Goal: Information Seeking & Learning: Learn about a topic

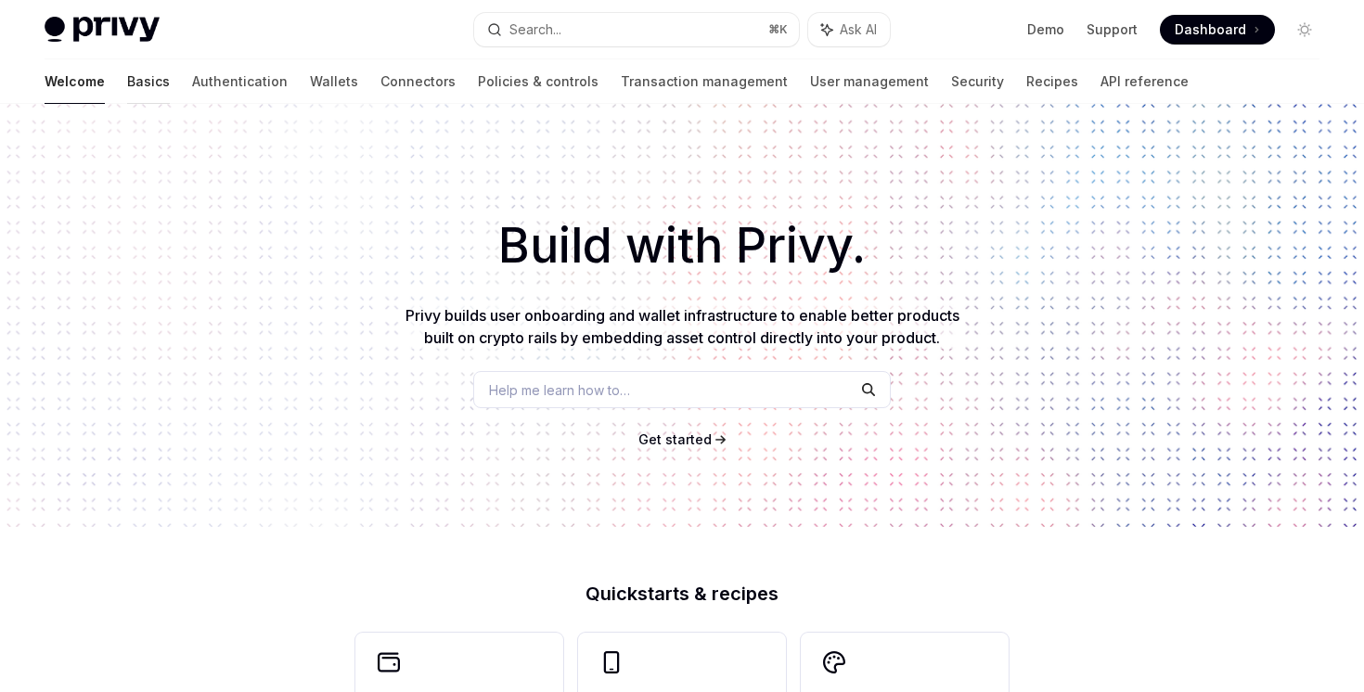
click at [127, 78] on link "Basics" at bounding box center [148, 81] width 43 height 45
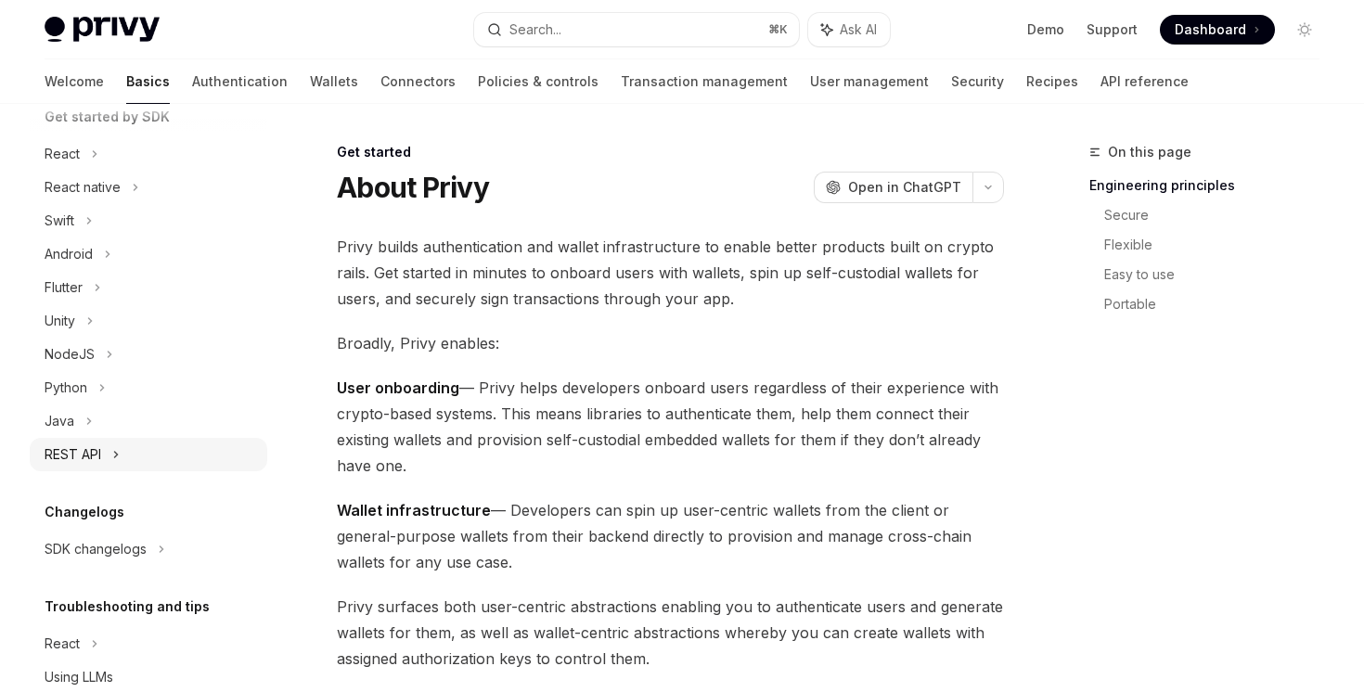
scroll to position [186, 0]
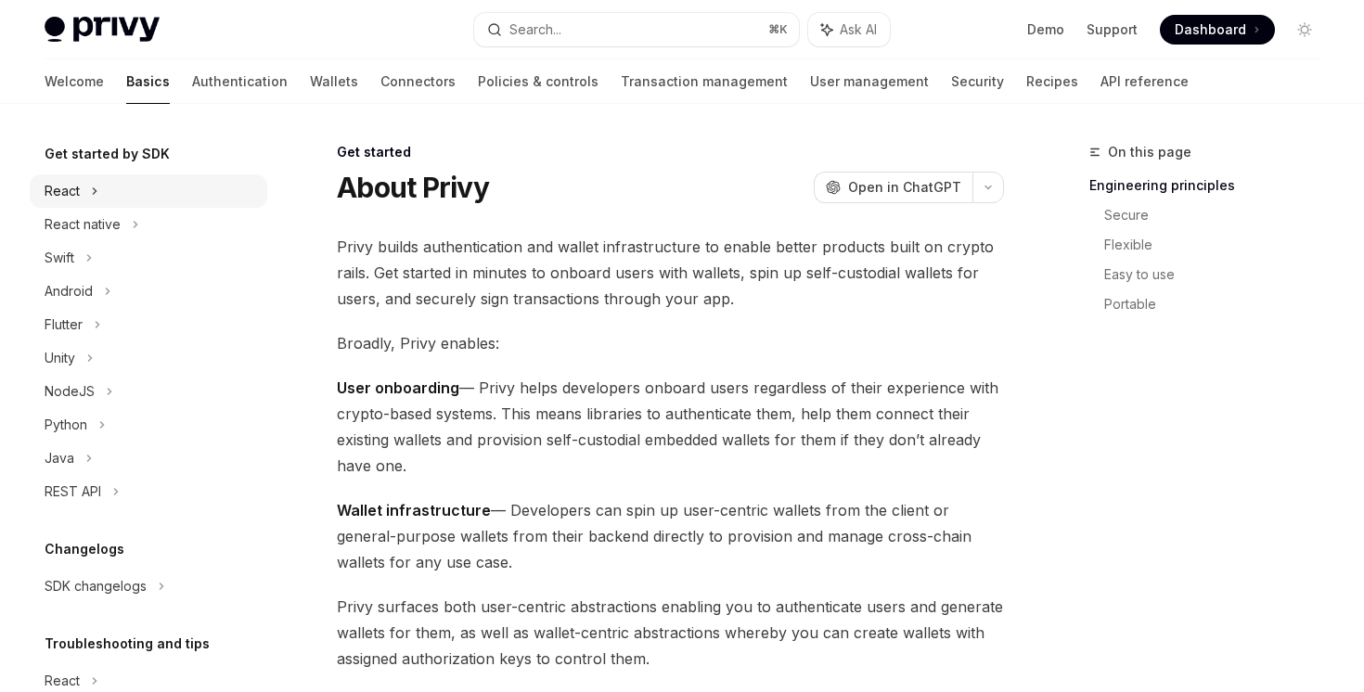
click at [124, 190] on div "React" at bounding box center [148, 190] width 237 height 33
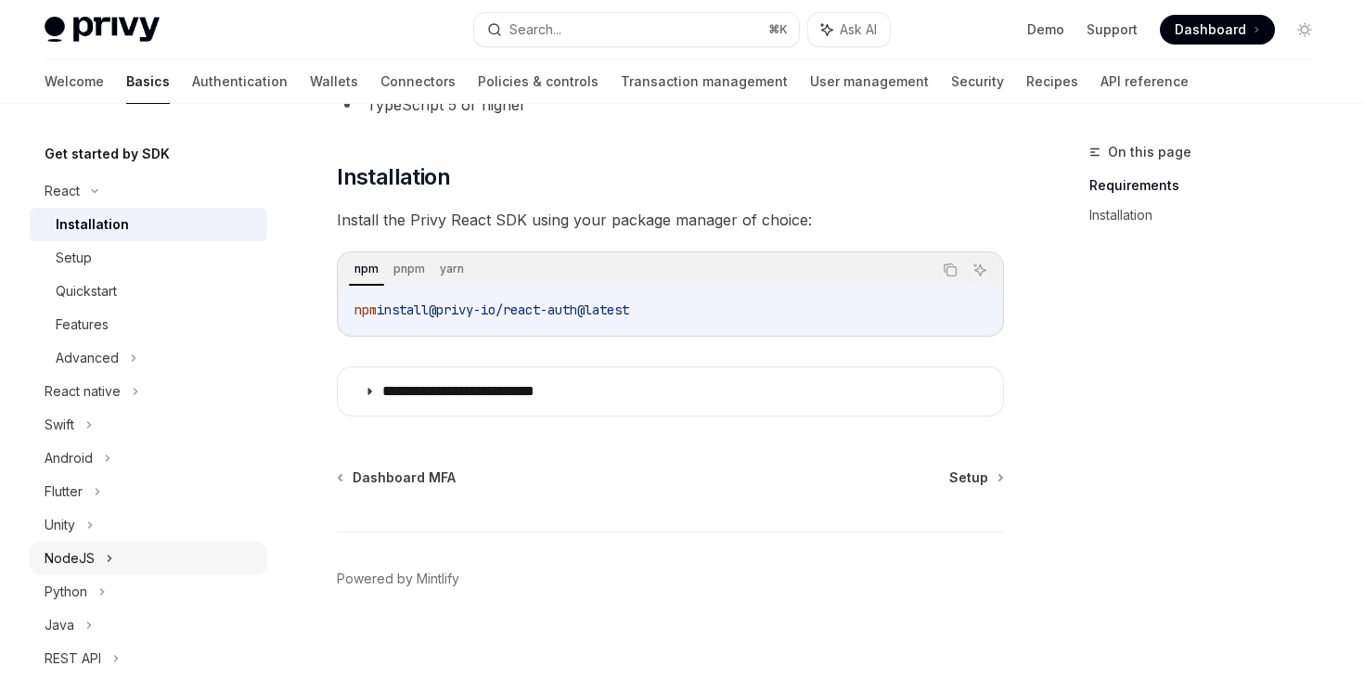
scroll to position [462, 0]
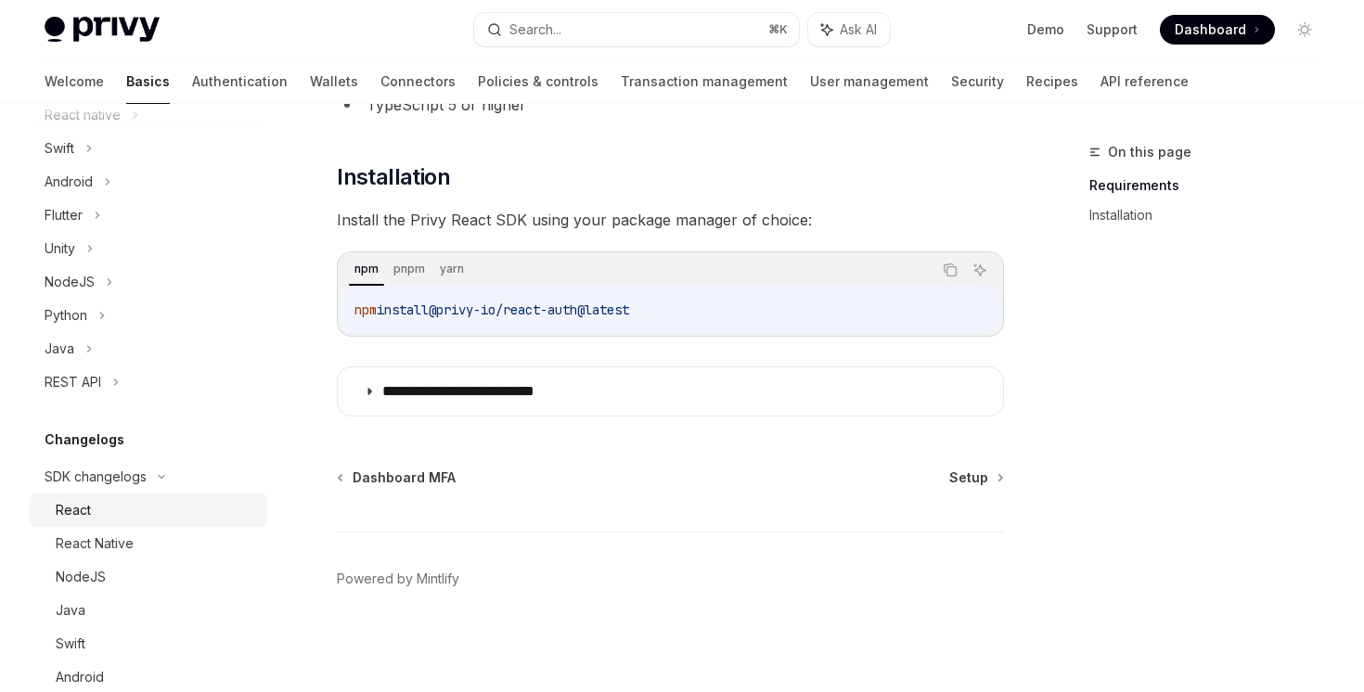
click at [112, 502] on div "React" at bounding box center [156, 510] width 200 height 22
type textarea "*"
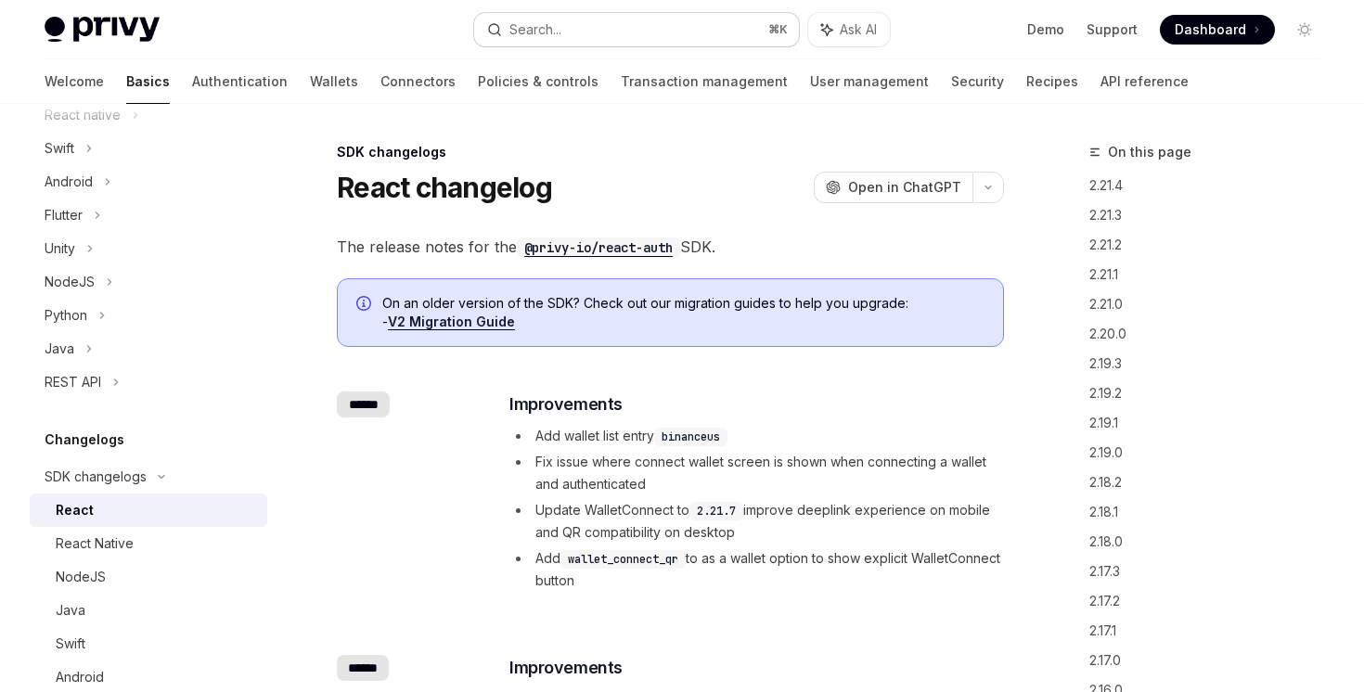
click at [661, 32] on button "Search... ⌘ K" at bounding box center [636, 29] width 324 height 33
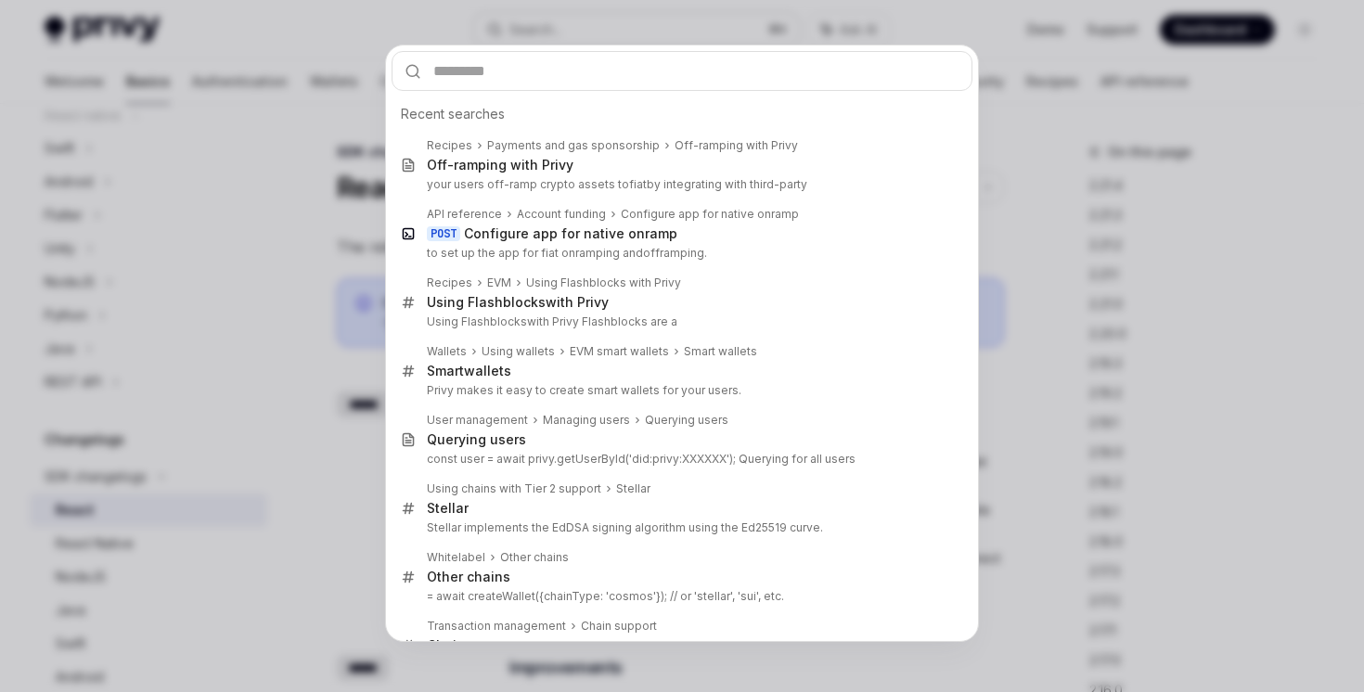
type input "*"
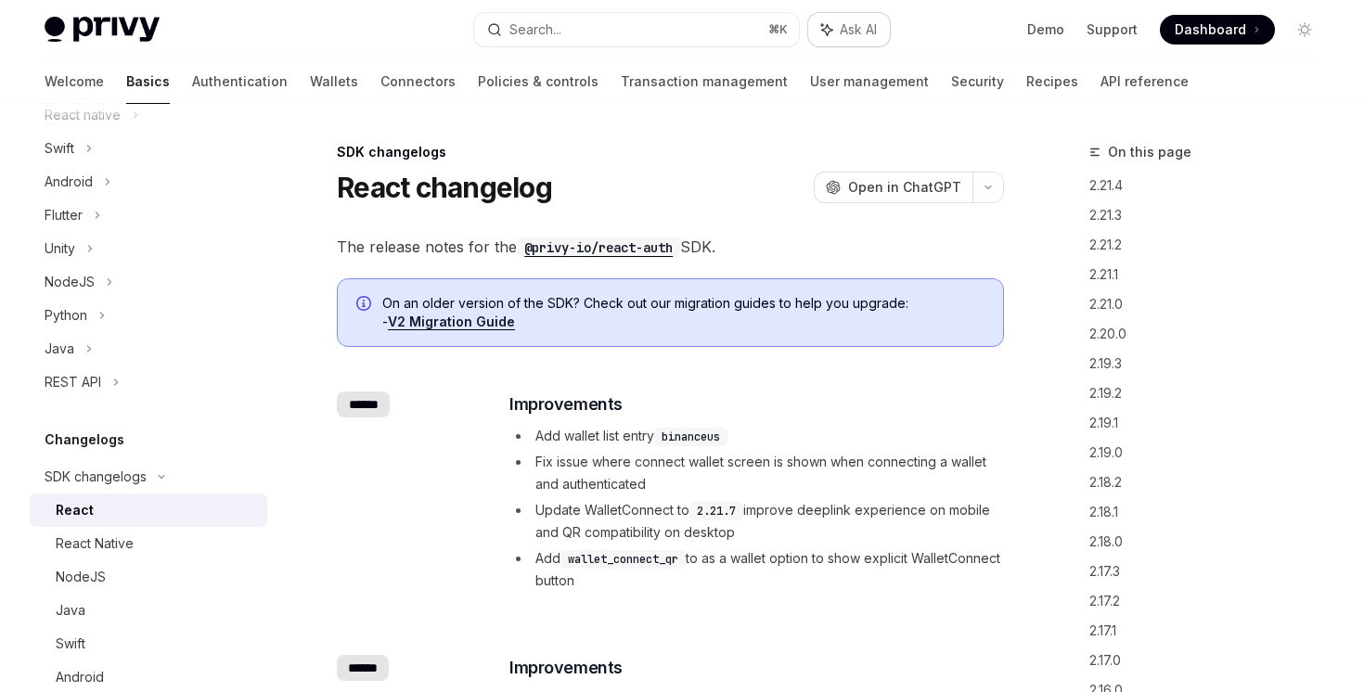
click at [845, 29] on span "Ask AI" at bounding box center [858, 29] width 37 height 19
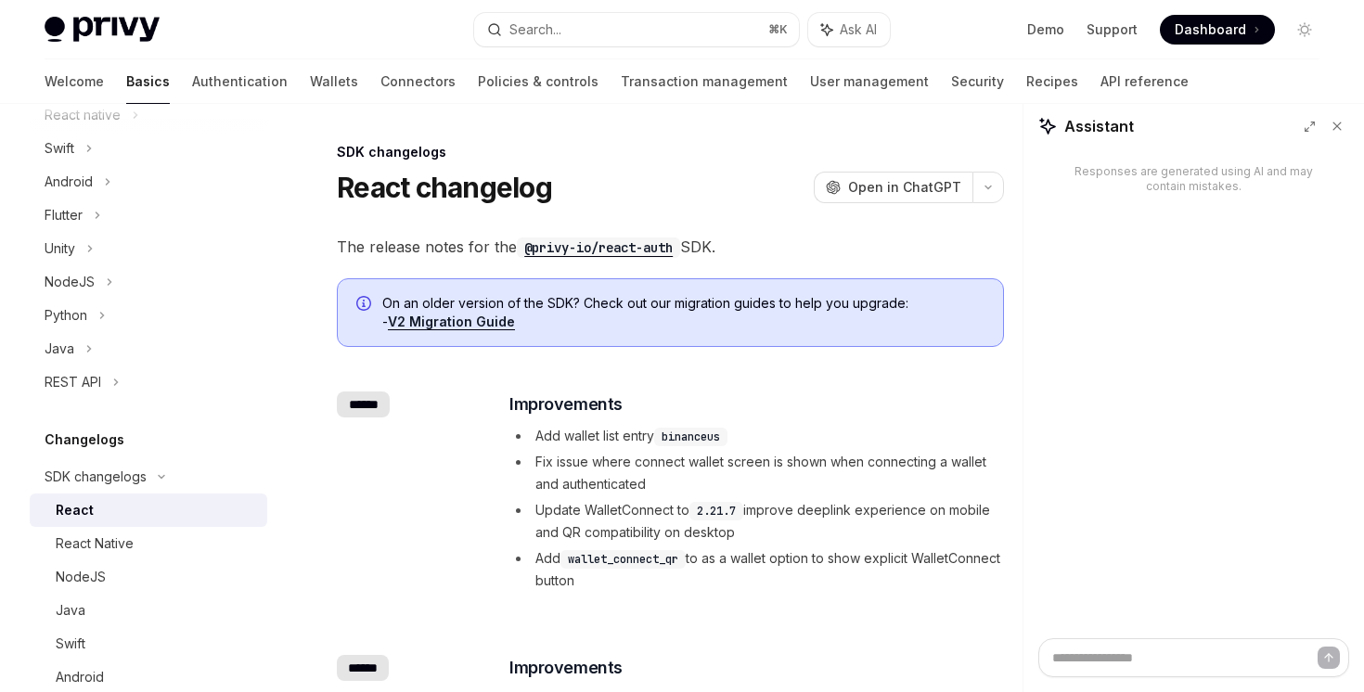
click at [974, 72] on div "Welcome Basics Authentication Wallets Connectors Policies & controls Transactio…" at bounding box center [617, 81] width 1144 height 45
click at [1100, 79] on link "API reference" at bounding box center [1144, 81] width 88 height 45
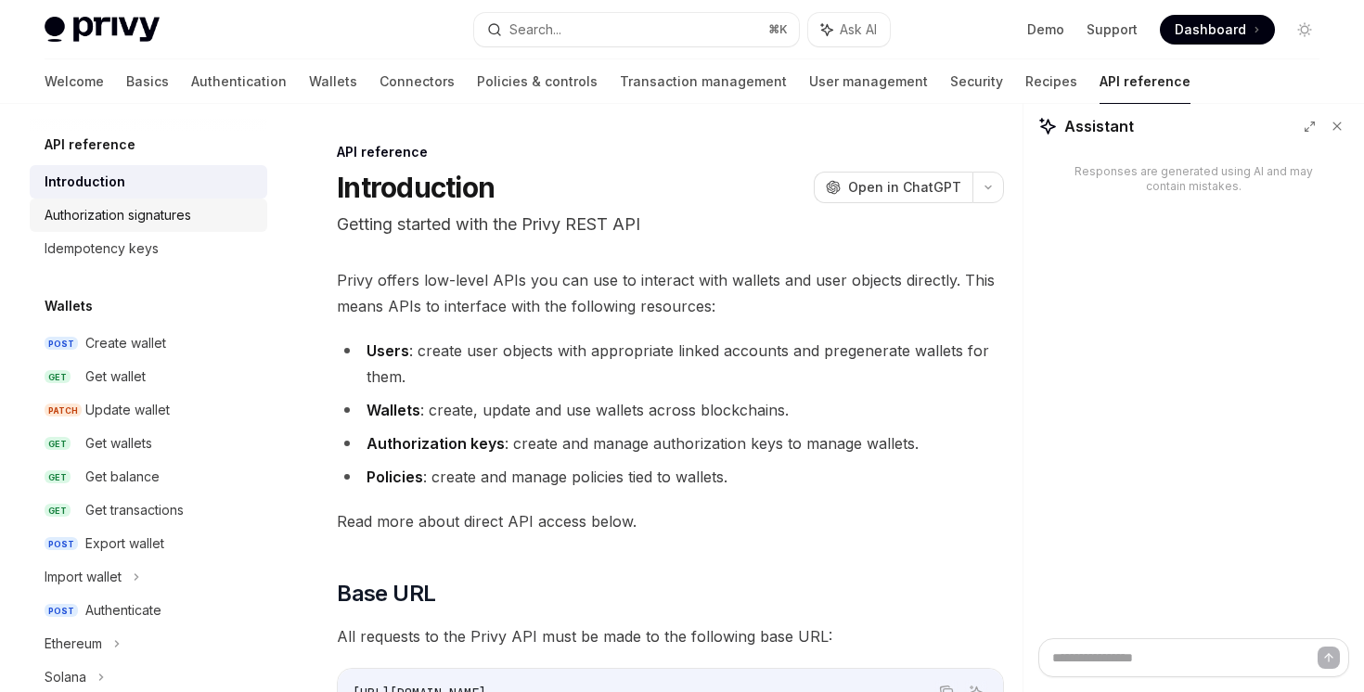
click at [157, 216] on div "Authorization signatures" at bounding box center [118, 215] width 147 height 22
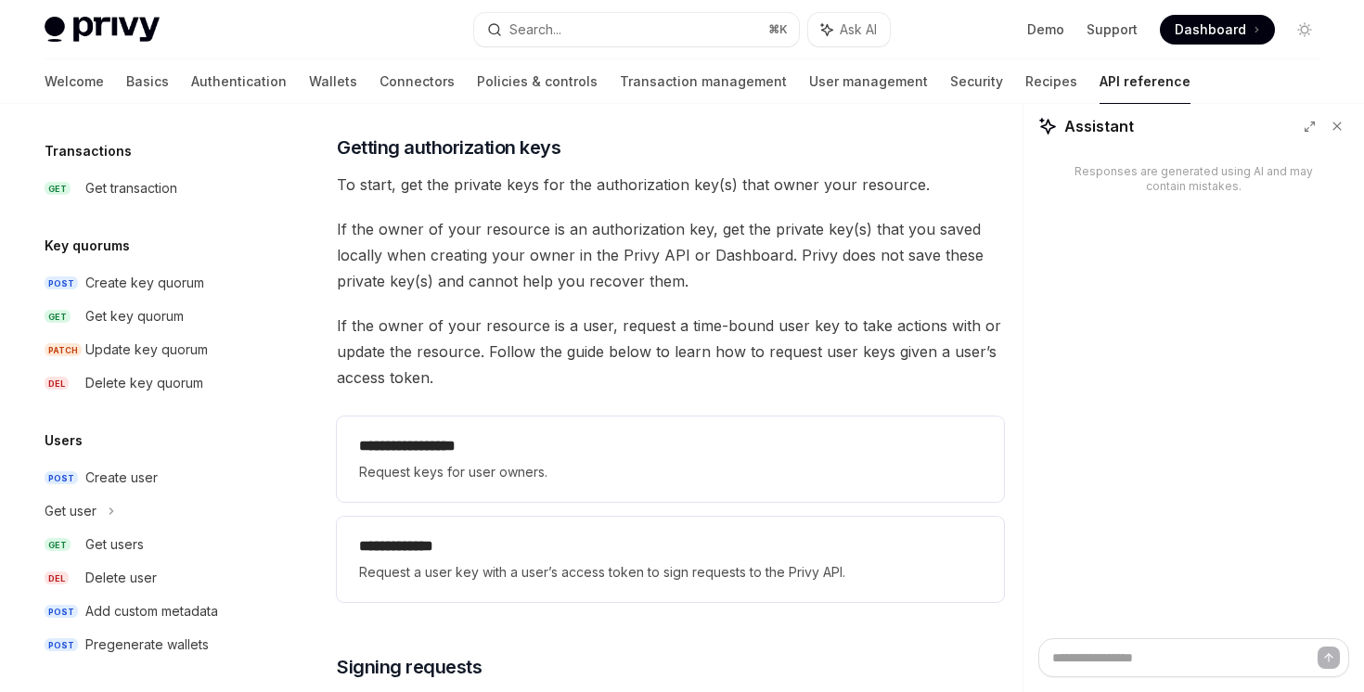
scroll to position [1224, 0]
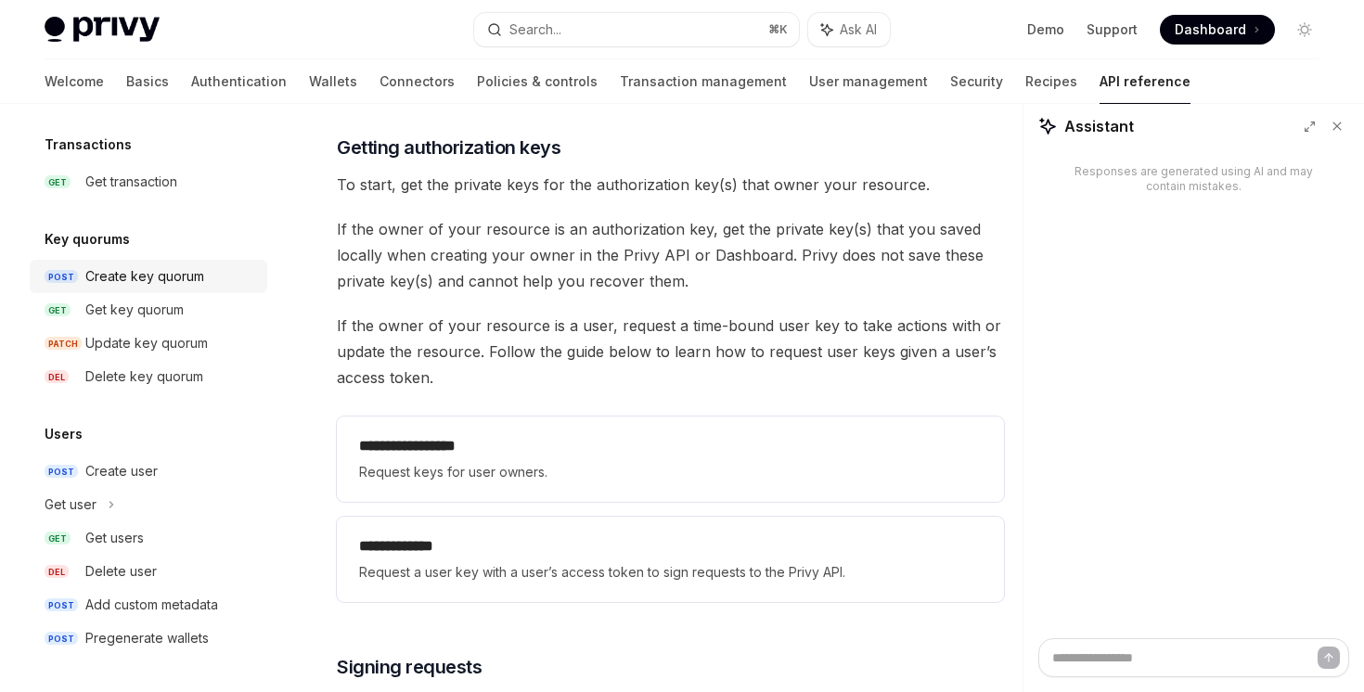
click at [182, 269] on div "Create key quorum" at bounding box center [144, 276] width 119 height 22
type textarea "*"
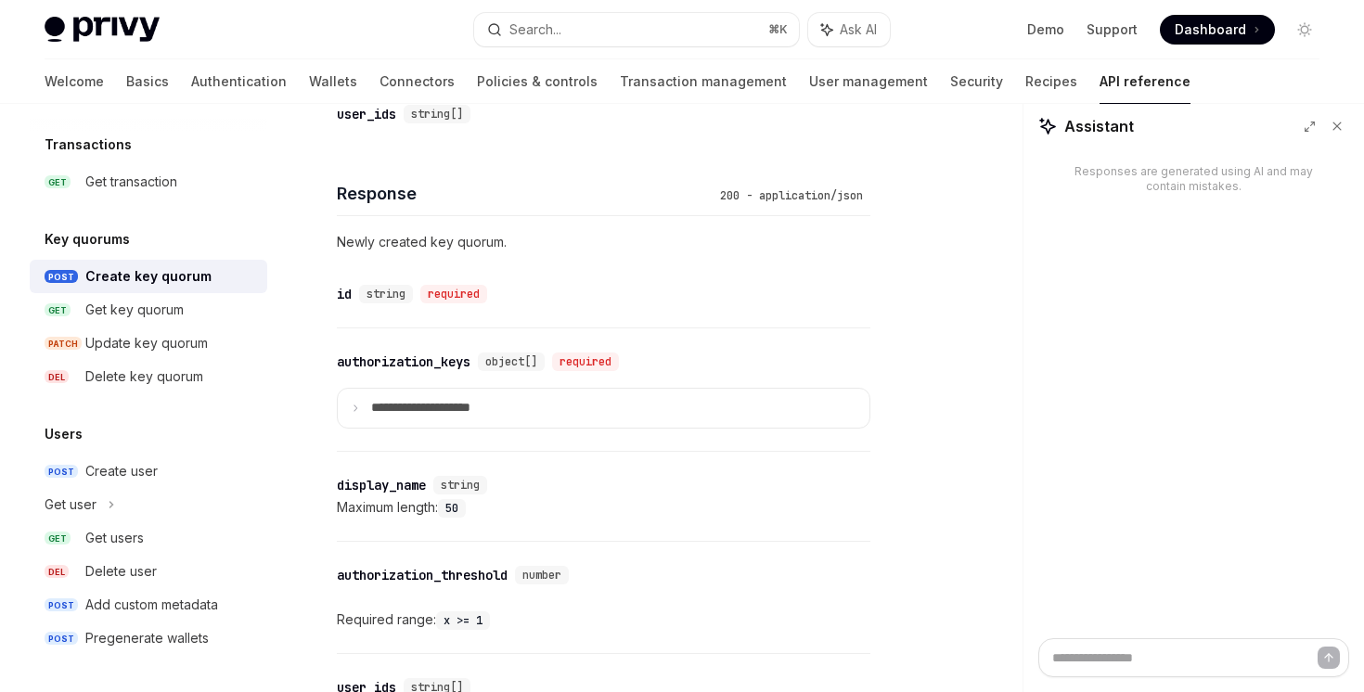
scroll to position [995, 0]
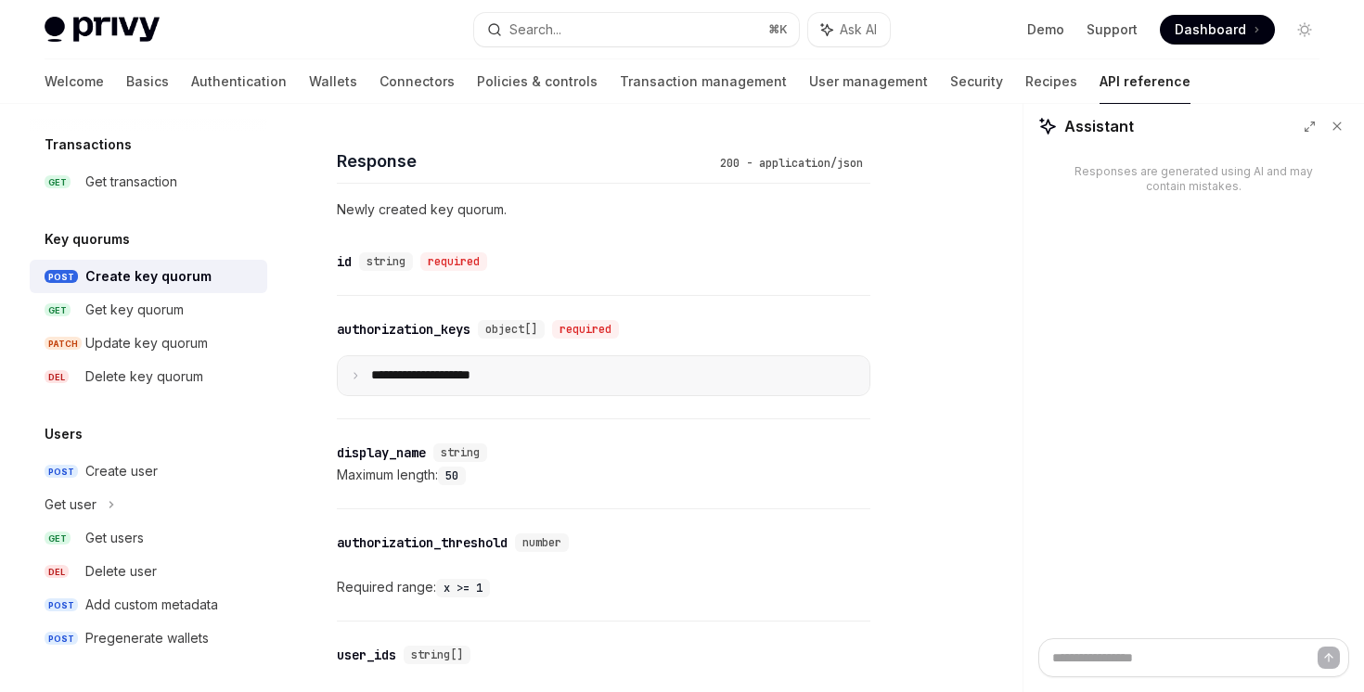
click at [356, 383] on summary "**********" at bounding box center [604, 375] width 532 height 39
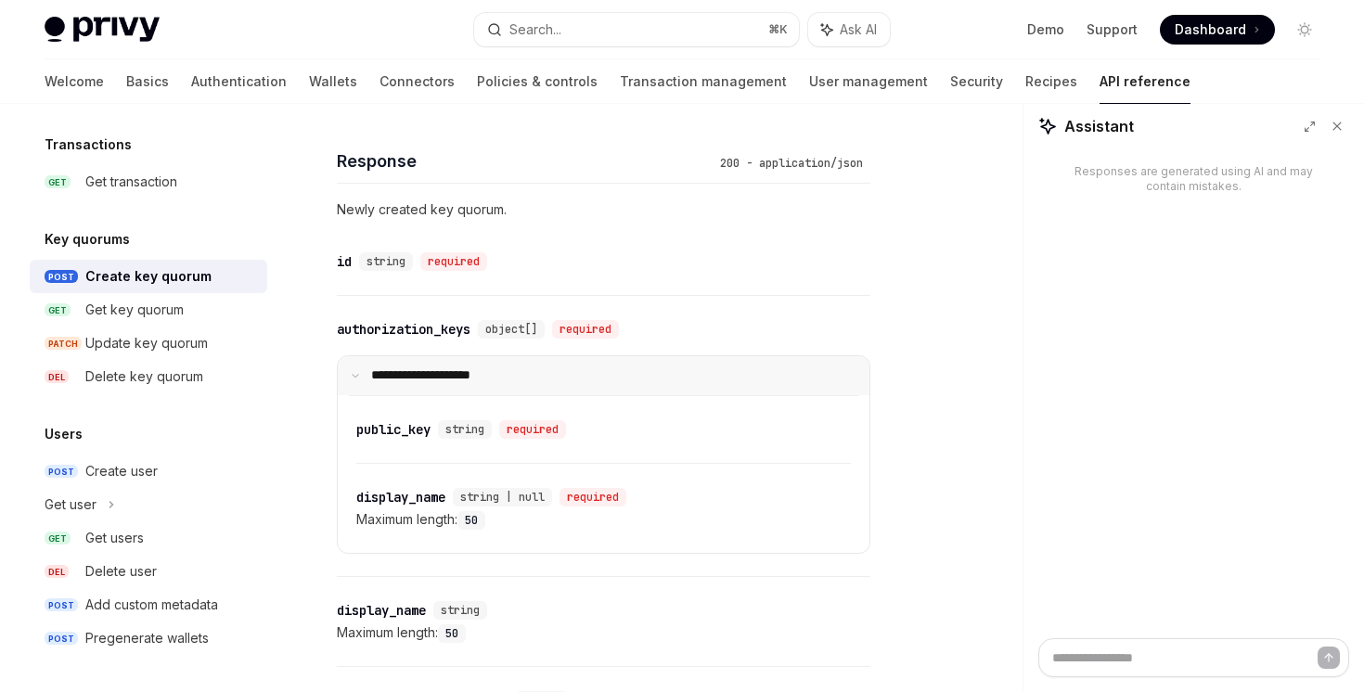
click at [362, 375] on summary "**********" at bounding box center [604, 375] width 532 height 39
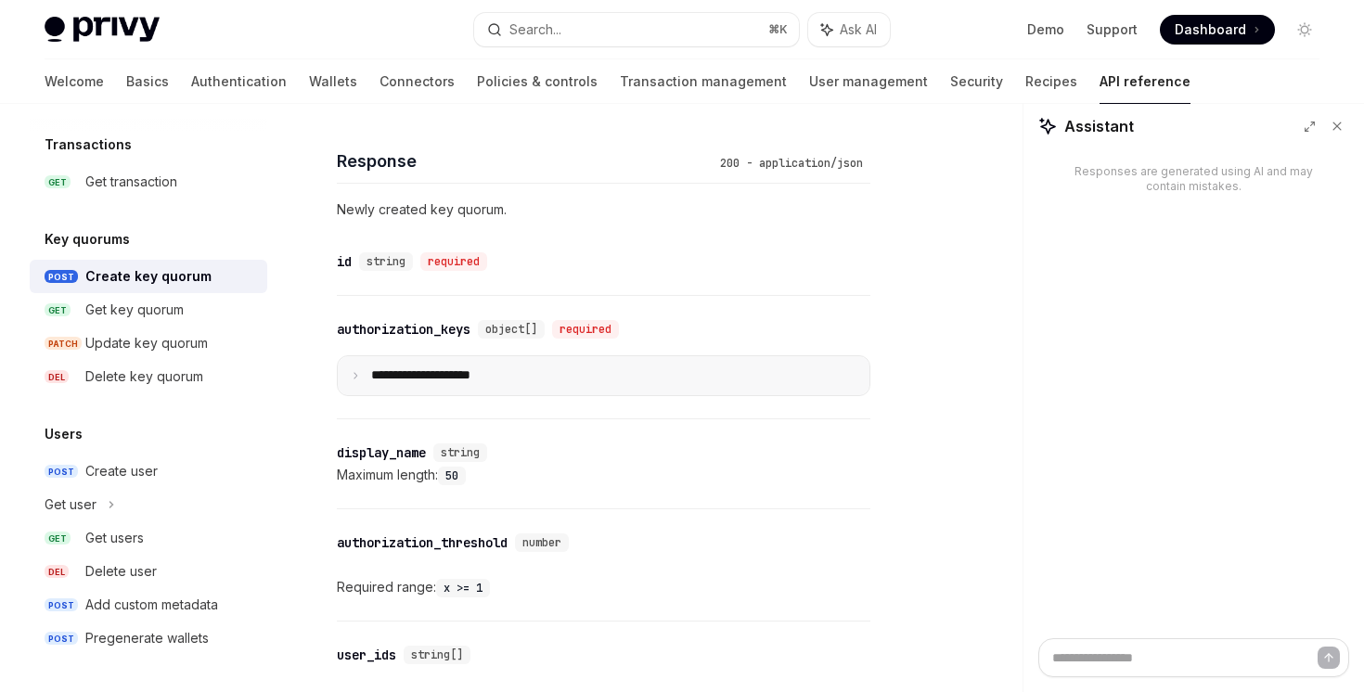
scroll to position [1266, 0]
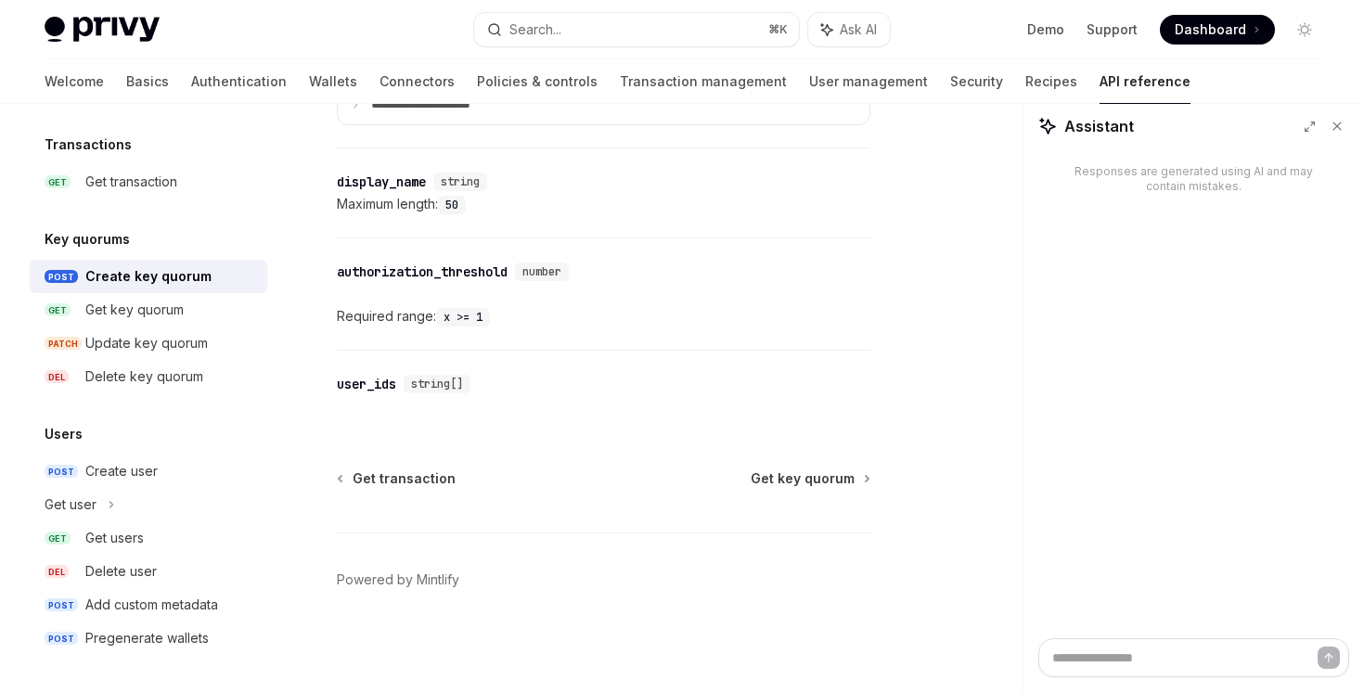
click at [628, 11] on div "Privy Docs home page Search... ⌘ K Ask AI Demo Support Dashboard Dashboard Sear…" at bounding box center [682, 29] width 1275 height 59
click at [629, 27] on button "Search... ⌘ K" at bounding box center [636, 29] width 324 height 33
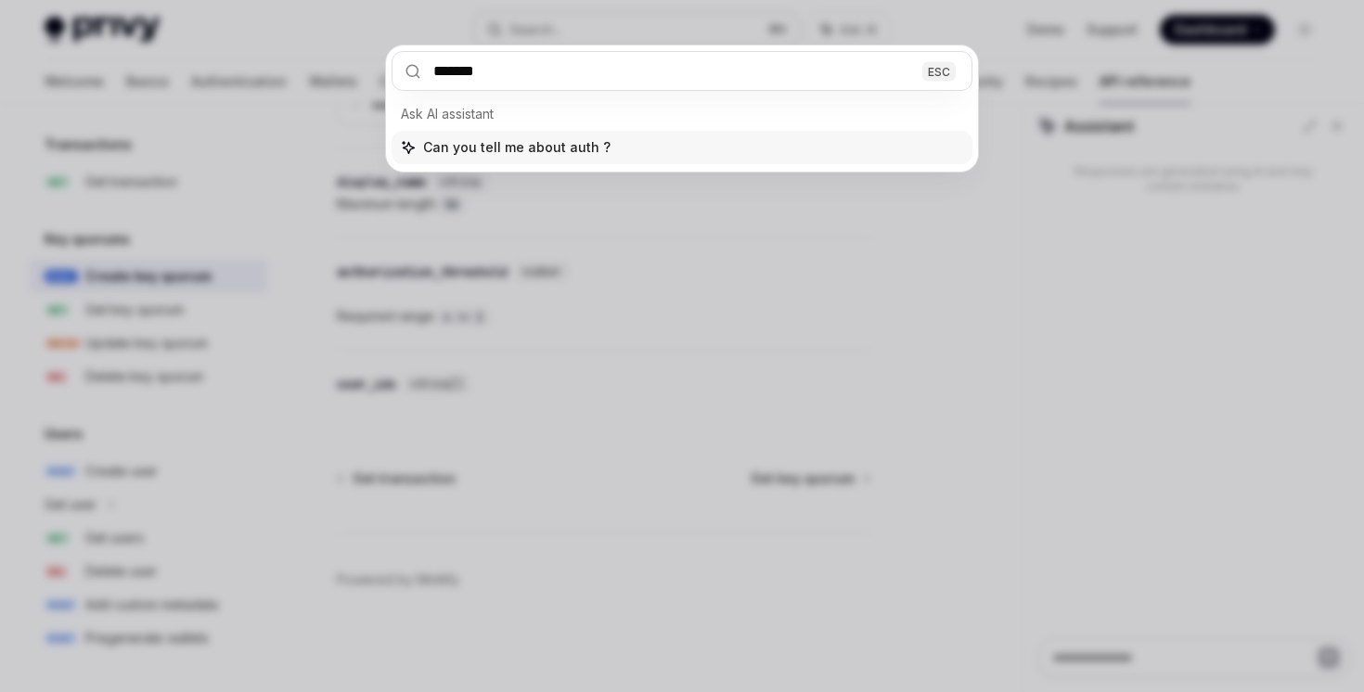
type input "********"
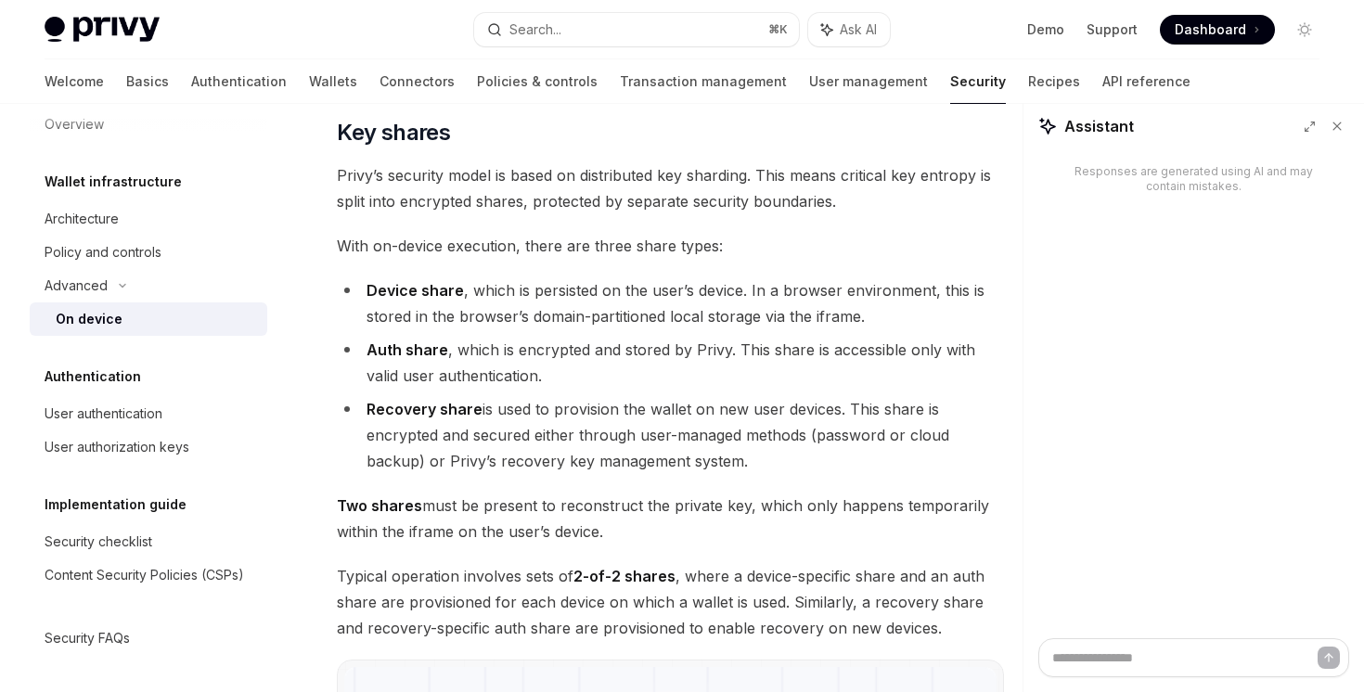
scroll to position [1250, 0]
click at [83, 451] on div "User authorization keys" at bounding box center [117, 447] width 145 height 22
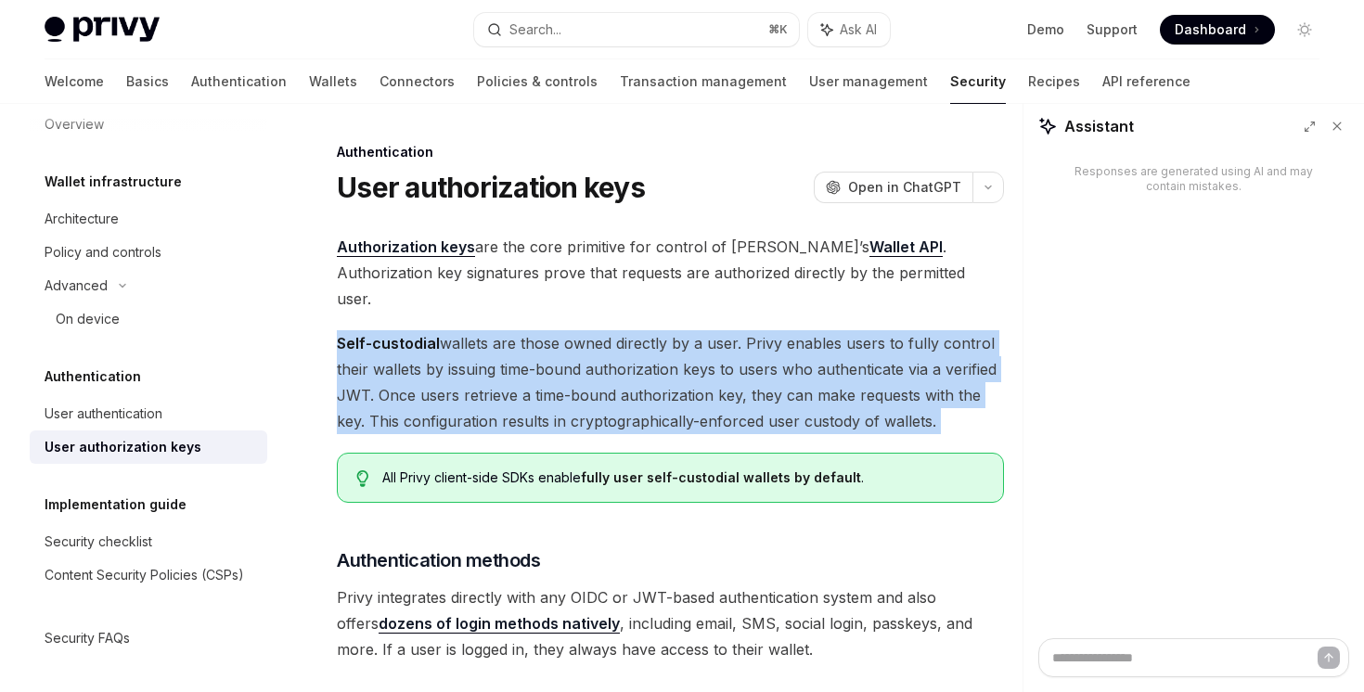
drag, startPoint x: 435, startPoint y: 300, endPoint x: 425, endPoint y: 438, distance: 138.6
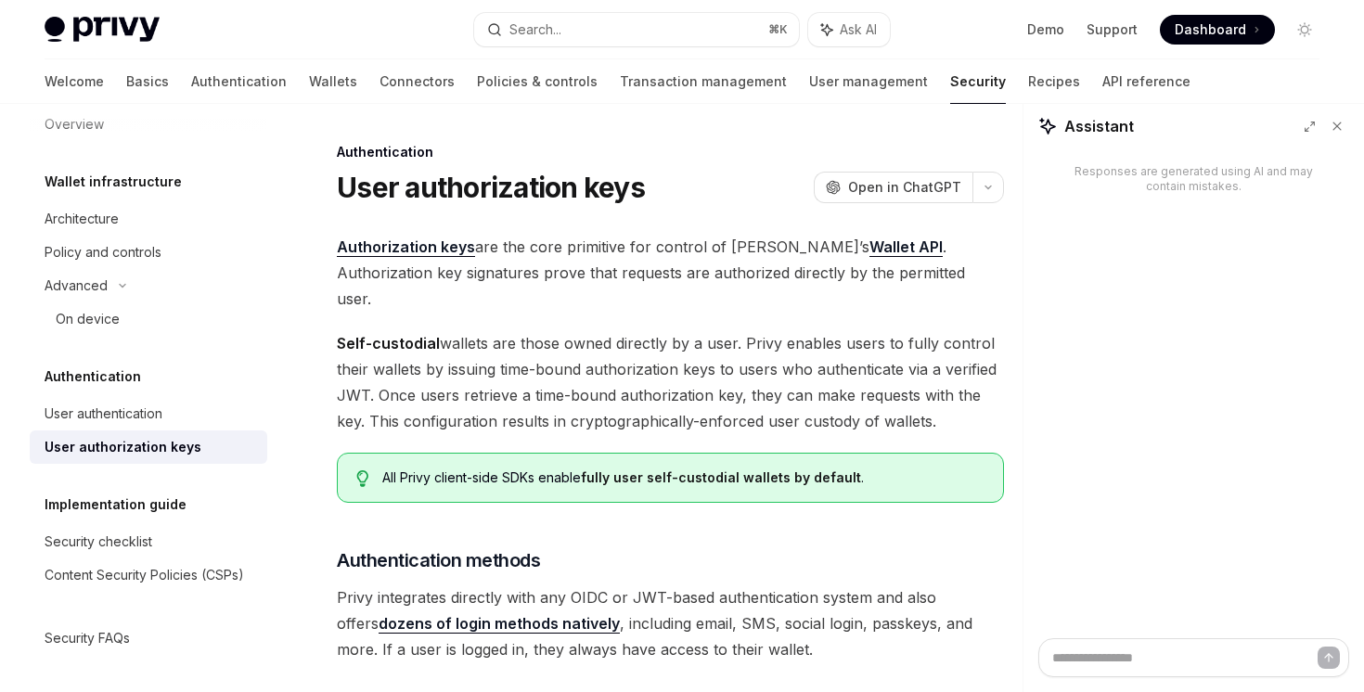
click at [869, 242] on link "Wallet API" at bounding box center [905, 246] width 73 height 19
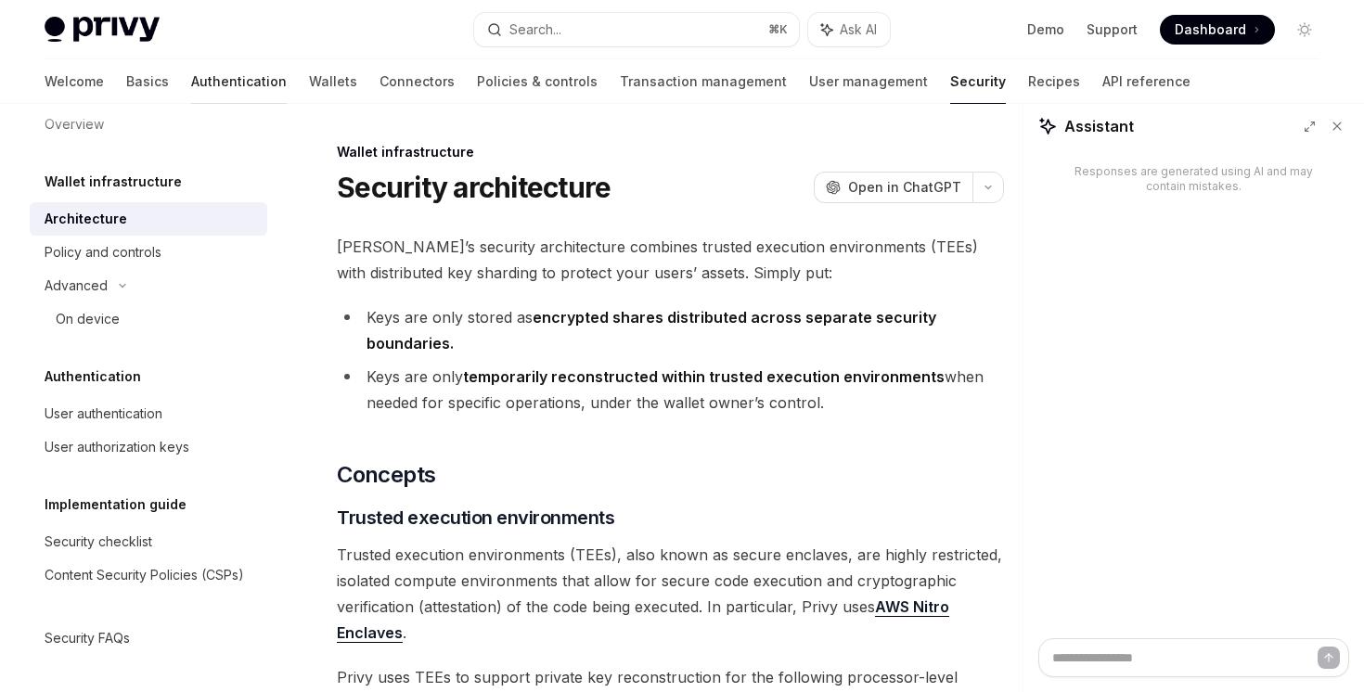
click at [191, 69] on link "Authentication" at bounding box center [239, 81] width 96 height 45
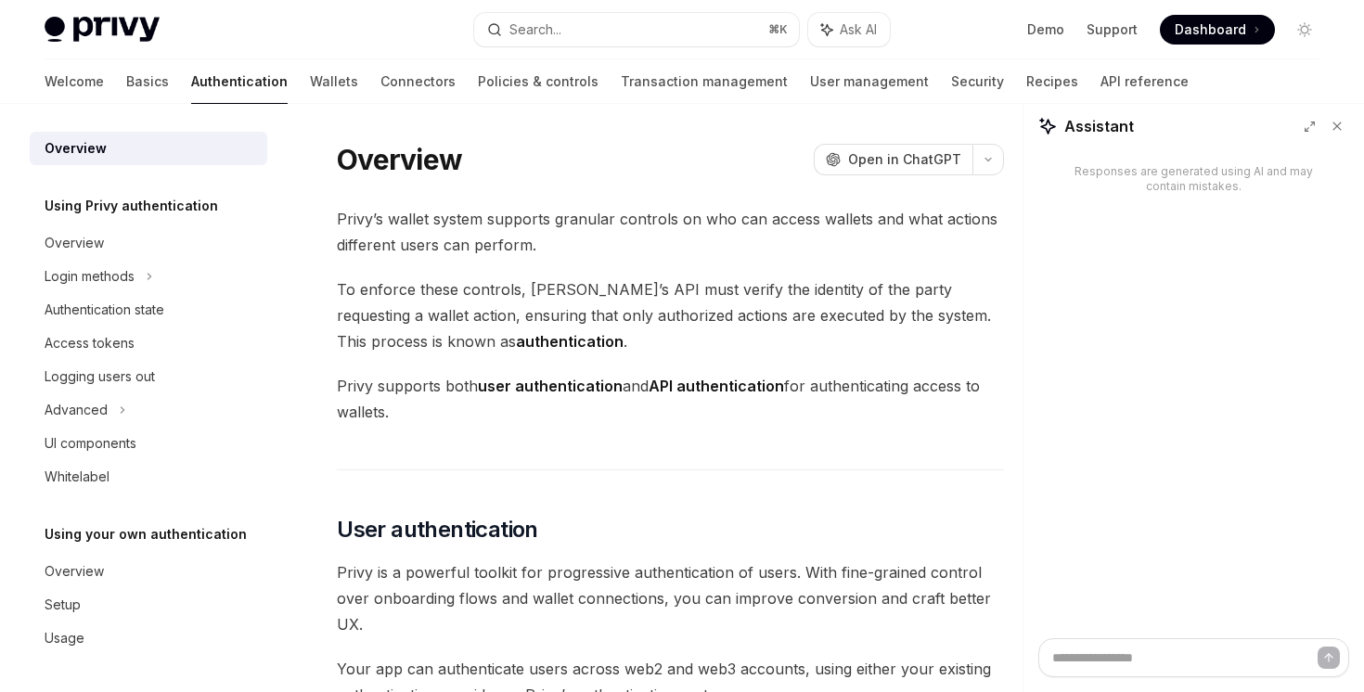
click at [212, 82] on div "Welcome Basics Authentication Wallets Connectors Policies & controls Transactio…" at bounding box center [617, 81] width 1144 height 45
click at [310, 82] on link "Wallets" at bounding box center [334, 81] width 48 height 45
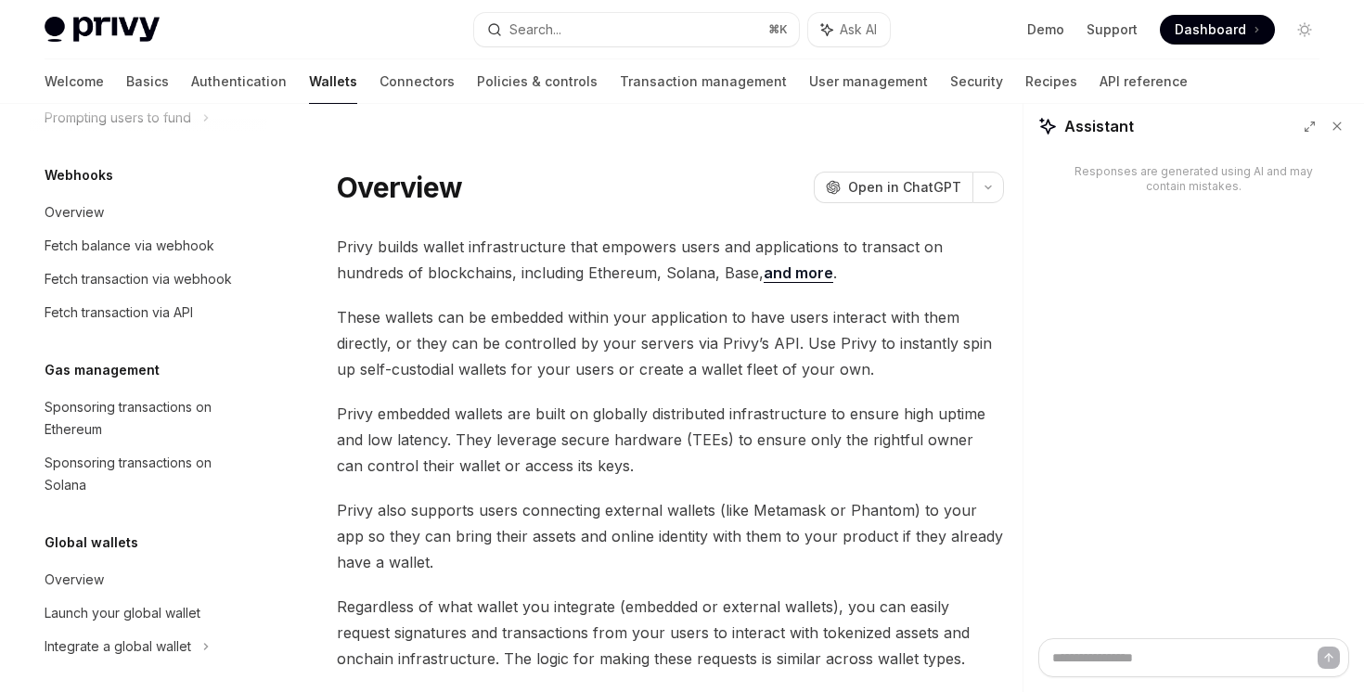
scroll to position [904, 0]
click at [174, 228] on link "Overview" at bounding box center [148, 213] width 237 height 33
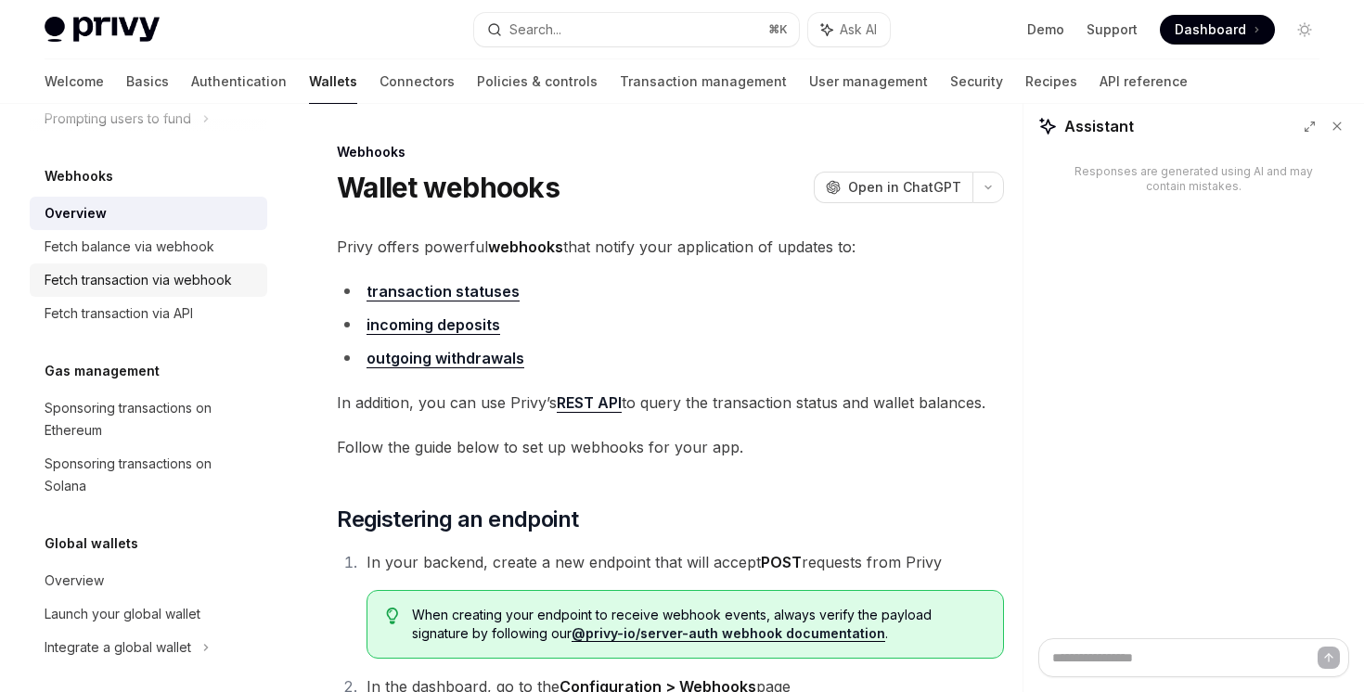
click at [166, 263] on link "Fetch transaction via webhook" at bounding box center [148, 279] width 237 height 33
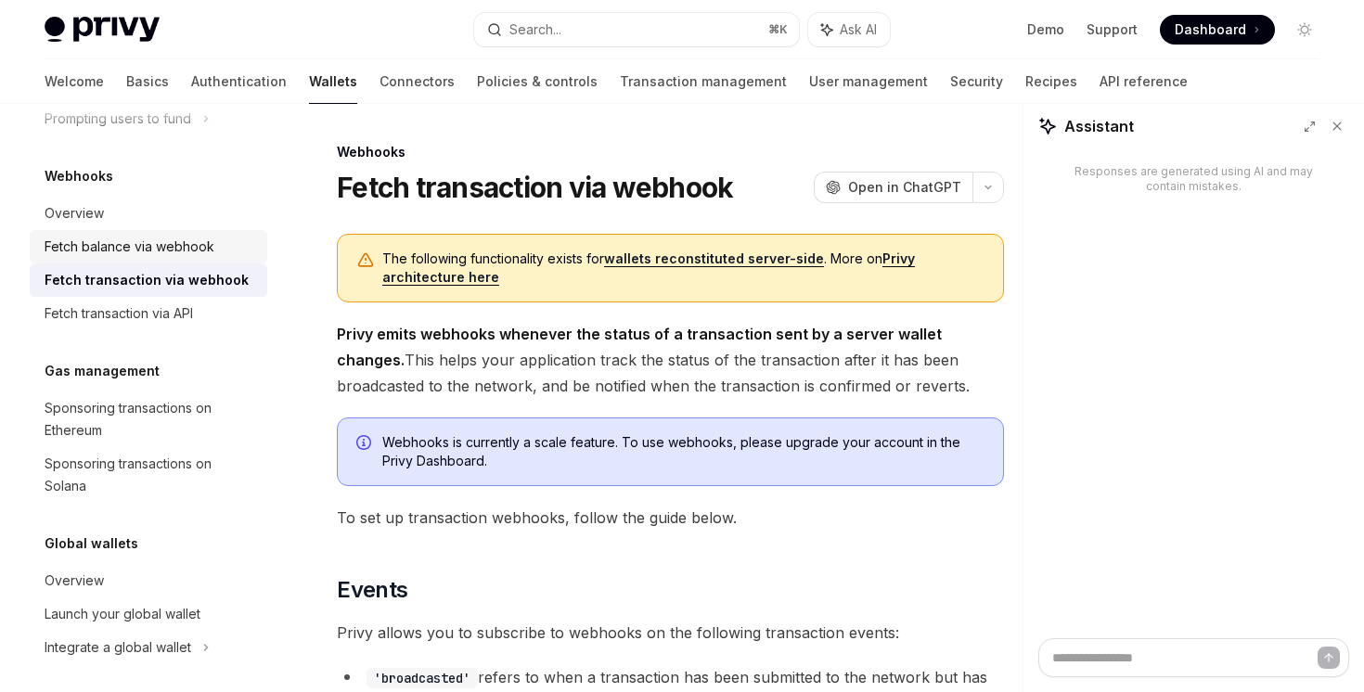
click at [172, 250] on div "Fetch balance via webhook" at bounding box center [130, 247] width 170 height 22
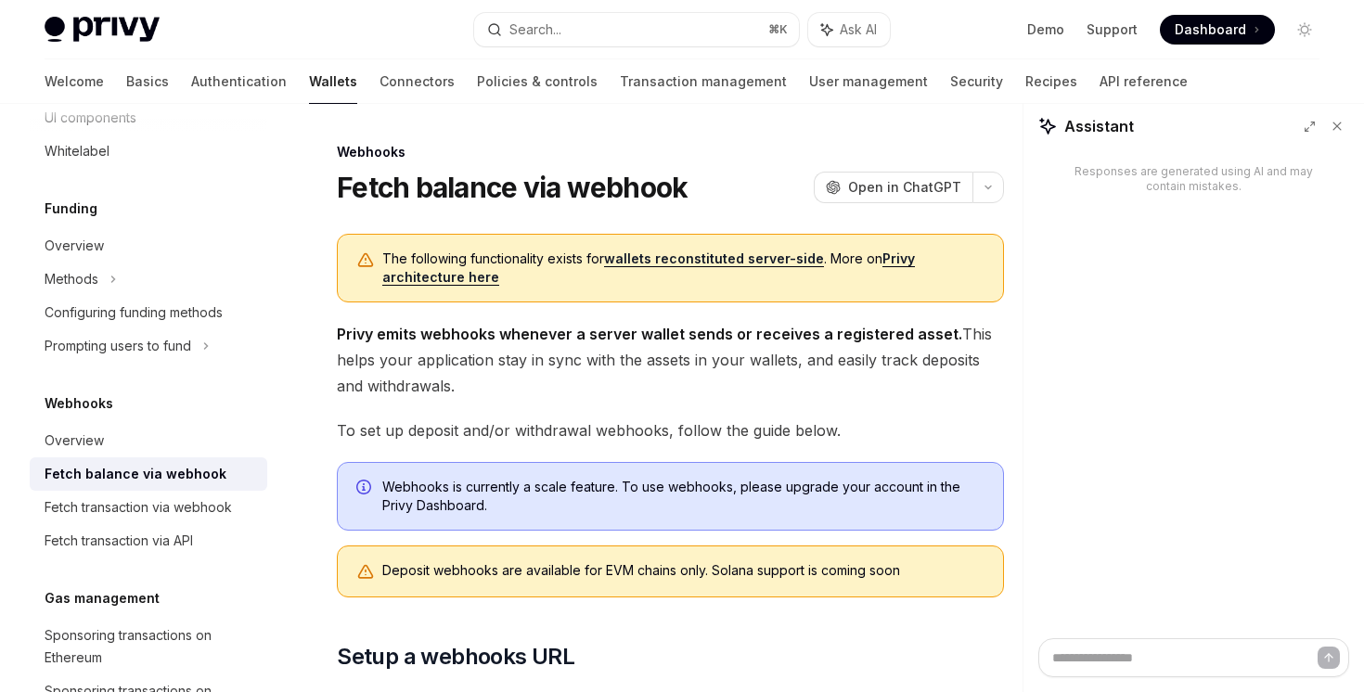
scroll to position [255, 0]
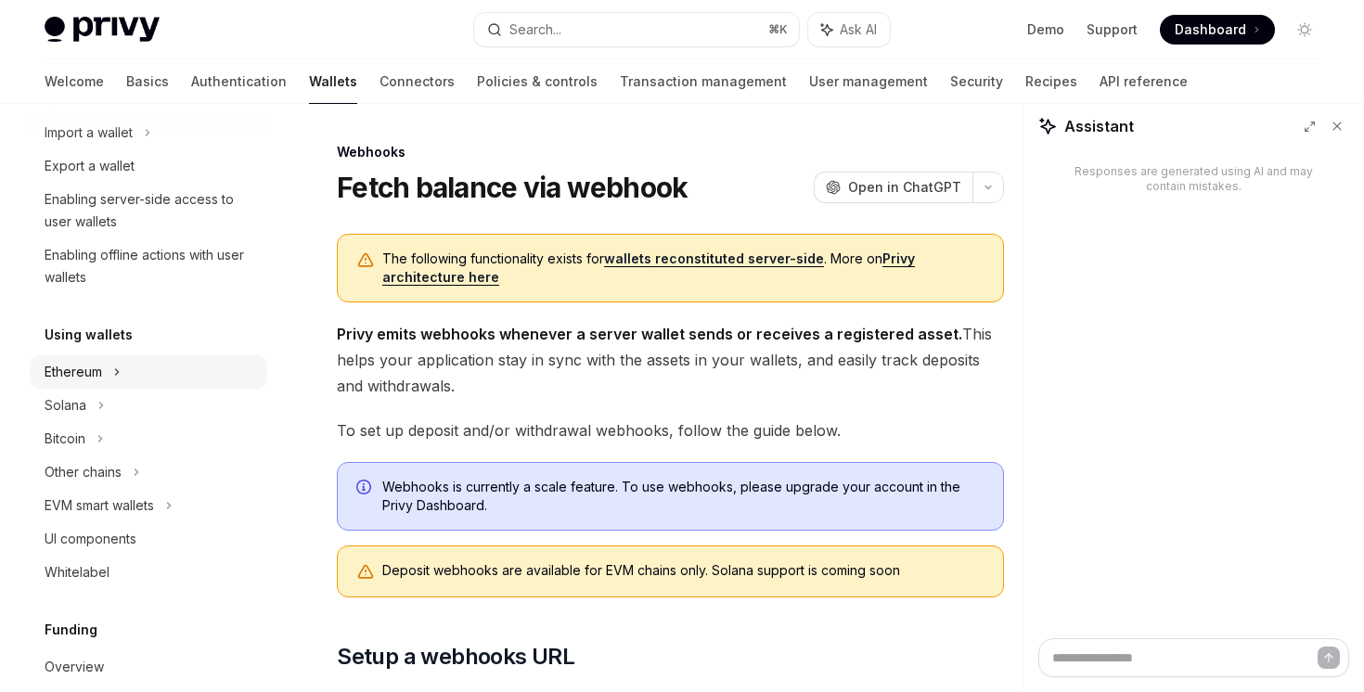
click at [148, 49] on div "Ethereum" at bounding box center [148, 32] width 237 height 33
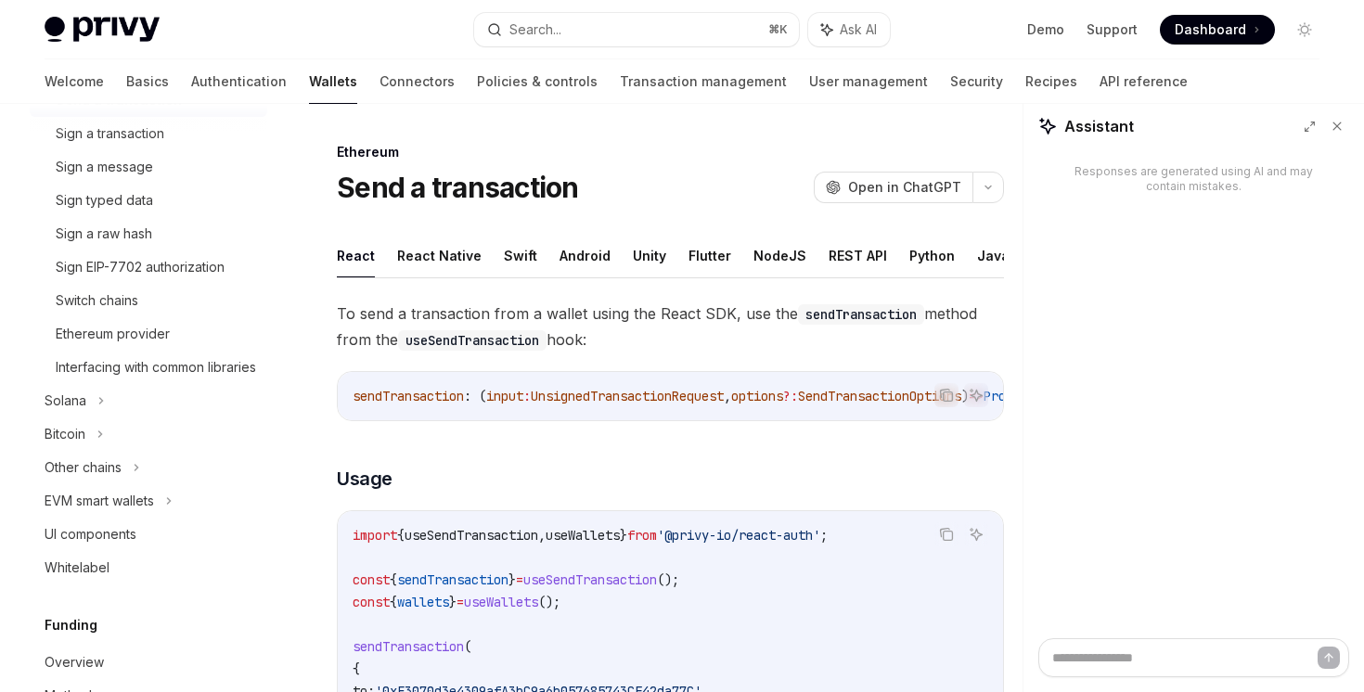
scroll to position [579, 0]
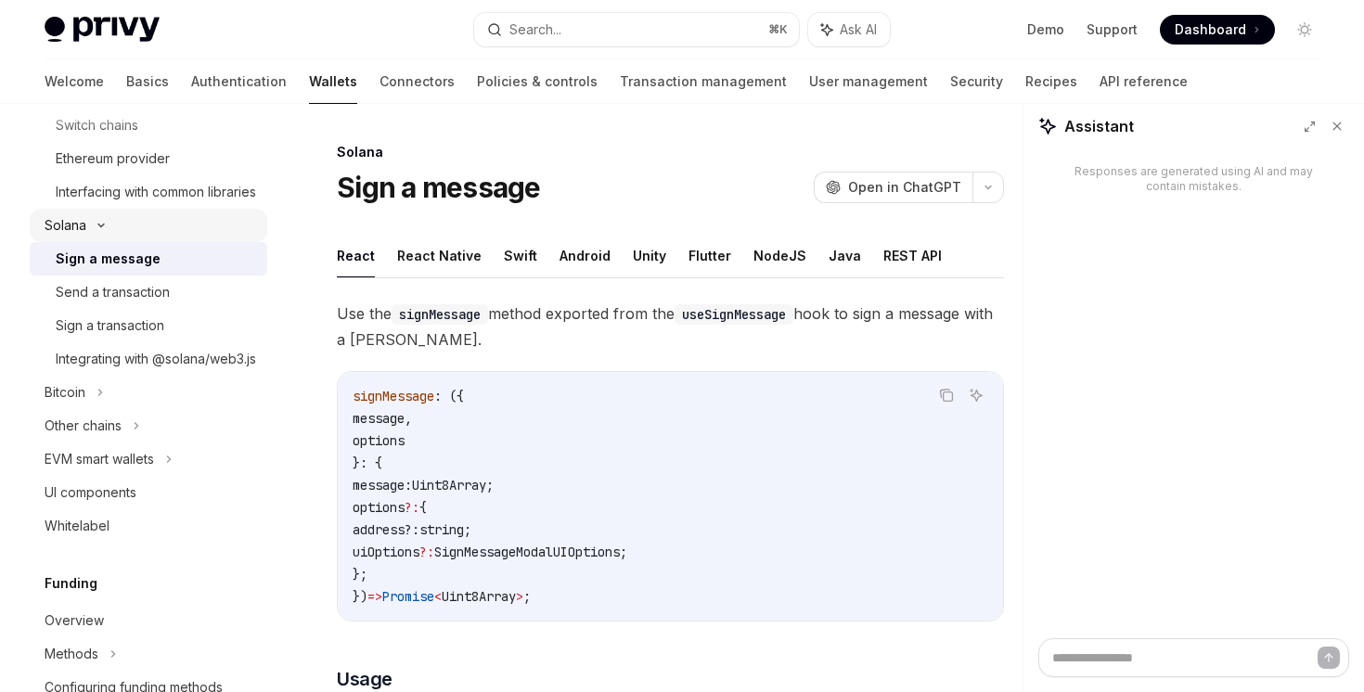
scroll to position [863, 0]
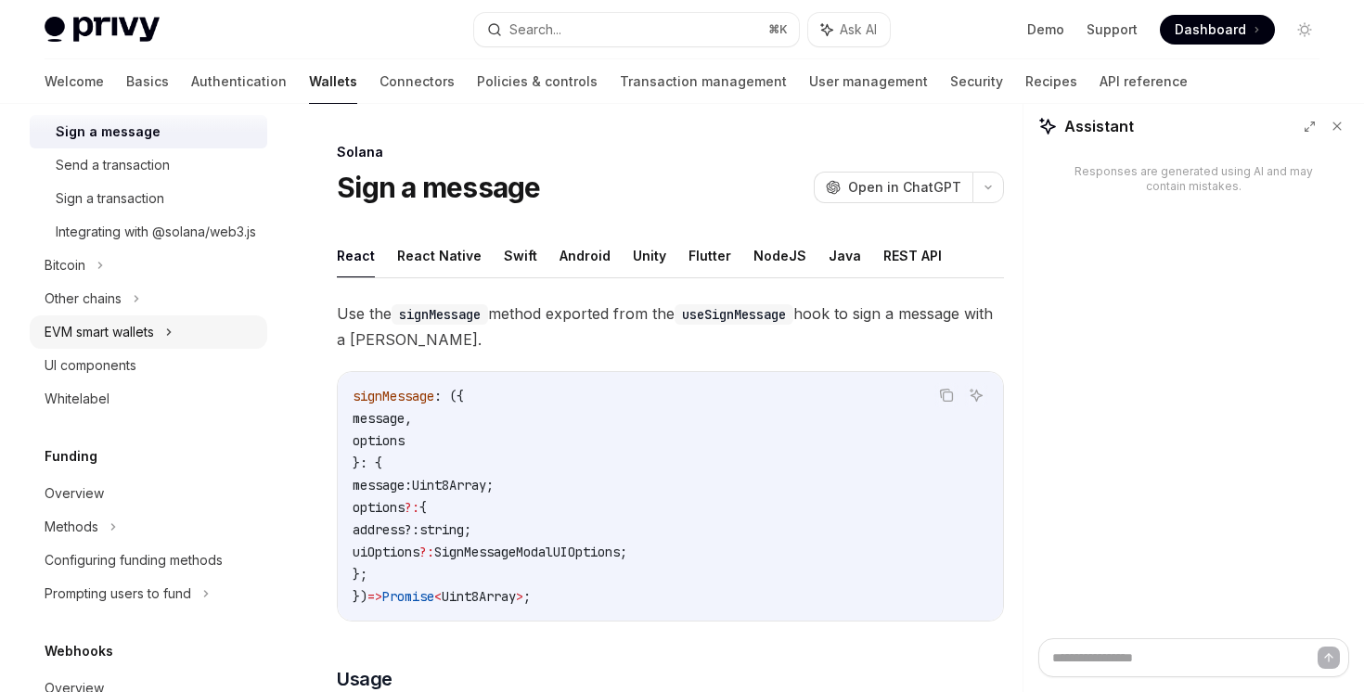
click at [172, 343] on icon at bounding box center [168, 332] width 7 height 22
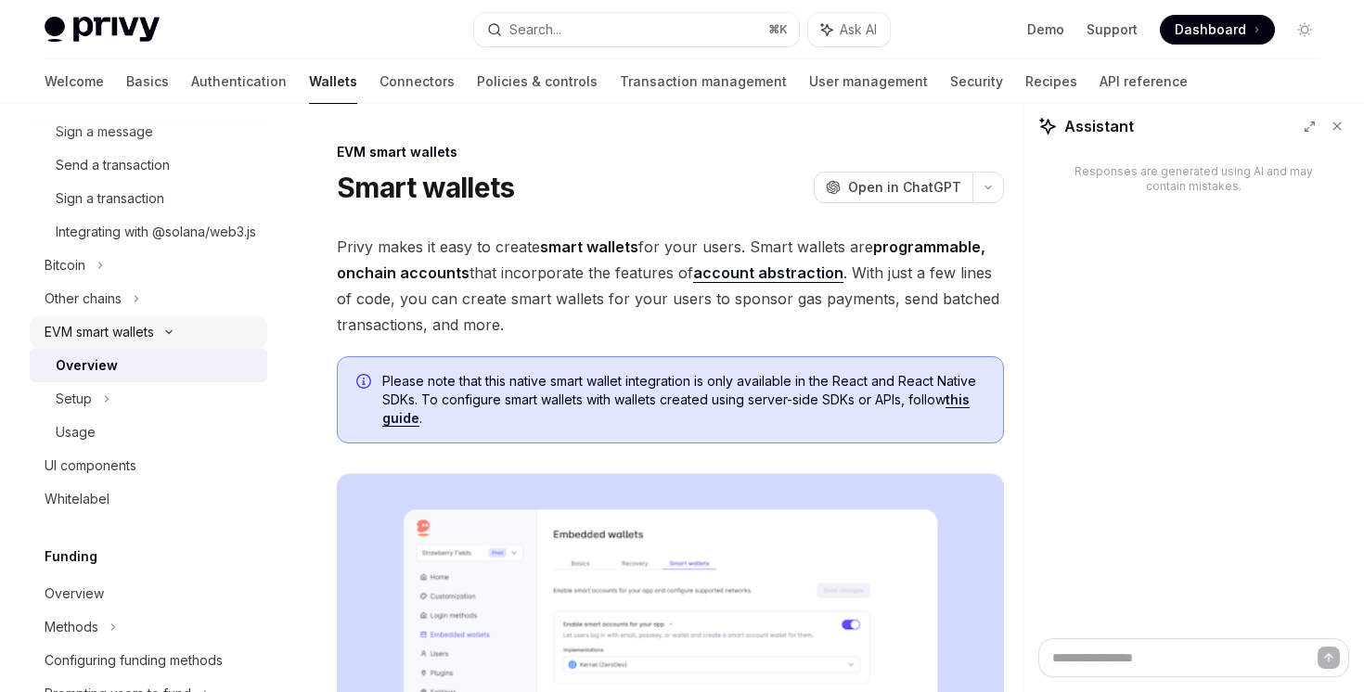
click at [172, 349] on div "EVM smart wallets" at bounding box center [148, 331] width 237 height 33
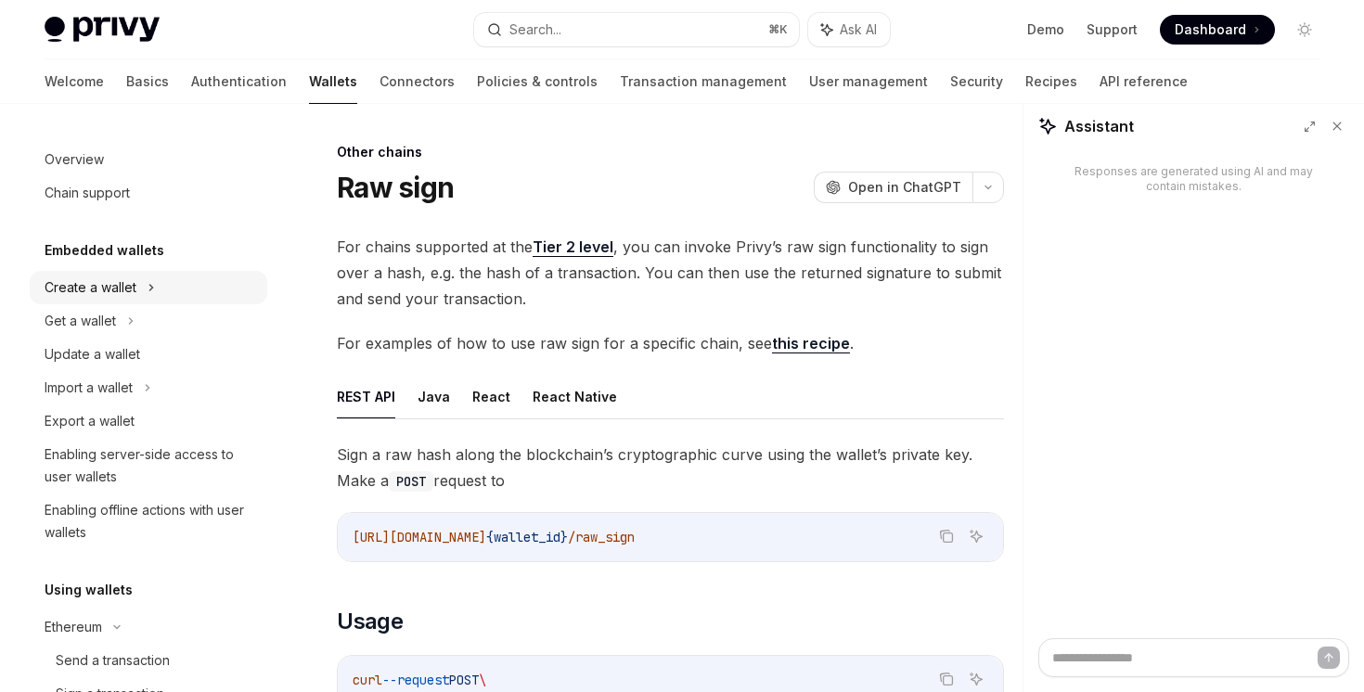
click at [158, 291] on div "Create a wallet" at bounding box center [148, 287] width 237 height 33
type textarea "*"
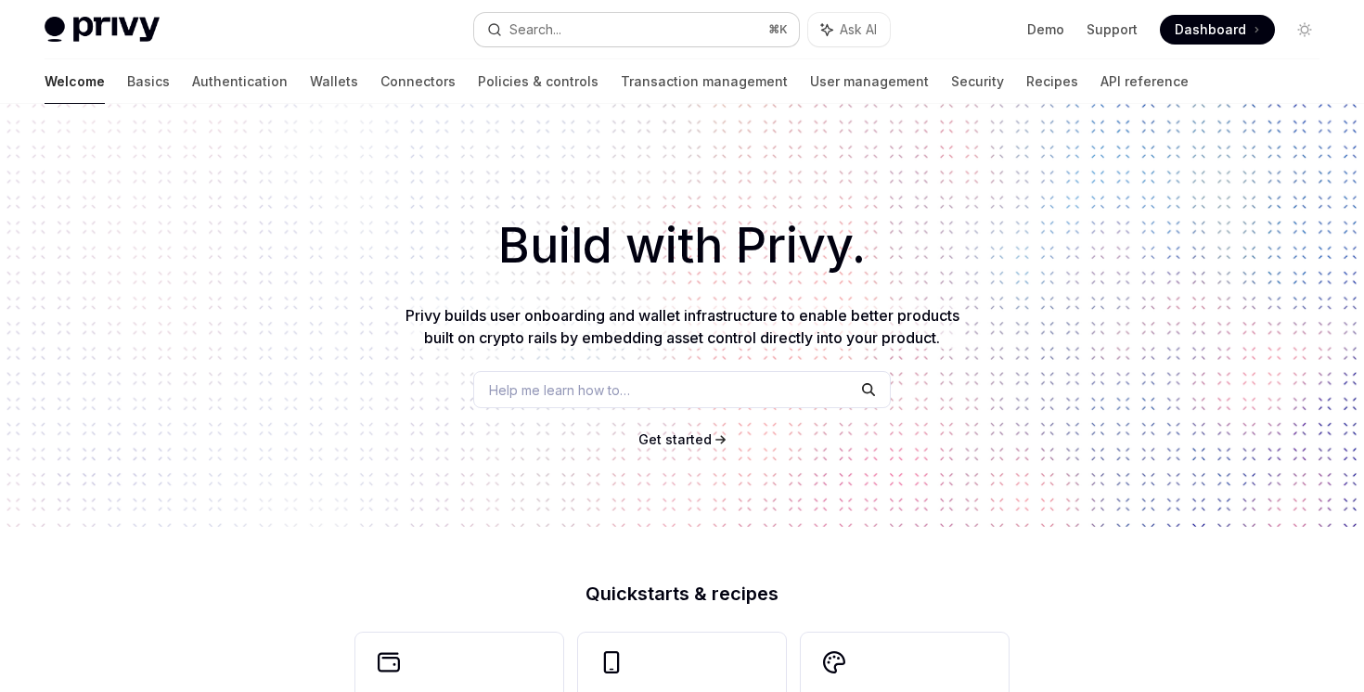
click at [585, 34] on button "Search... ⌘ K" at bounding box center [636, 29] width 324 height 33
type textarea "*"
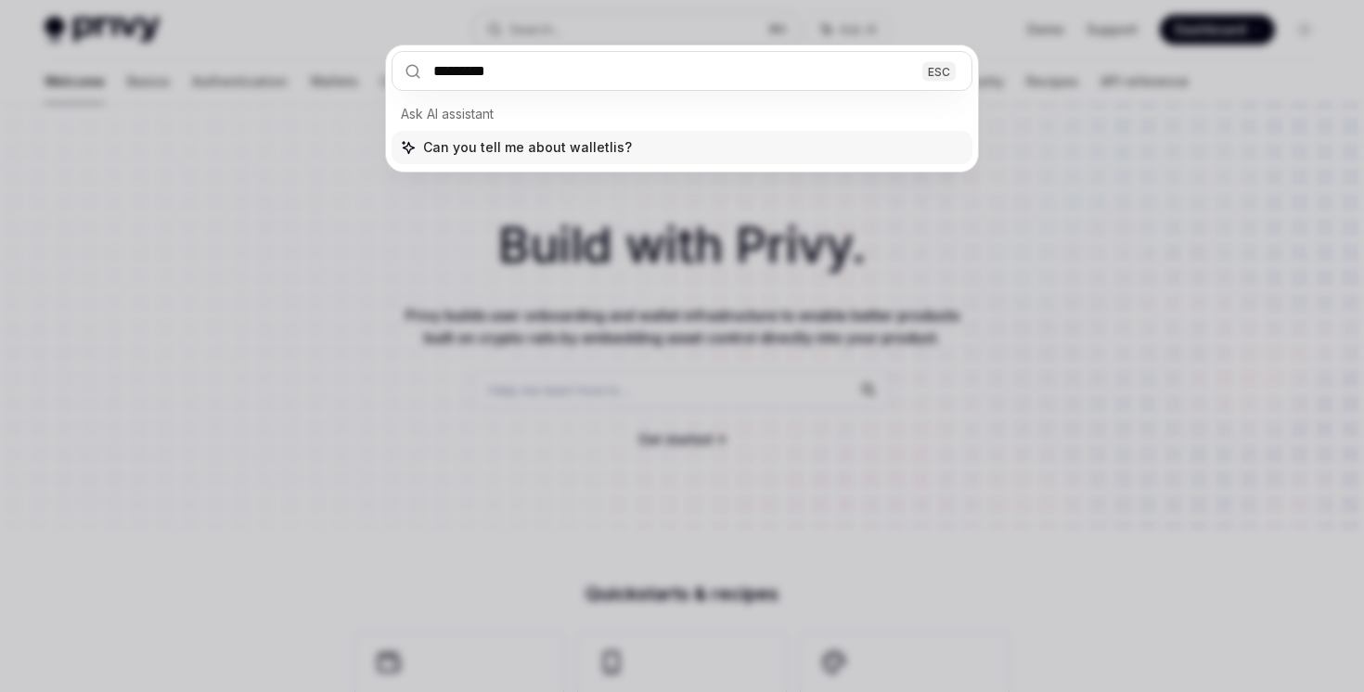
type input "**********"
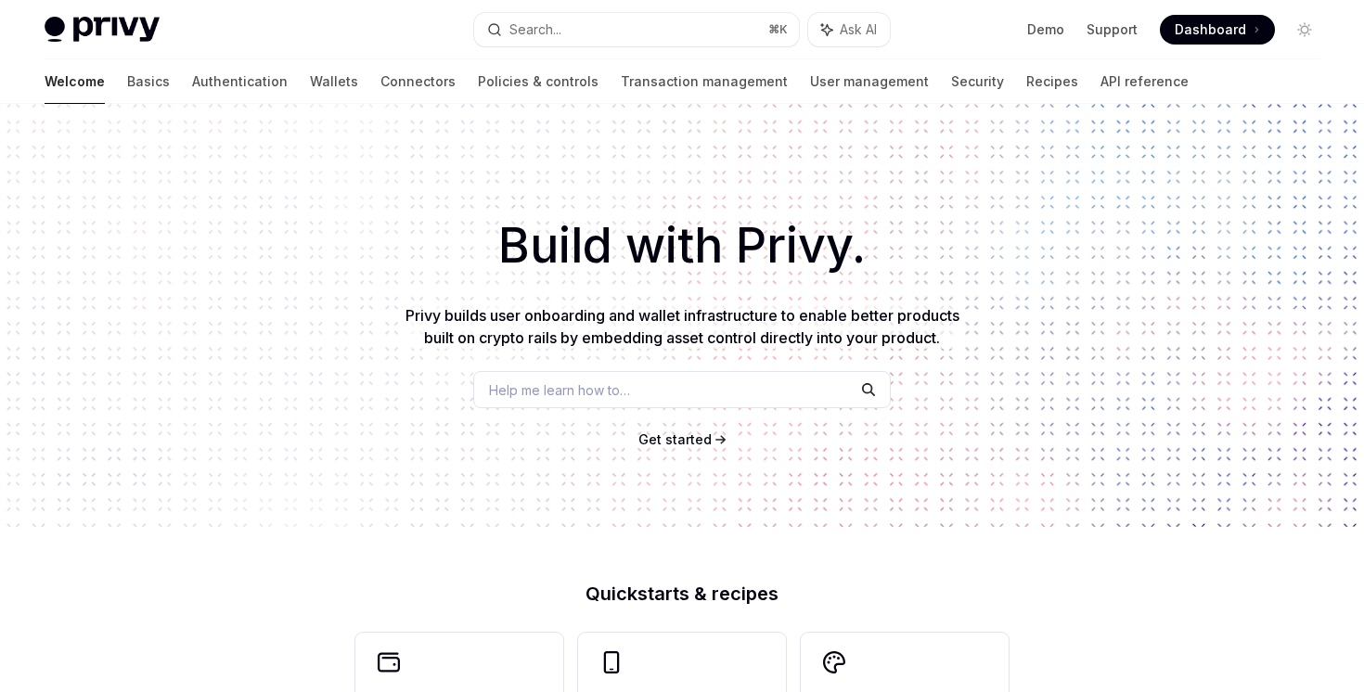
scroll to position [9, 0]
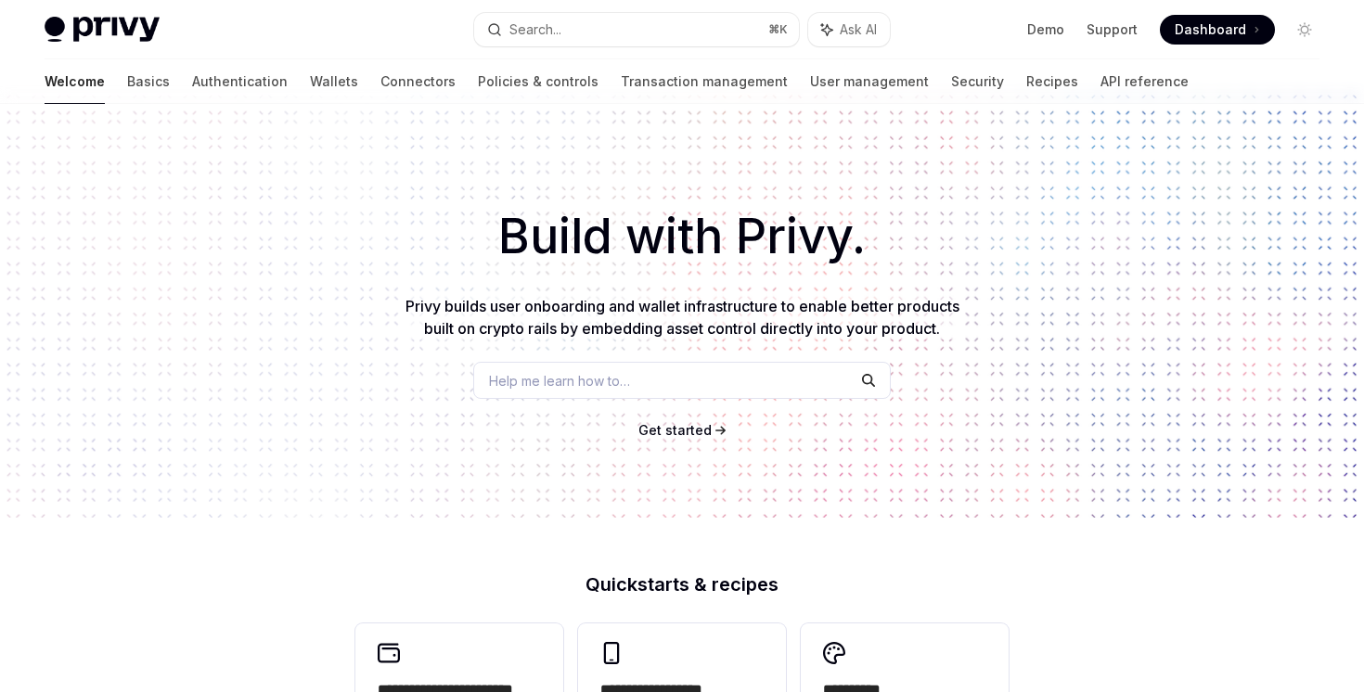
click at [647, 46] on div "Privy Docs home page Search... ⌘ K Ask AI Demo Support Dashboard Dashboard Sear…" at bounding box center [682, 29] width 1275 height 59
click at [653, 33] on button "Search... ⌘ K" at bounding box center [636, 29] width 324 height 33
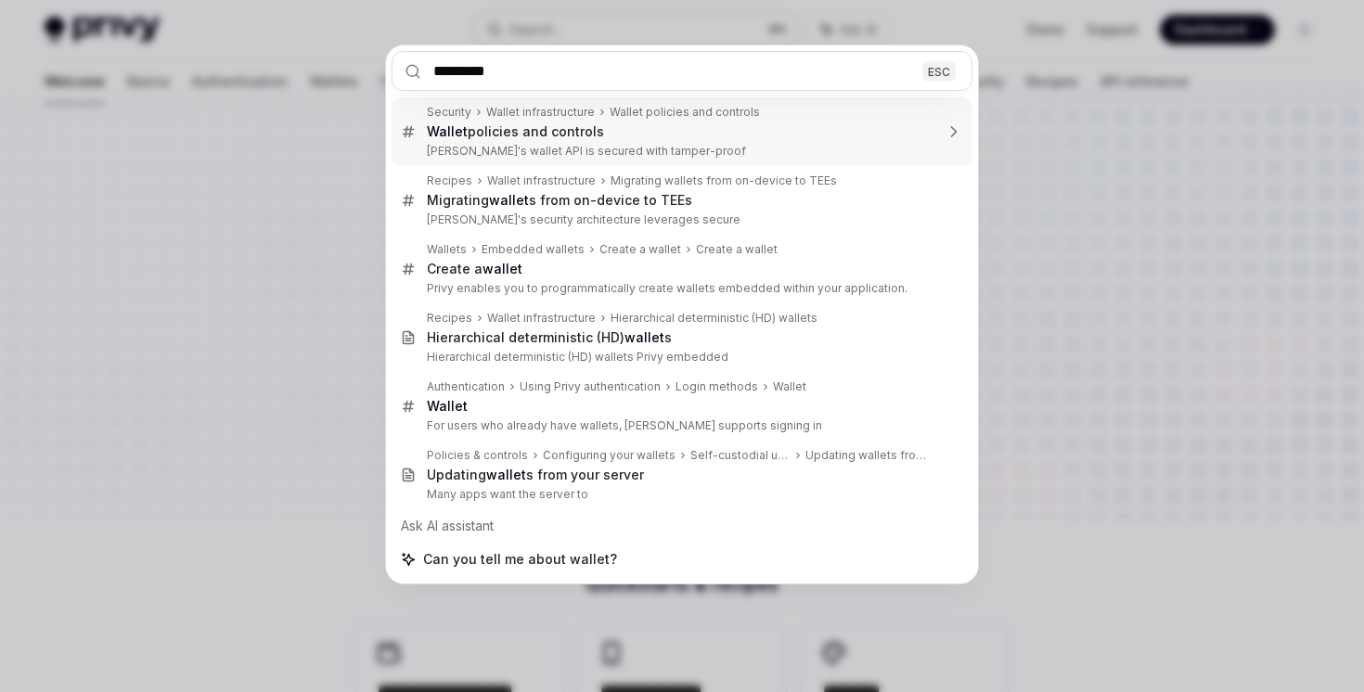
type input "**********"
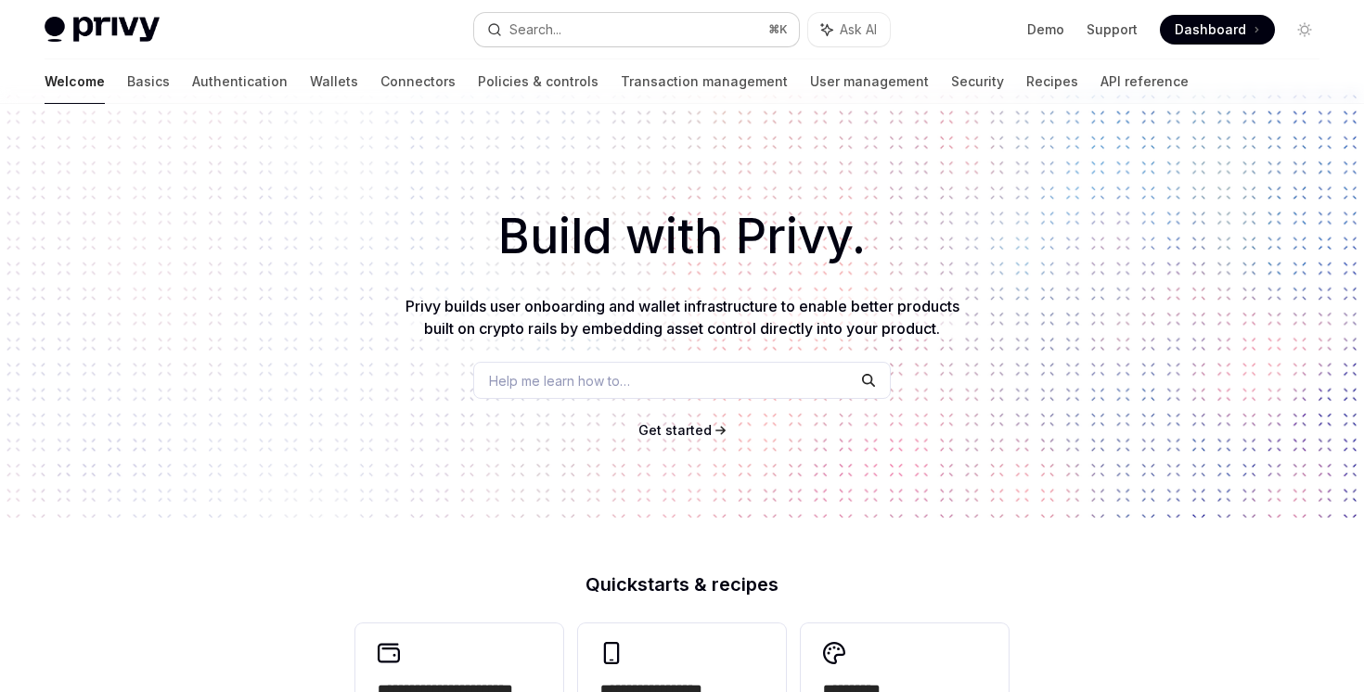
click at [545, 24] on div "Search..." at bounding box center [535, 30] width 52 height 22
type textarea "*"
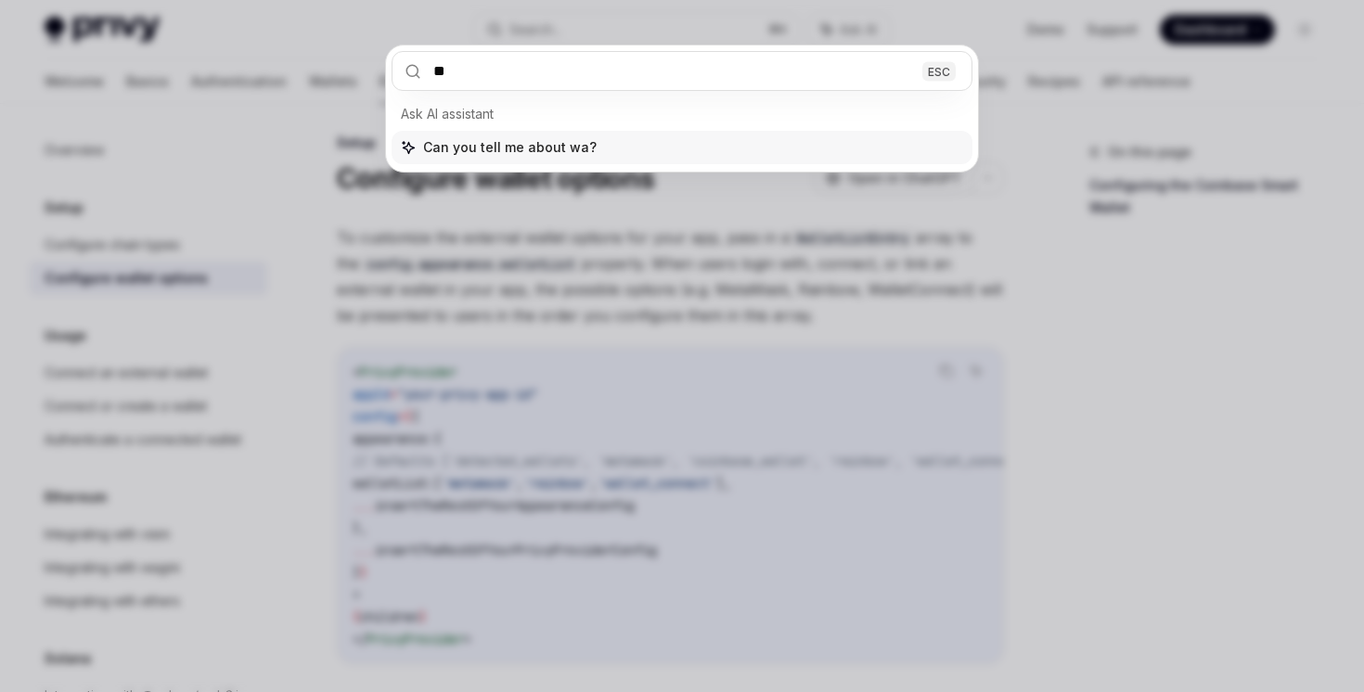
scroll to position [104, 0]
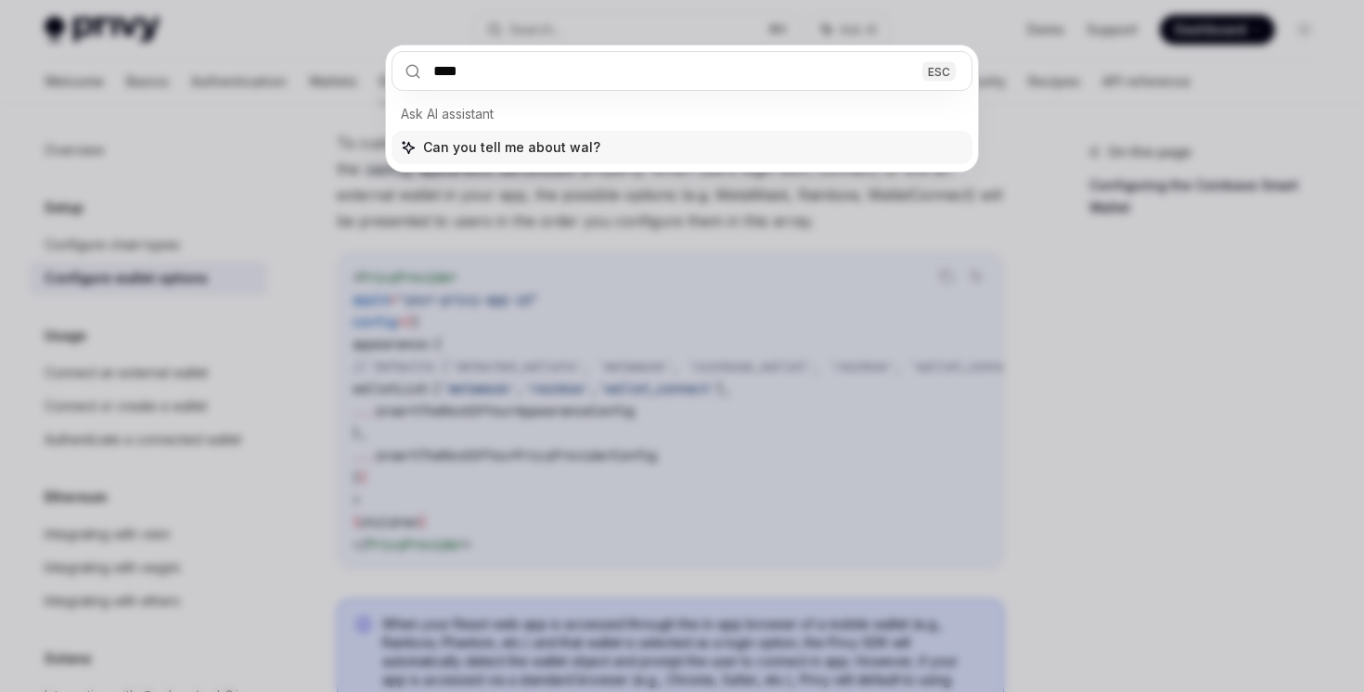
type input "*****"
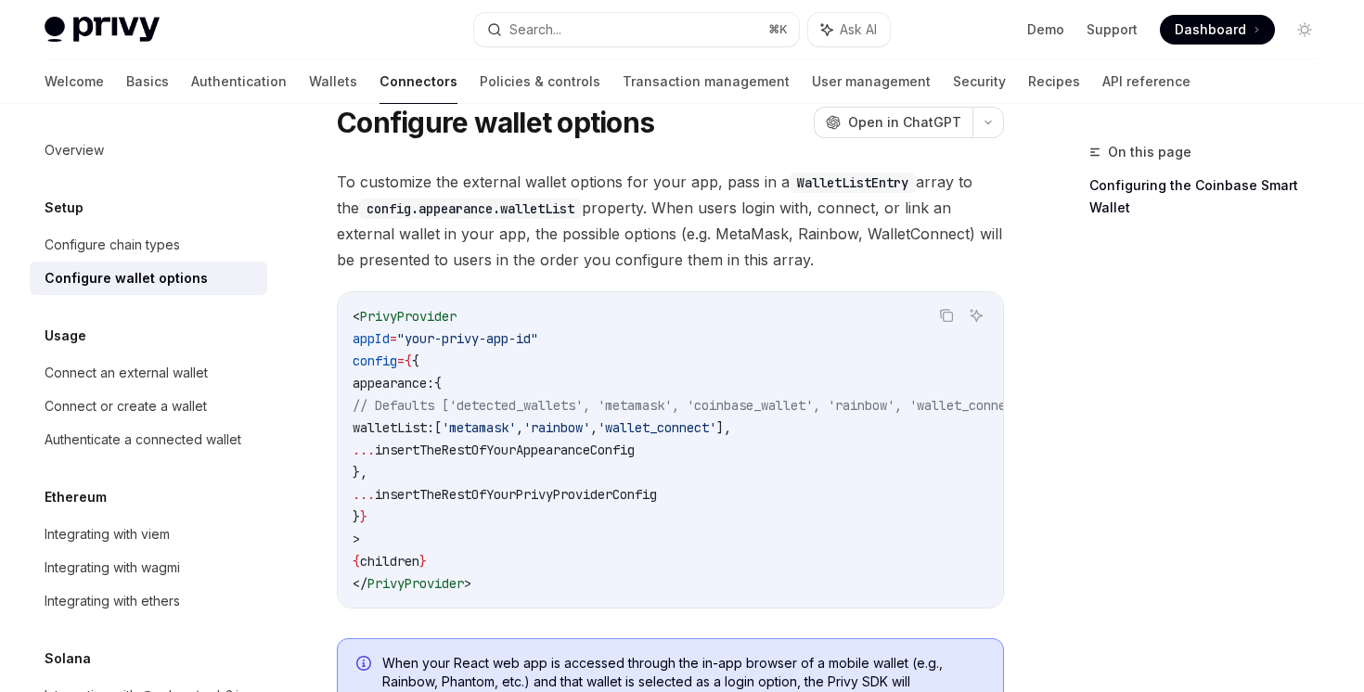
scroll to position [33, 0]
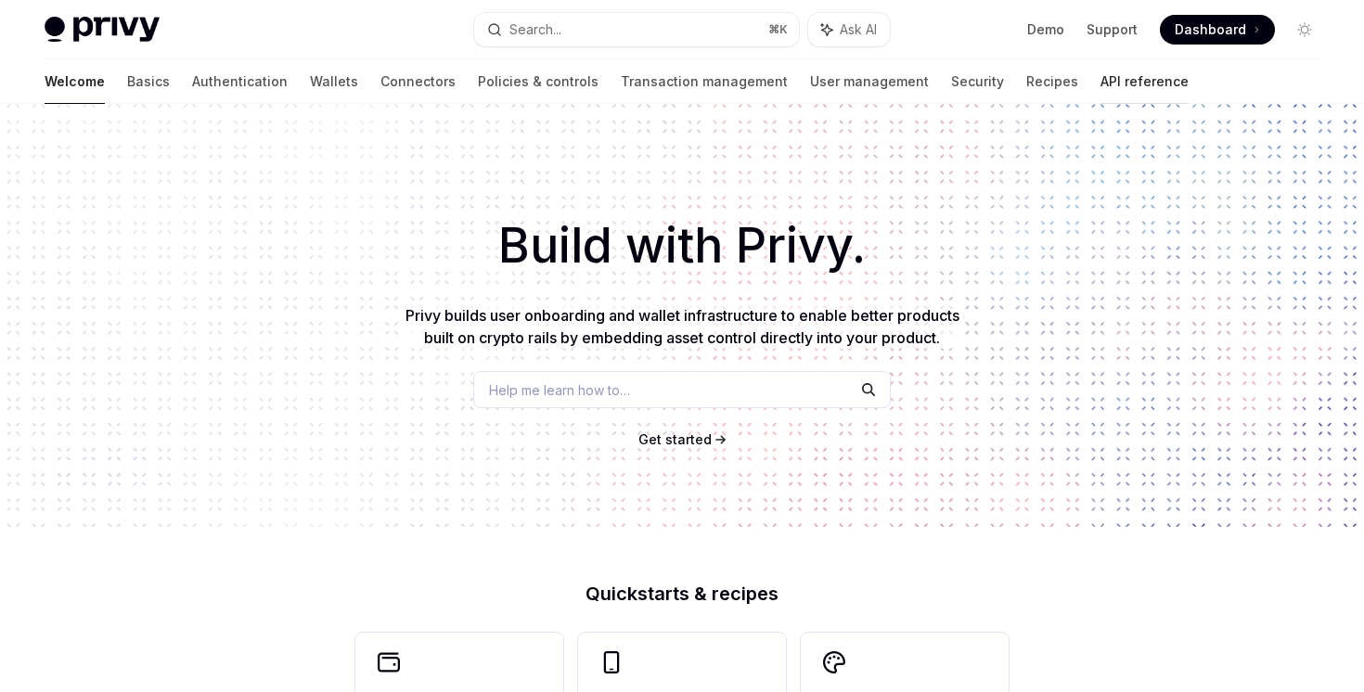
click at [1100, 64] on link "API reference" at bounding box center [1144, 81] width 88 height 45
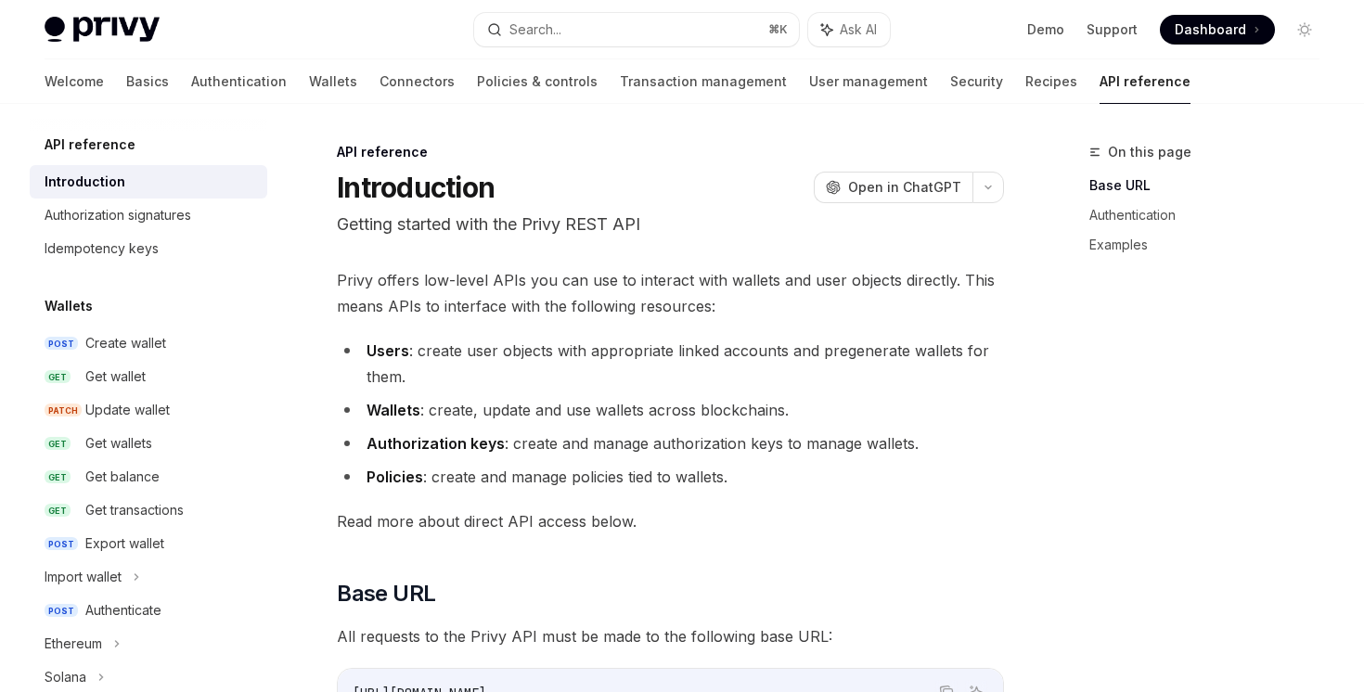
click at [468, 455] on li "Authorization keys : create and manage authorization keys to manage wallets." at bounding box center [670, 443] width 667 height 26
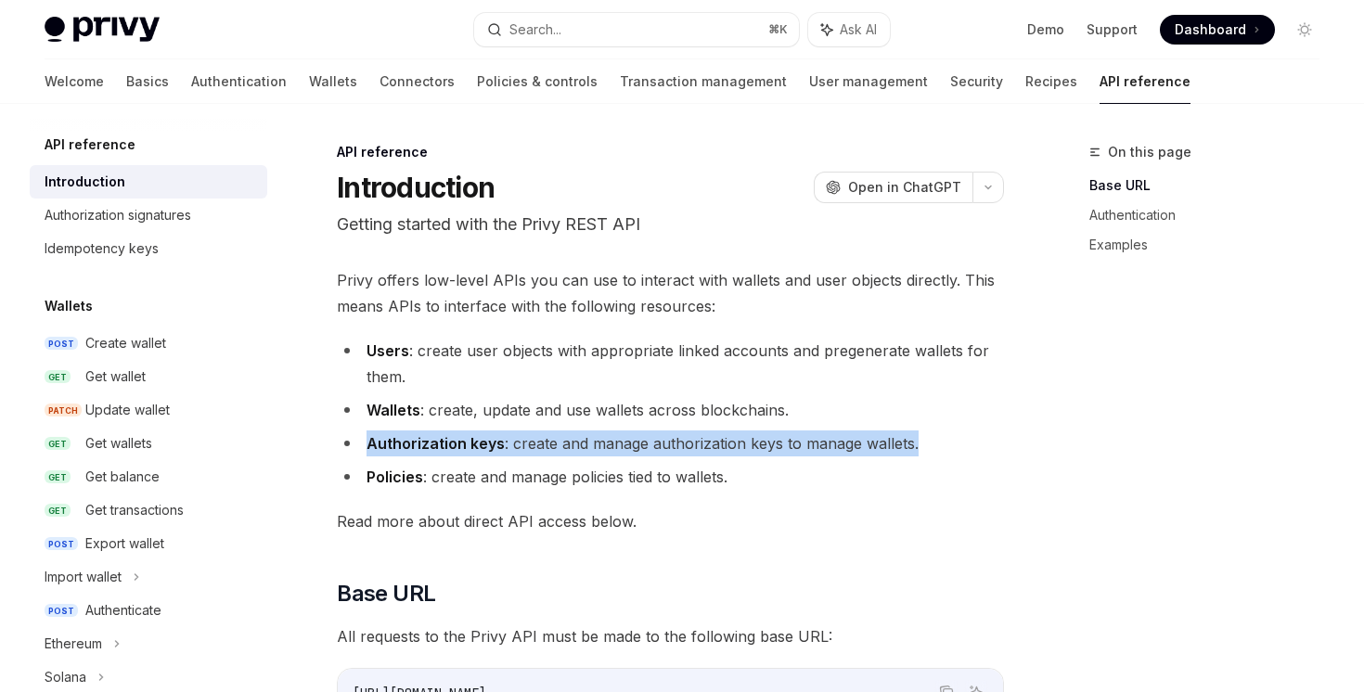
click at [468, 455] on li "Authorization keys : create and manage authorization keys to manage wallets." at bounding box center [670, 443] width 667 height 26
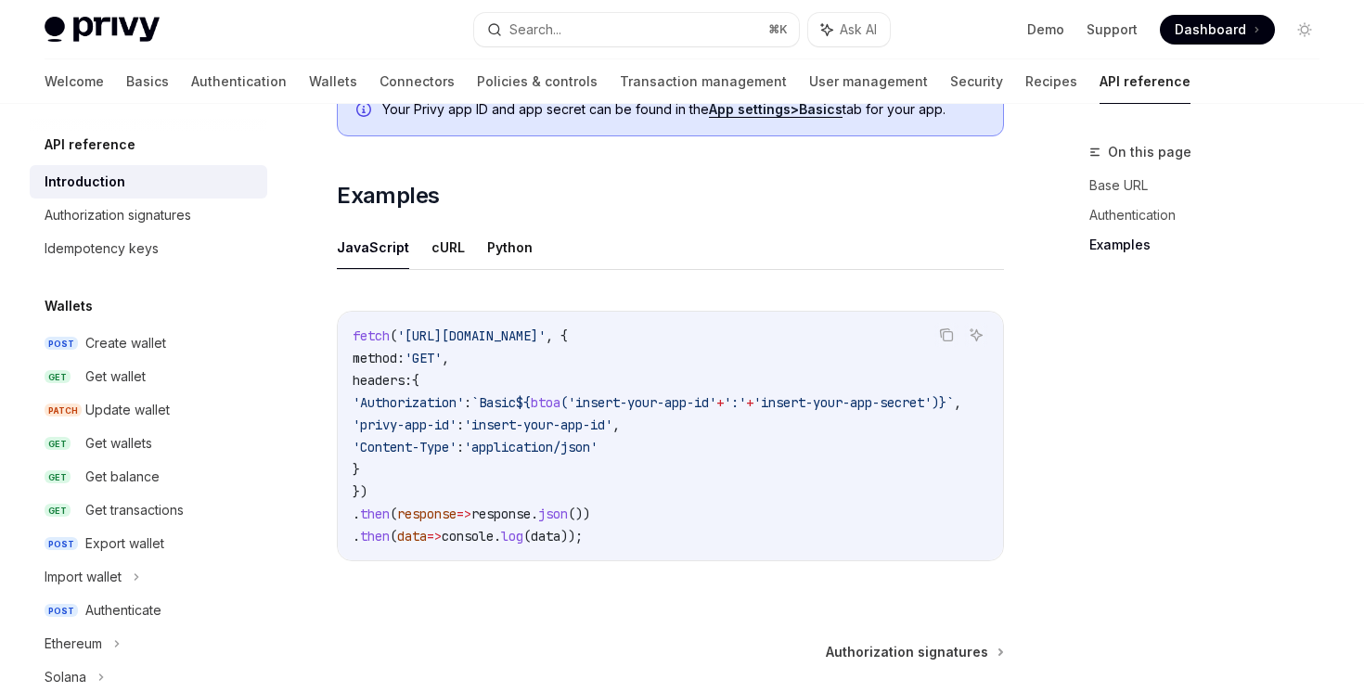
scroll to position [1232, 0]
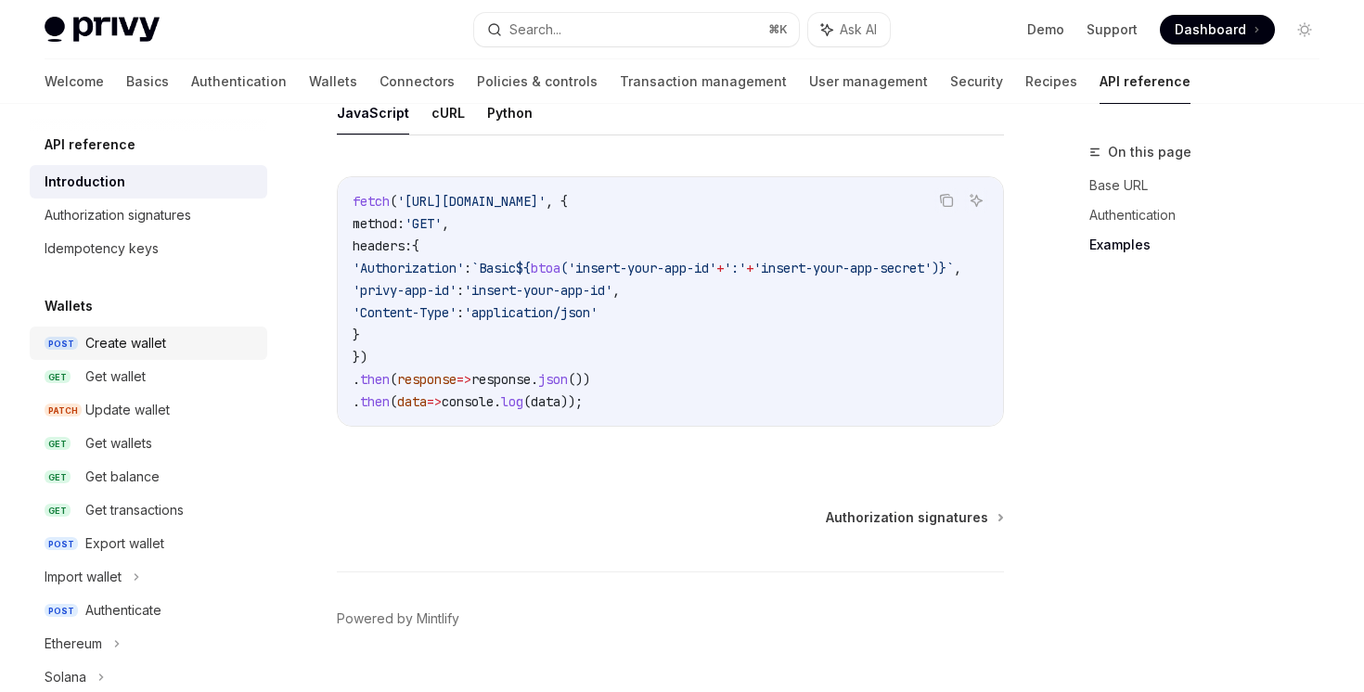
click at [125, 327] on link "POST Create wallet" at bounding box center [148, 343] width 237 height 33
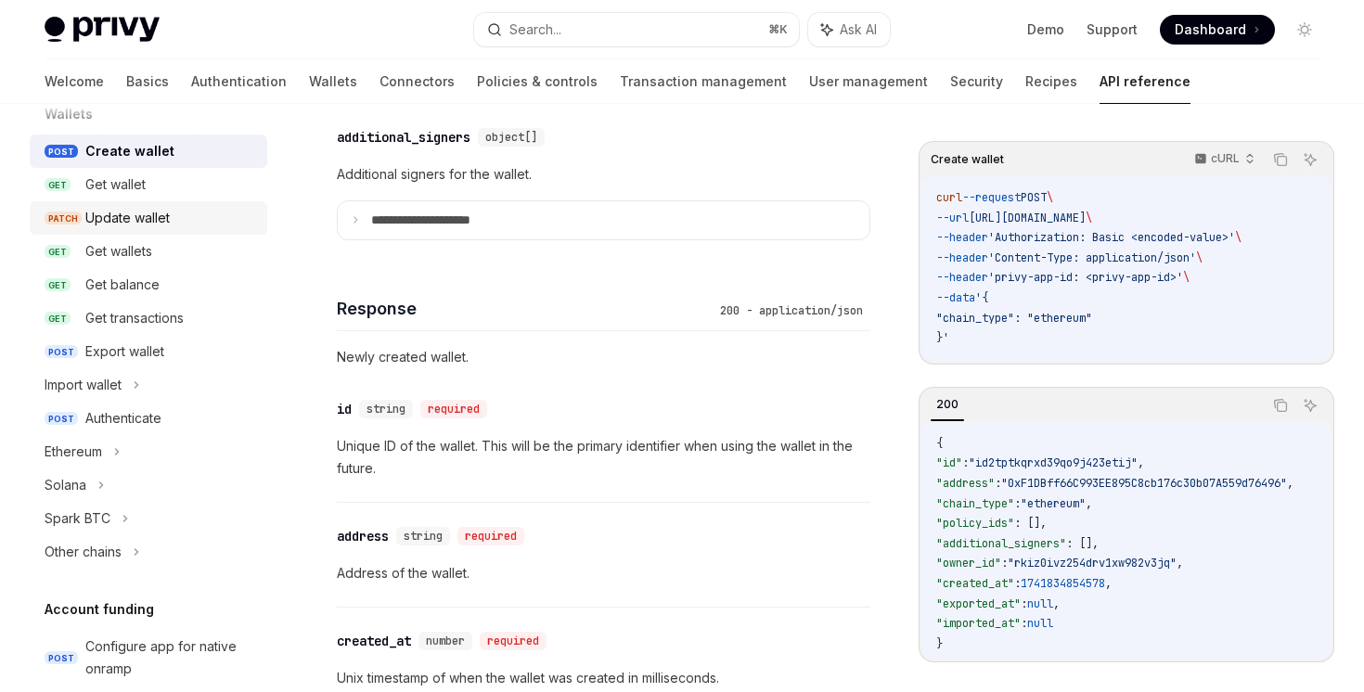
scroll to position [195, 0]
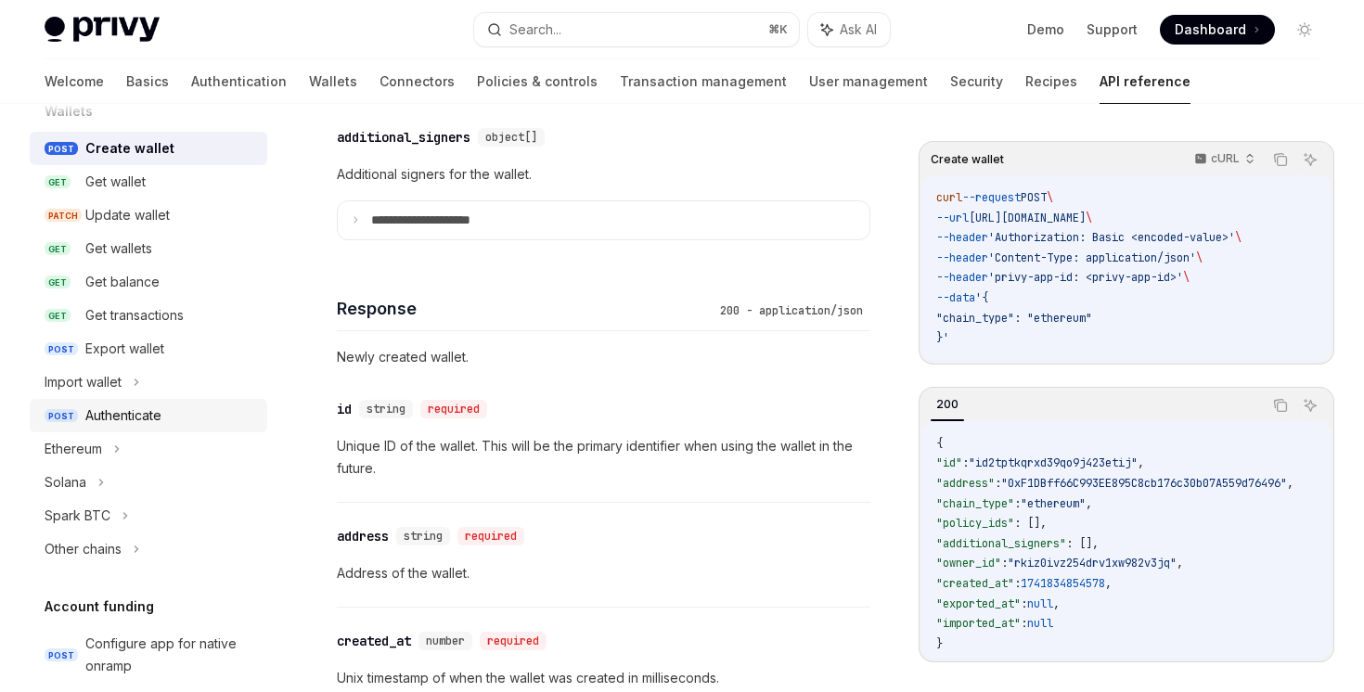
click at [159, 417] on div "Authenticate" at bounding box center [123, 415] width 76 height 22
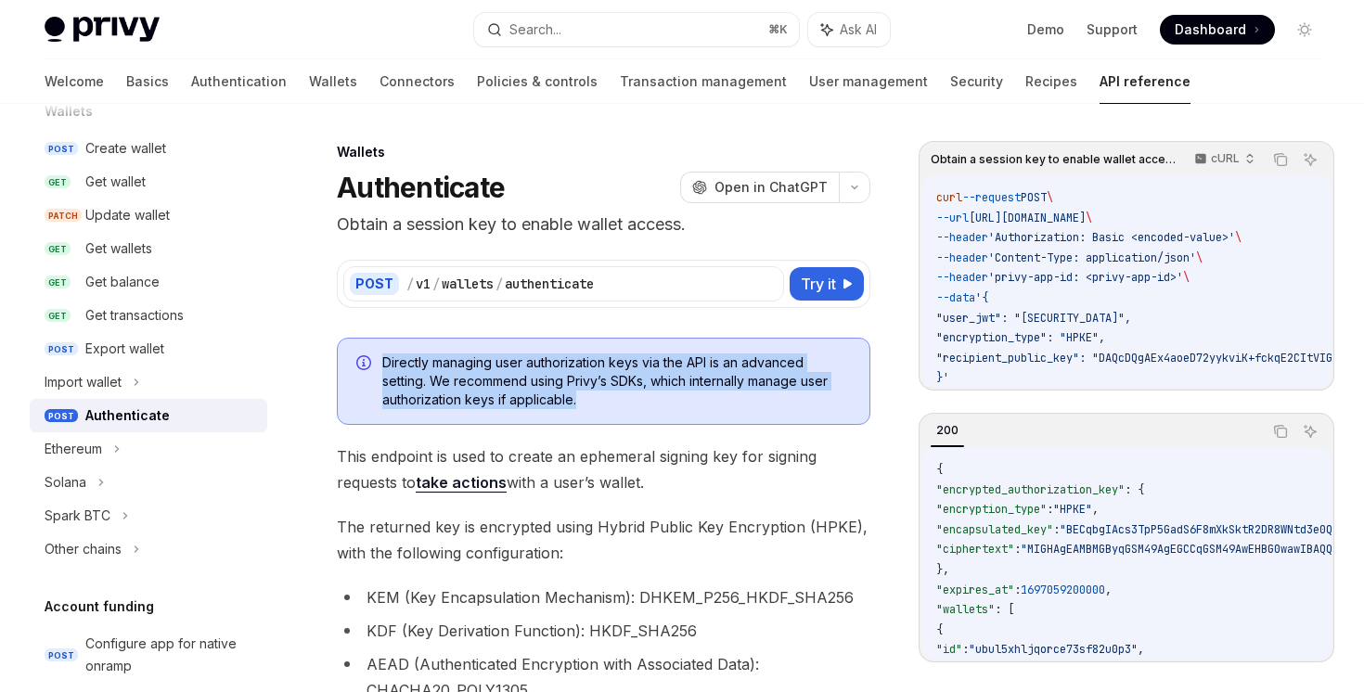
drag, startPoint x: 398, startPoint y: 418, endPoint x: 348, endPoint y: 337, distance: 95.8
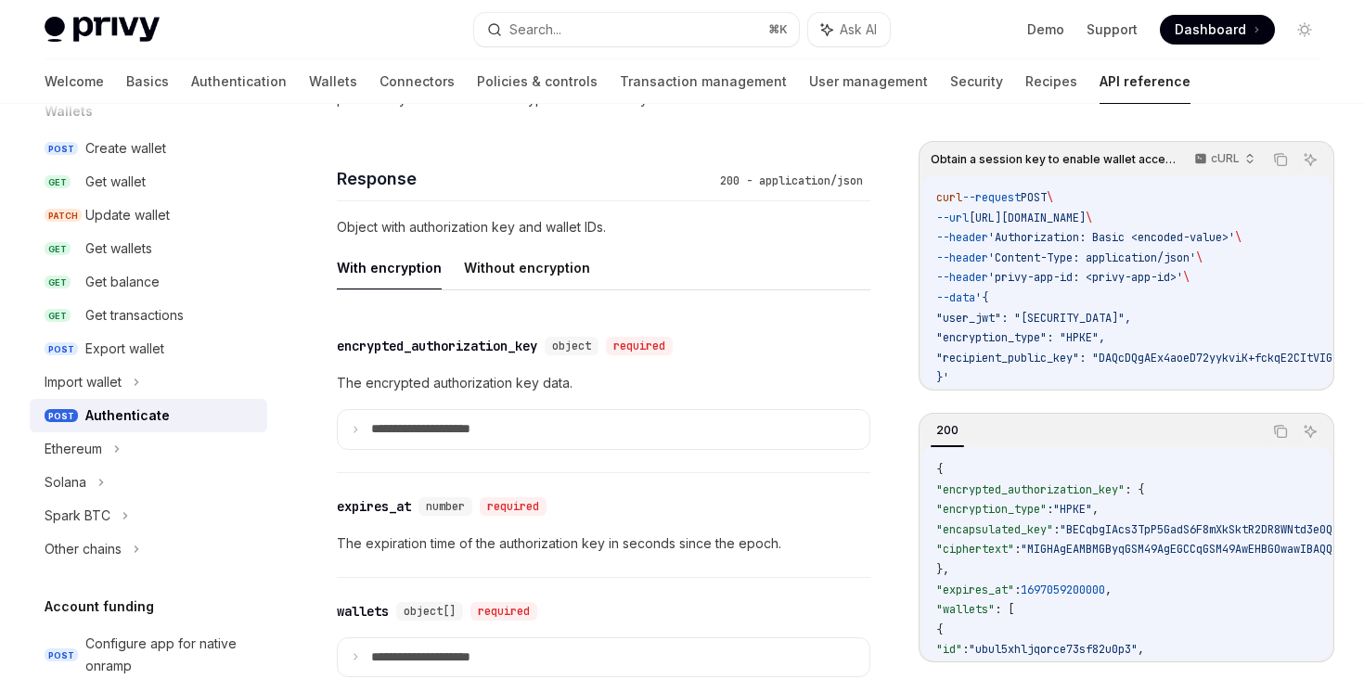
scroll to position [1766, 0]
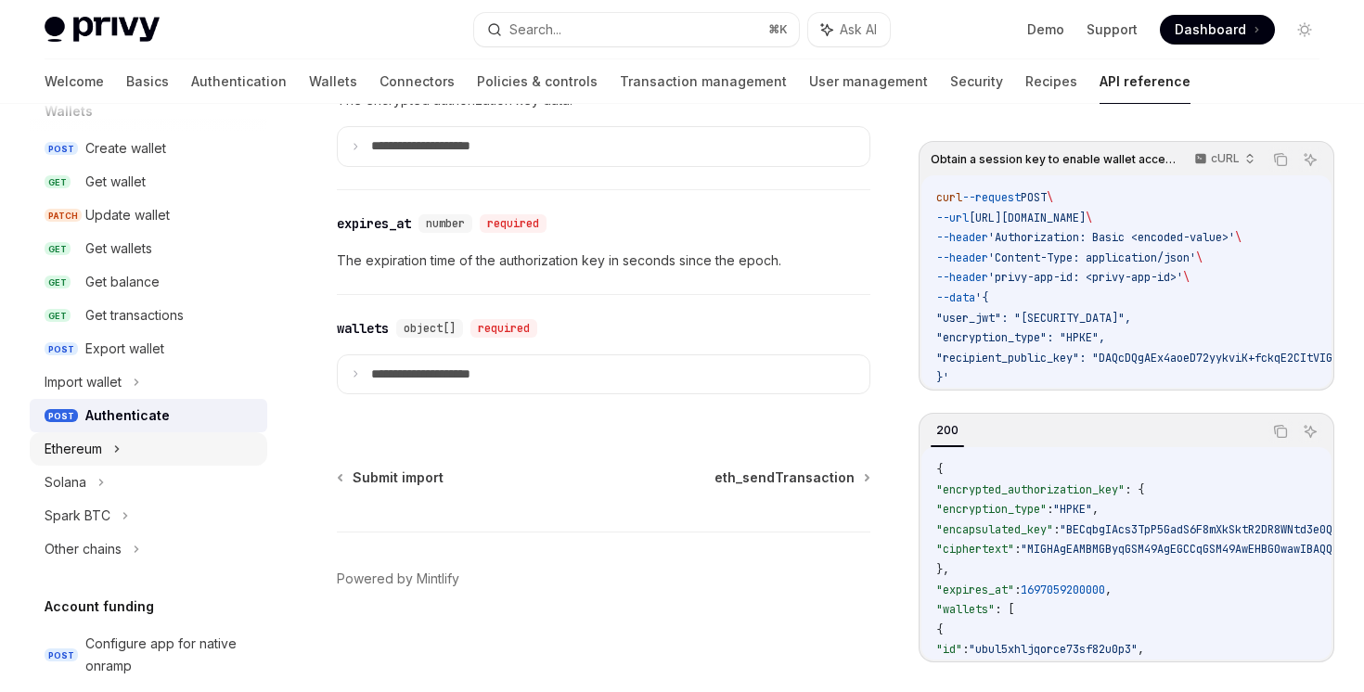
click at [173, 459] on div "Ethereum" at bounding box center [148, 448] width 237 height 33
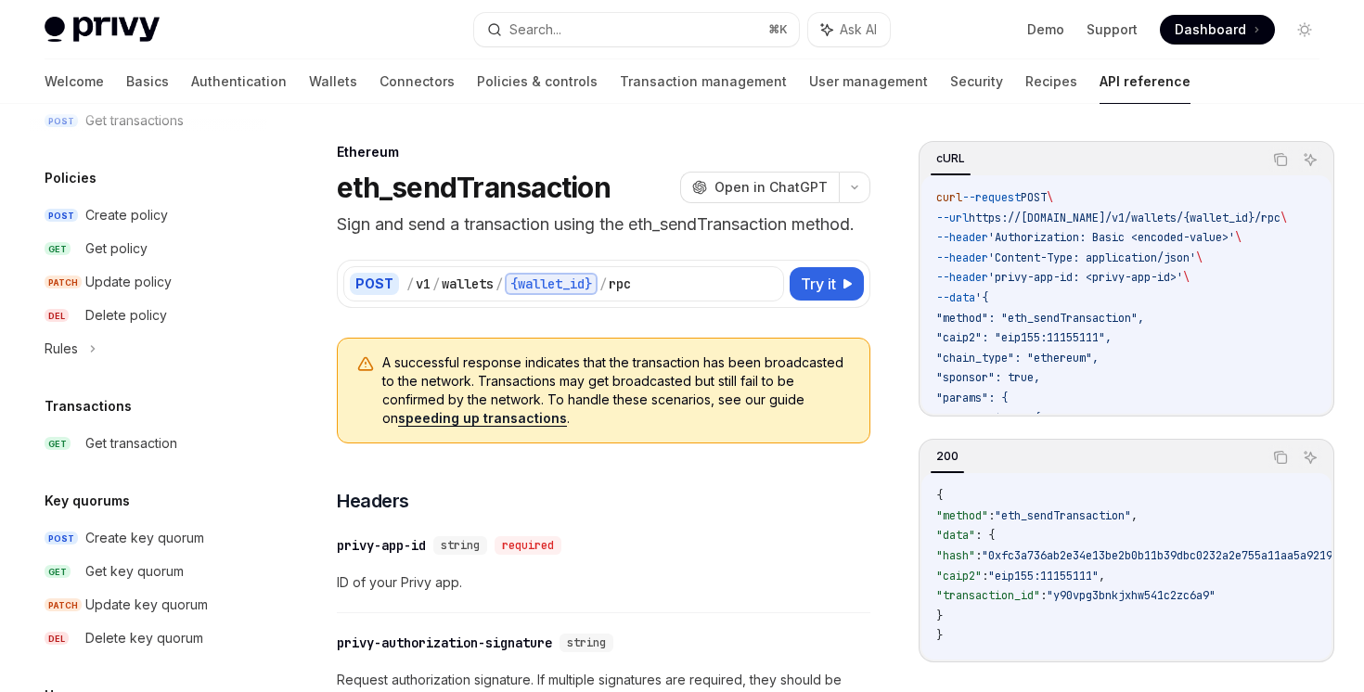
scroll to position [1247, 0]
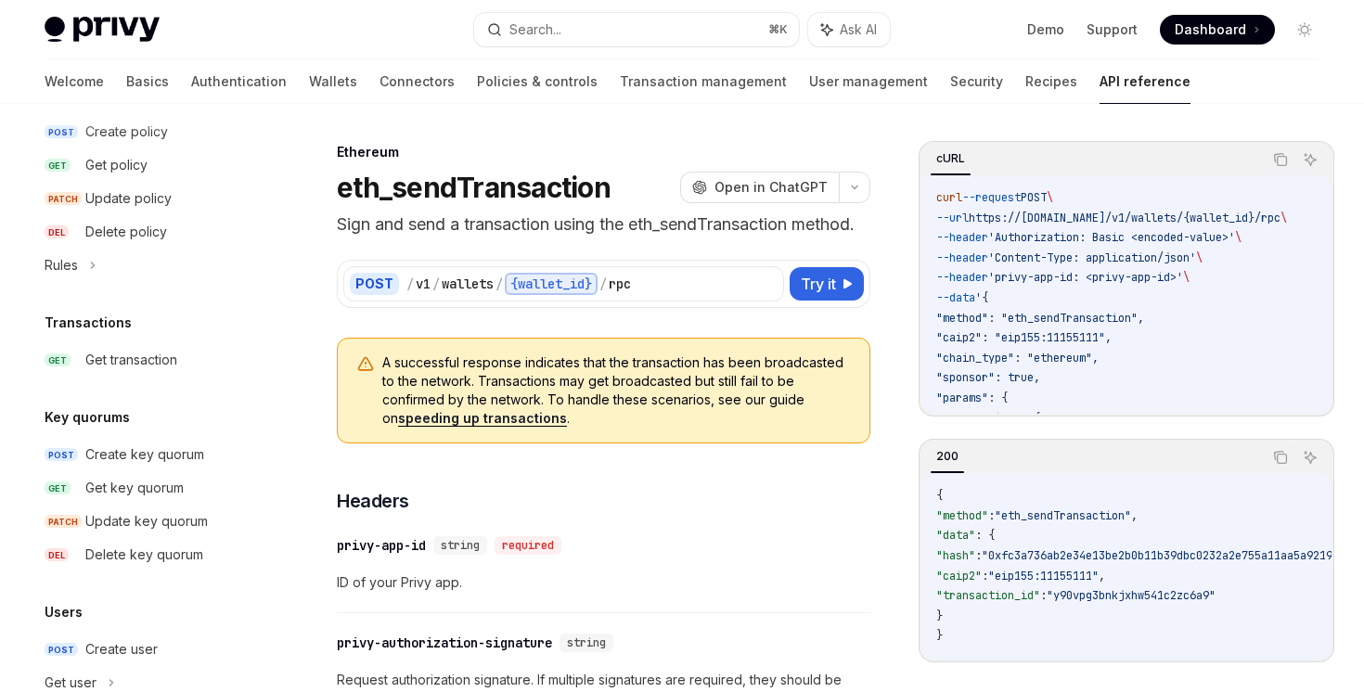
click at [177, 461] on div "Create key quorum" at bounding box center [144, 454] width 119 height 22
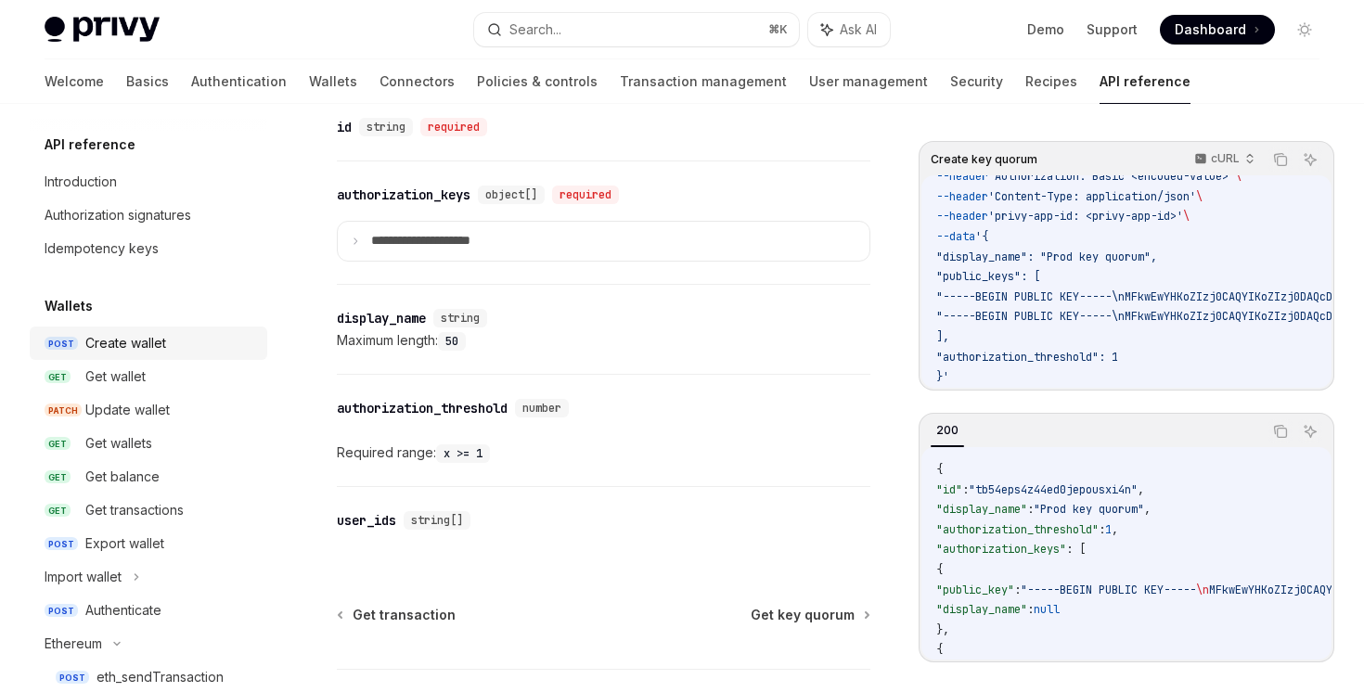
click at [190, 344] on div "Create wallet" at bounding box center [170, 343] width 171 height 22
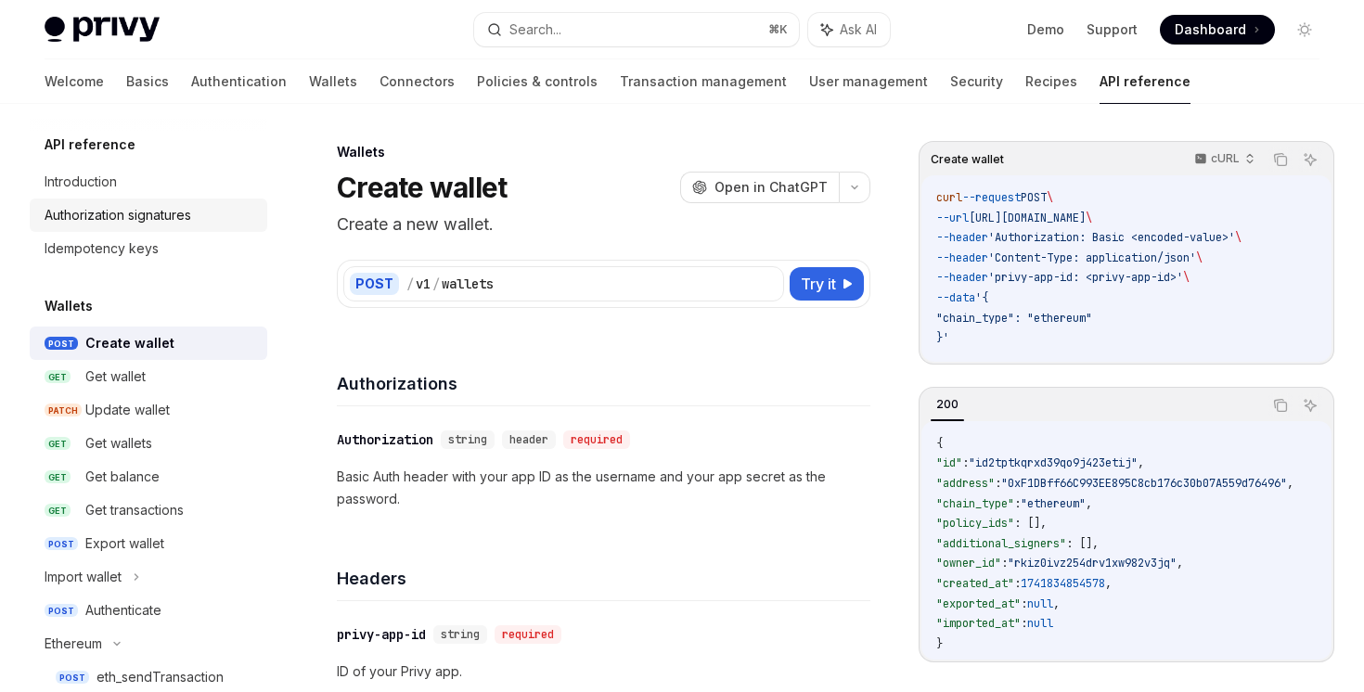
click at [211, 209] on div "Authorization signatures" at bounding box center [151, 215] width 212 height 22
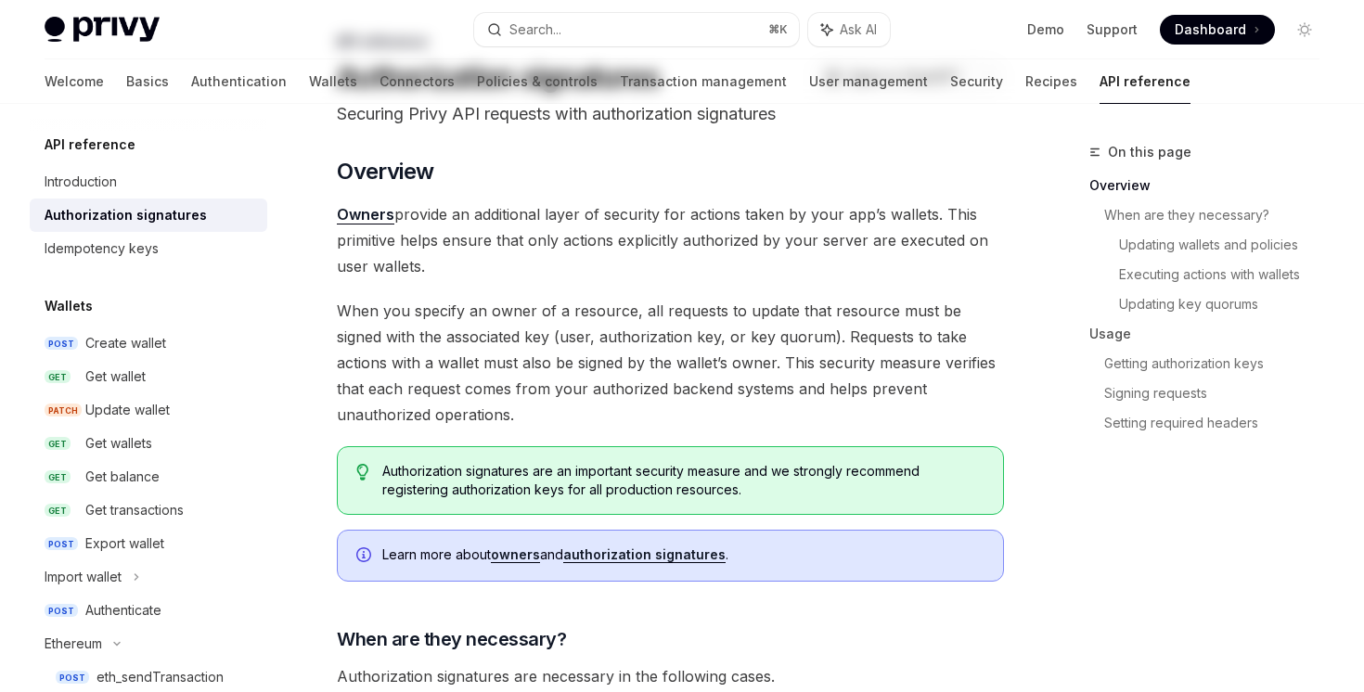
scroll to position [205, 0]
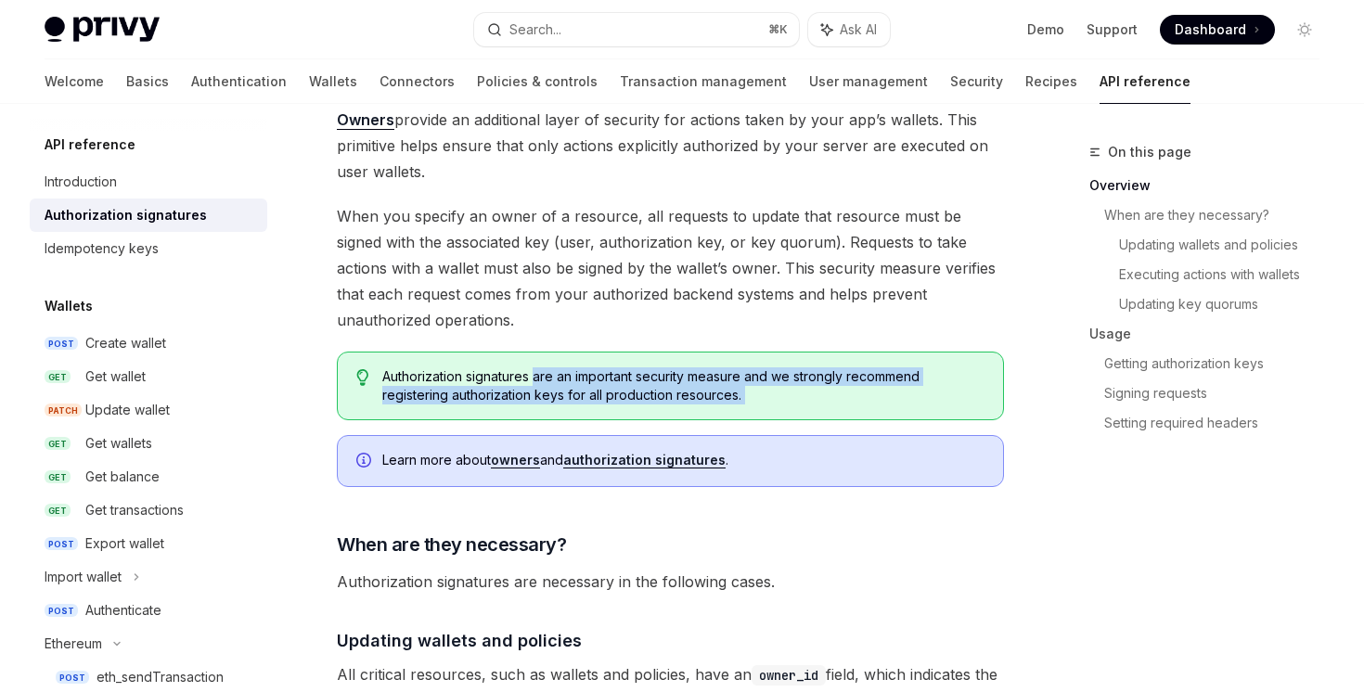
drag, startPoint x: 534, startPoint y: 427, endPoint x: 534, endPoint y: 310, distance: 116.9
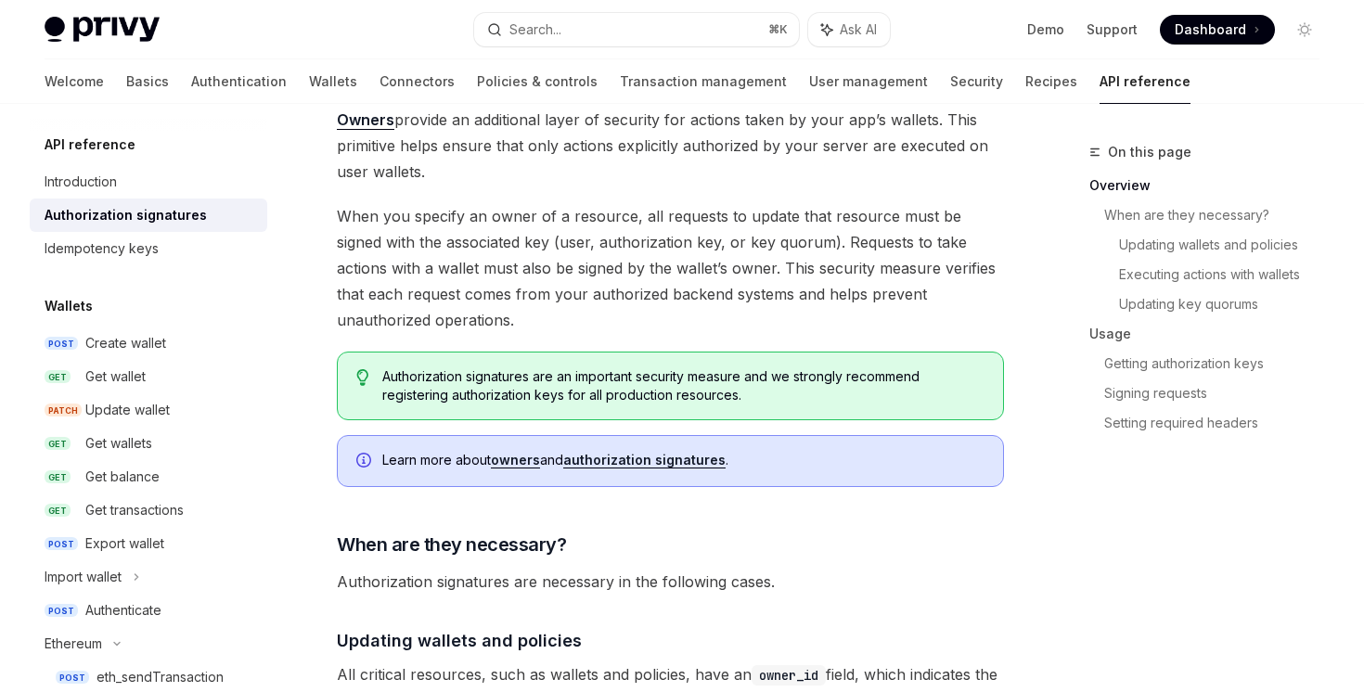
click at [533, 303] on span "When you specify an owner of a resource, all requests to update that resource m…" at bounding box center [670, 268] width 667 height 130
click at [639, 455] on link "authorization signatures" at bounding box center [644, 460] width 162 height 17
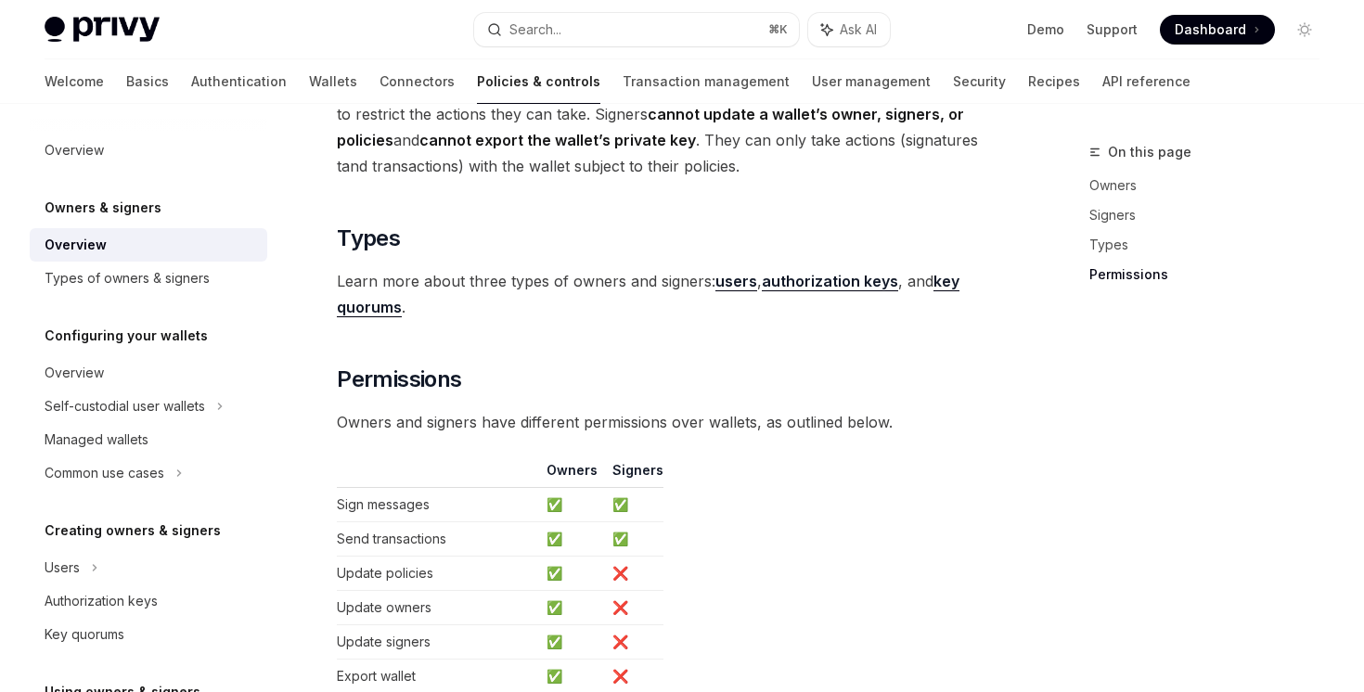
scroll to position [1647, 0]
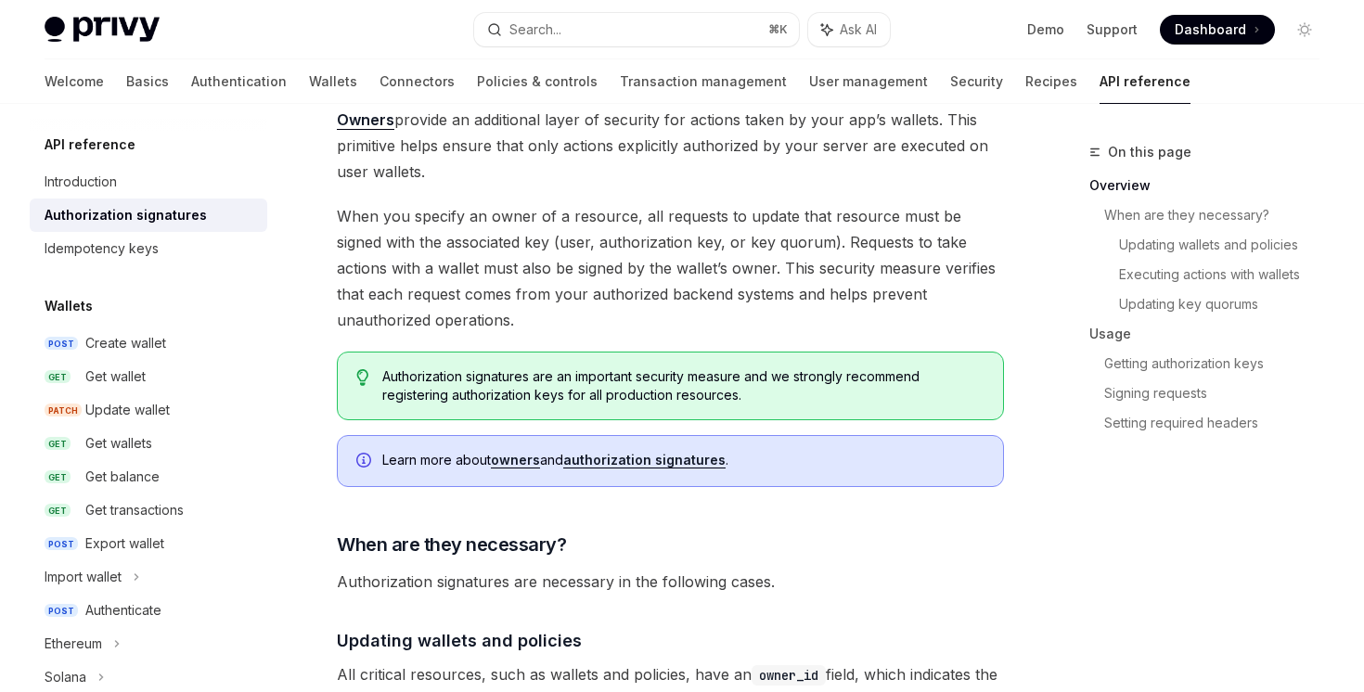
scroll to position [676, 0]
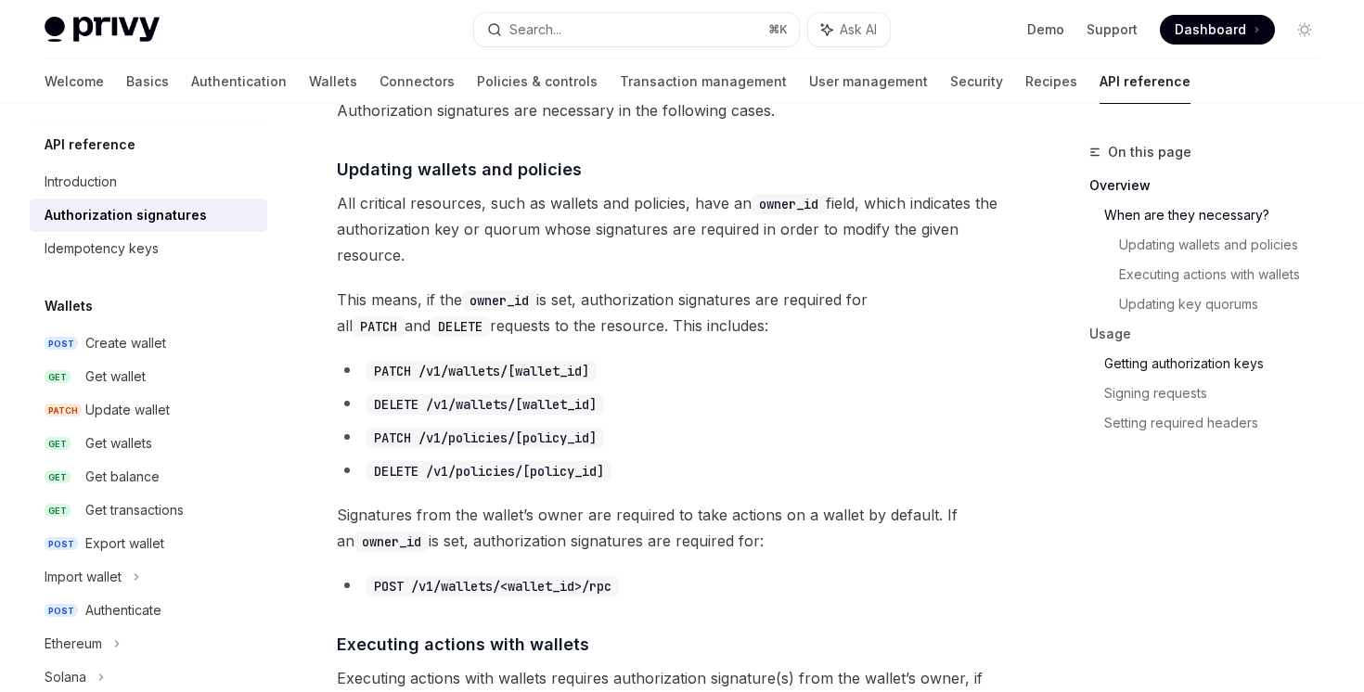
click at [1212, 368] on link "Getting authorization keys" at bounding box center [1219, 364] width 230 height 30
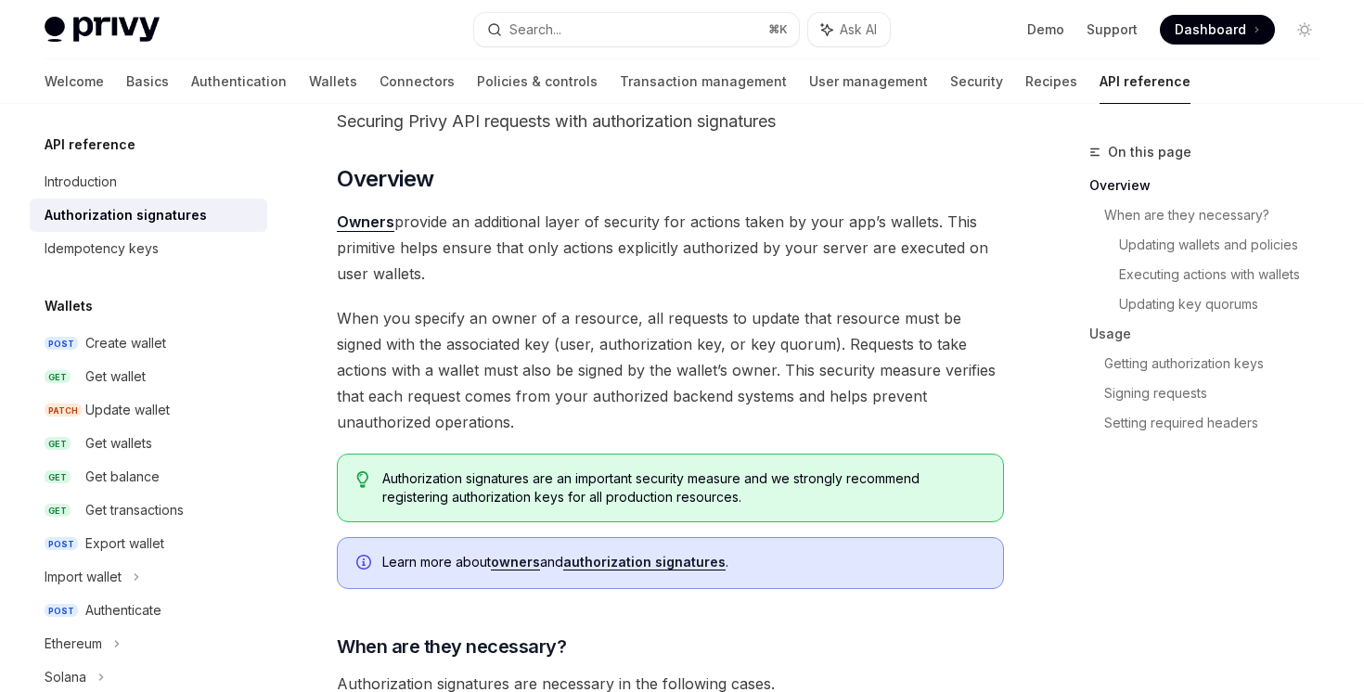
scroll to position [274, 0]
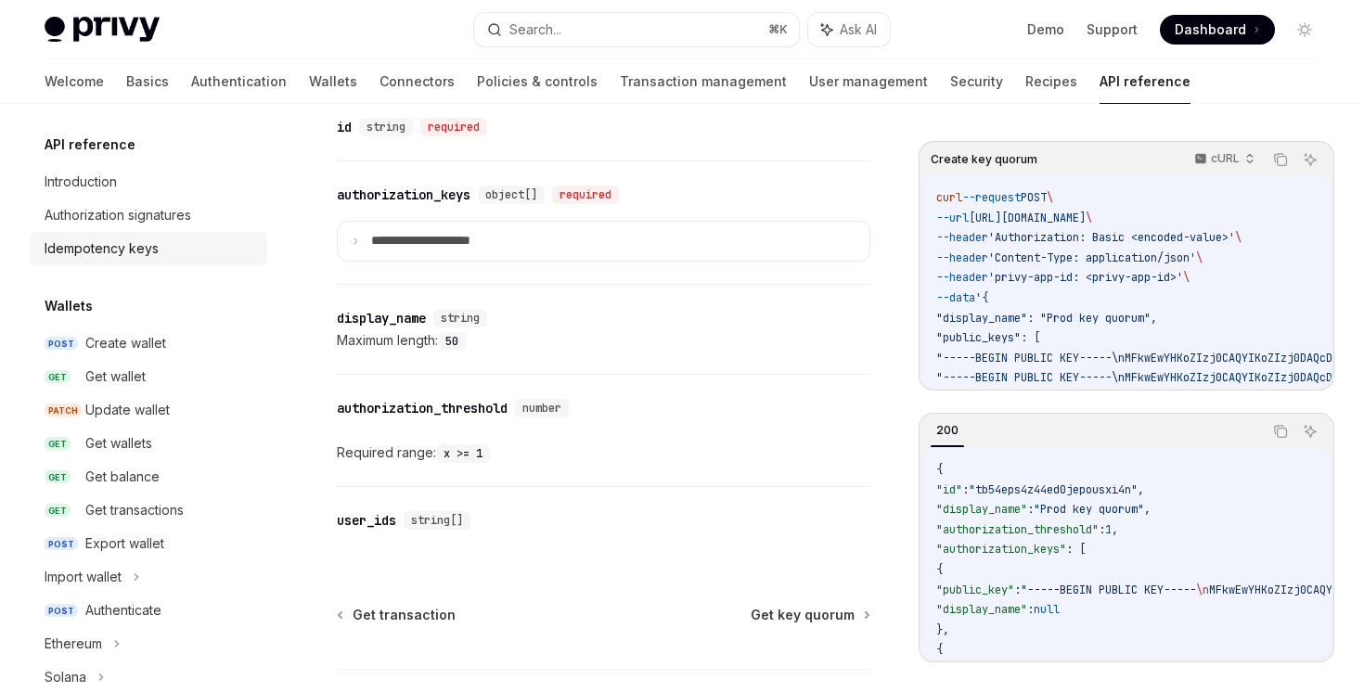
click at [135, 232] on link "Idempotency keys" at bounding box center [148, 248] width 237 height 33
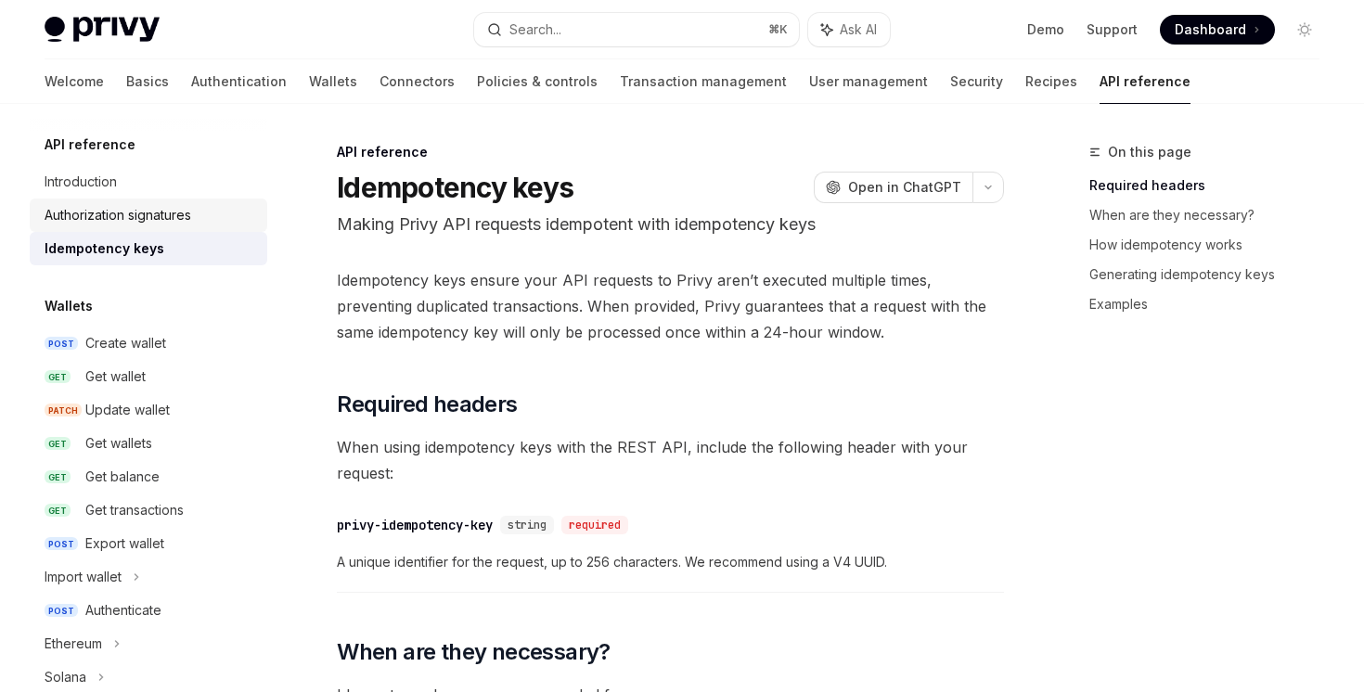
click at [135, 225] on div "Authorization signatures" at bounding box center [118, 215] width 147 height 22
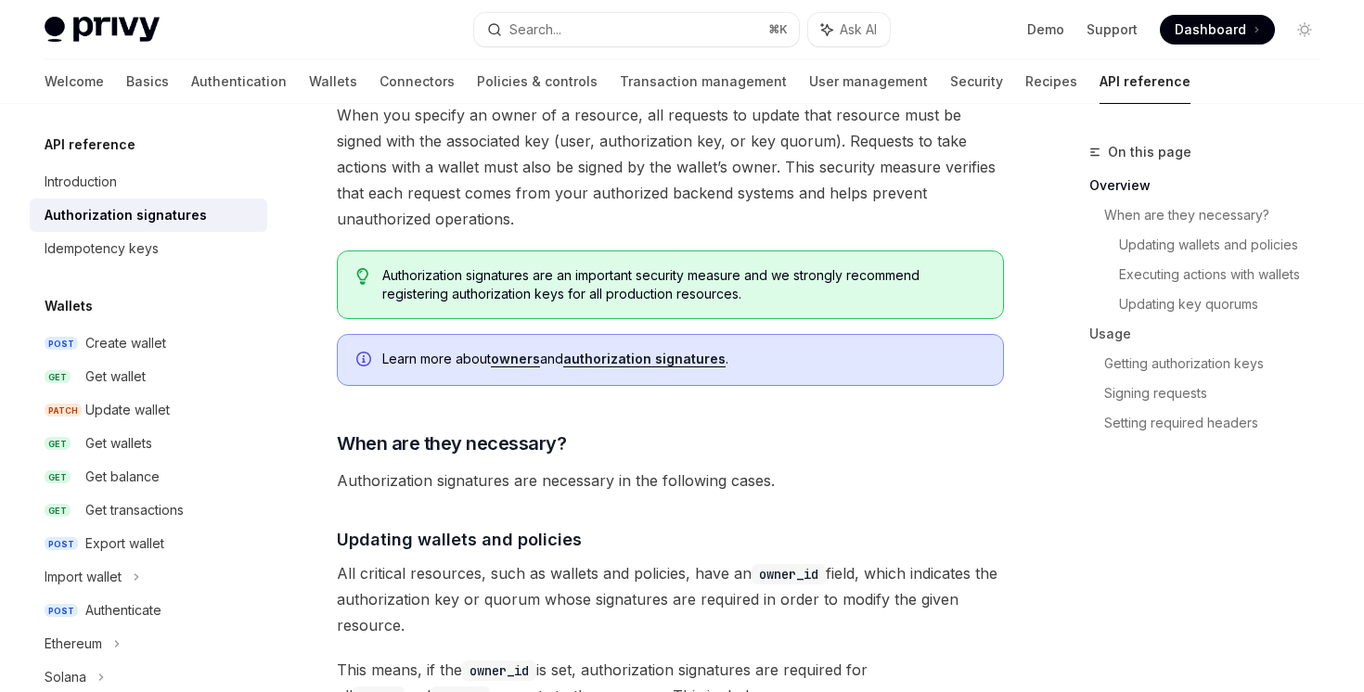
scroll to position [286, 0]
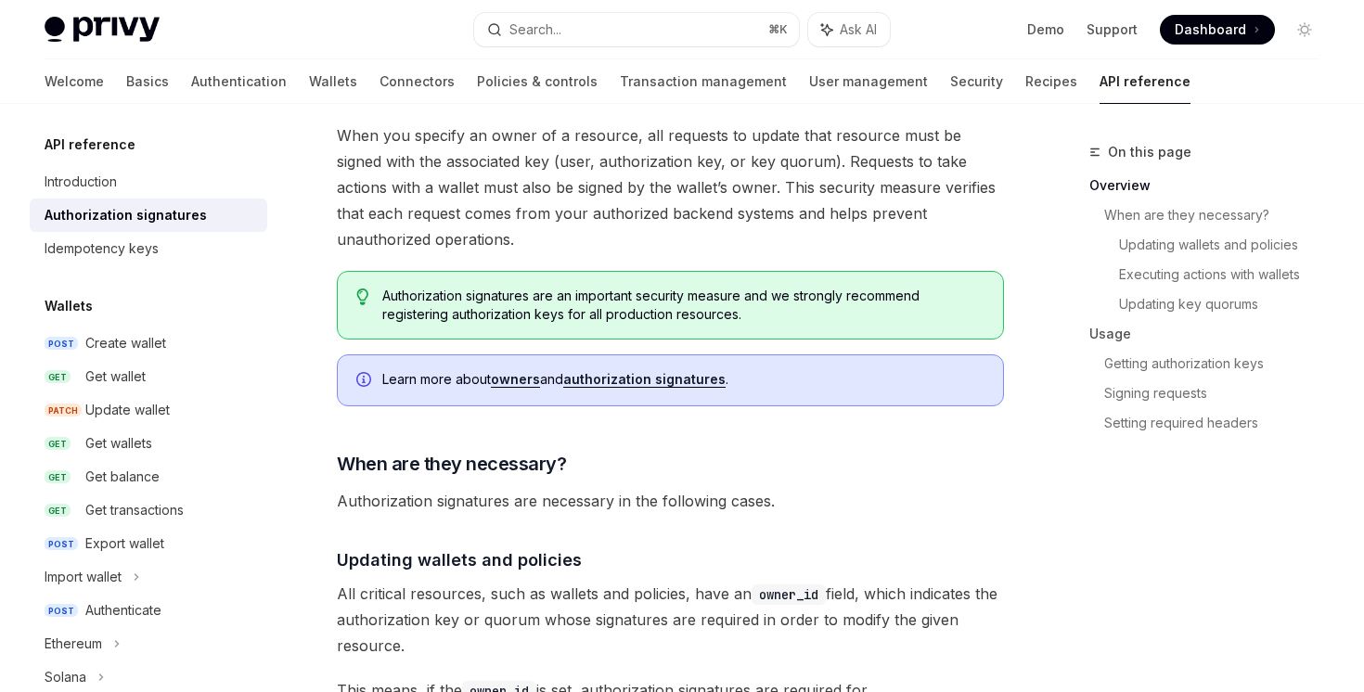
click at [597, 385] on link "authorization signatures" at bounding box center [644, 379] width 162 height 17
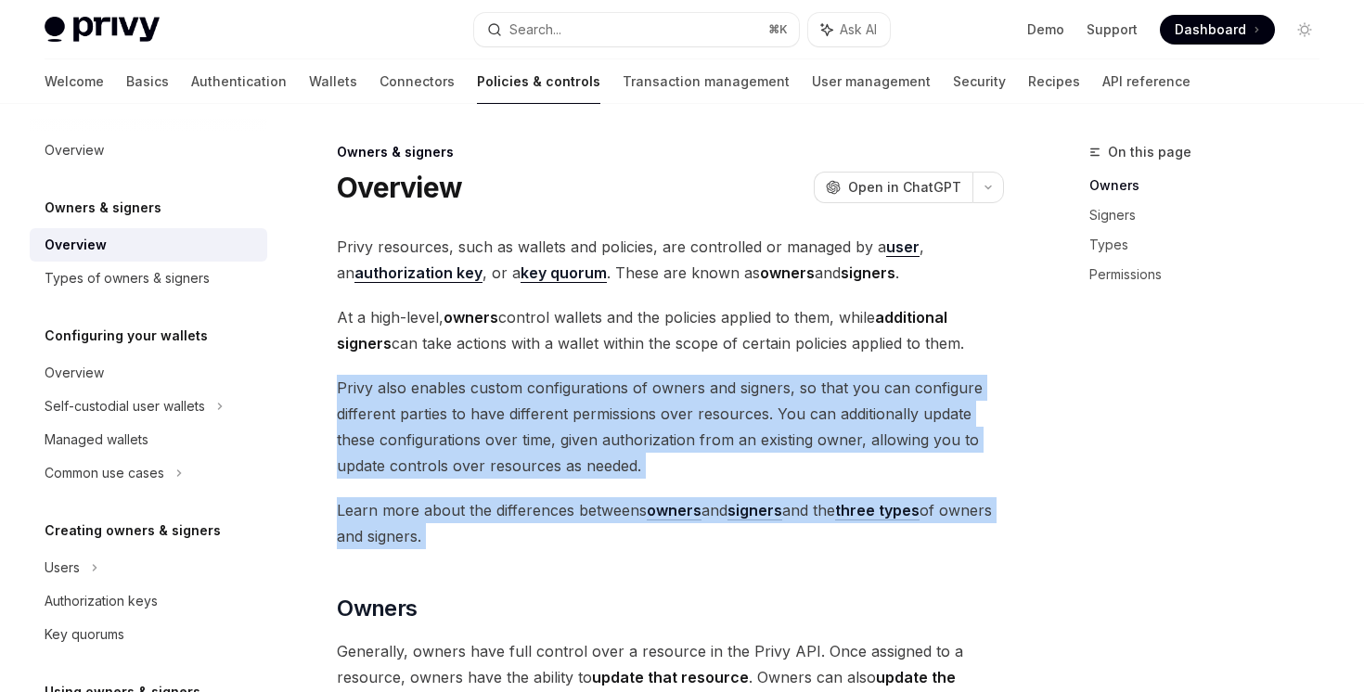
drag, startPoint x: 602, startPoint y: 365, endPoint x: 591, endPoint y: 570, distance: 206.2
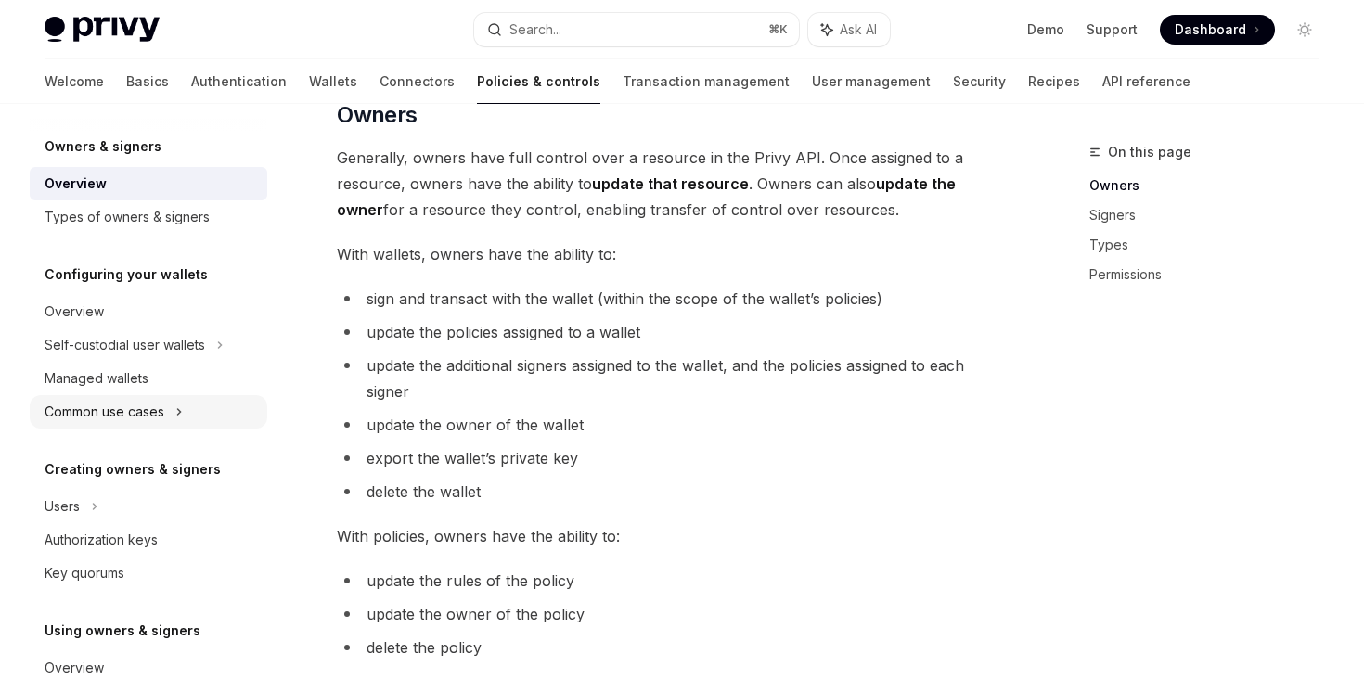
scroll to position [146, 0]
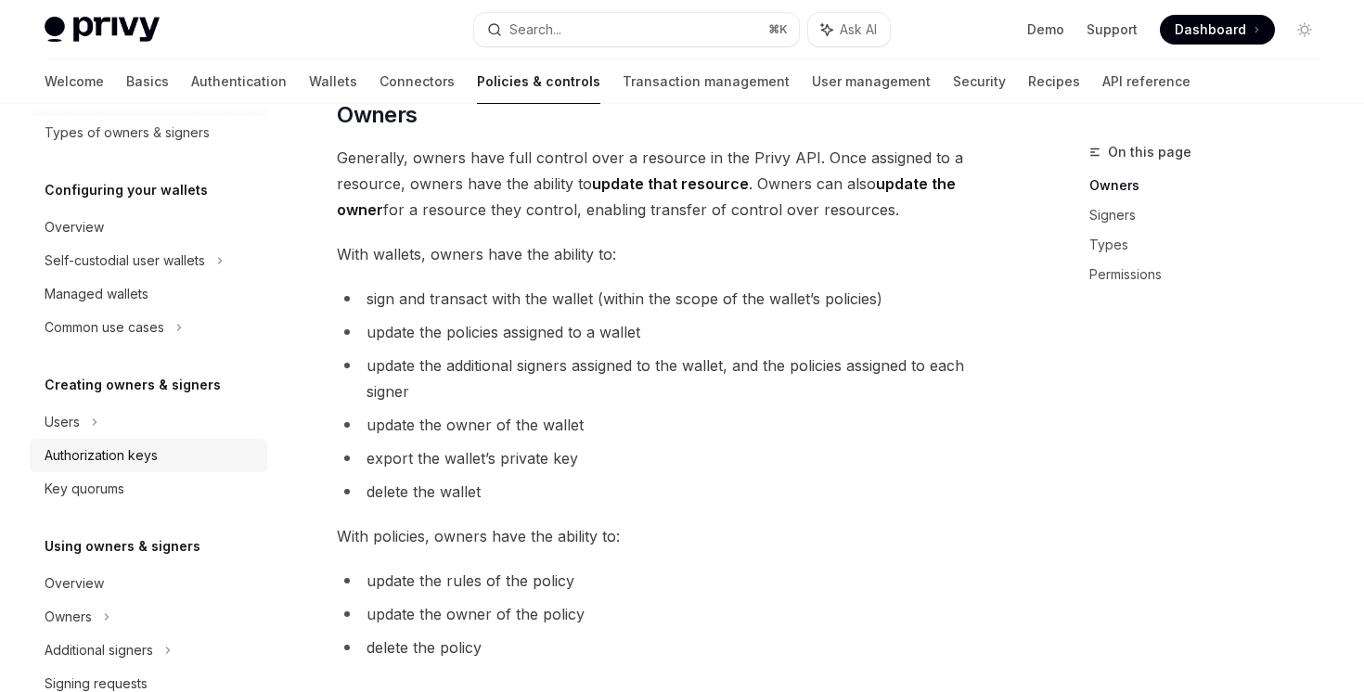
click at [194, 461] on div "Authorization keys" at bounding box center [151, 455] width 212 height 22
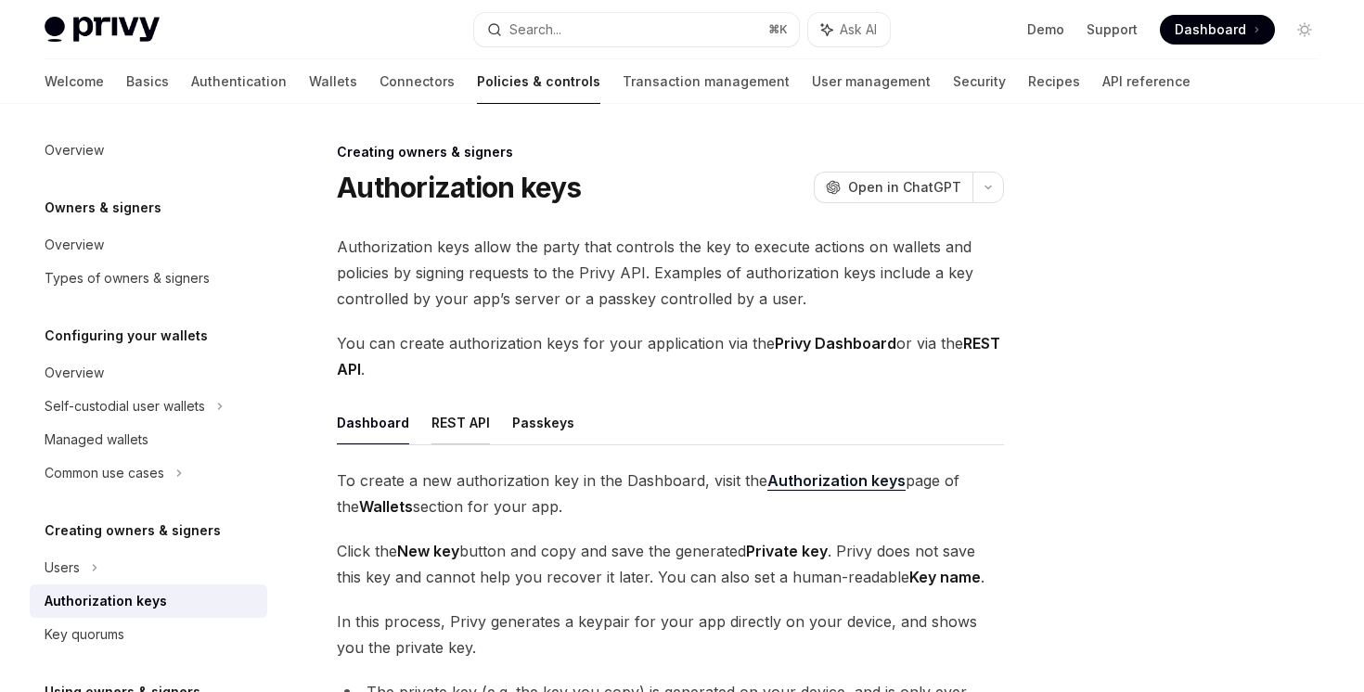
click at [479, 422] on button "REST API" at bounding box center [460, 423] width 58 height 44
type textarea "*"
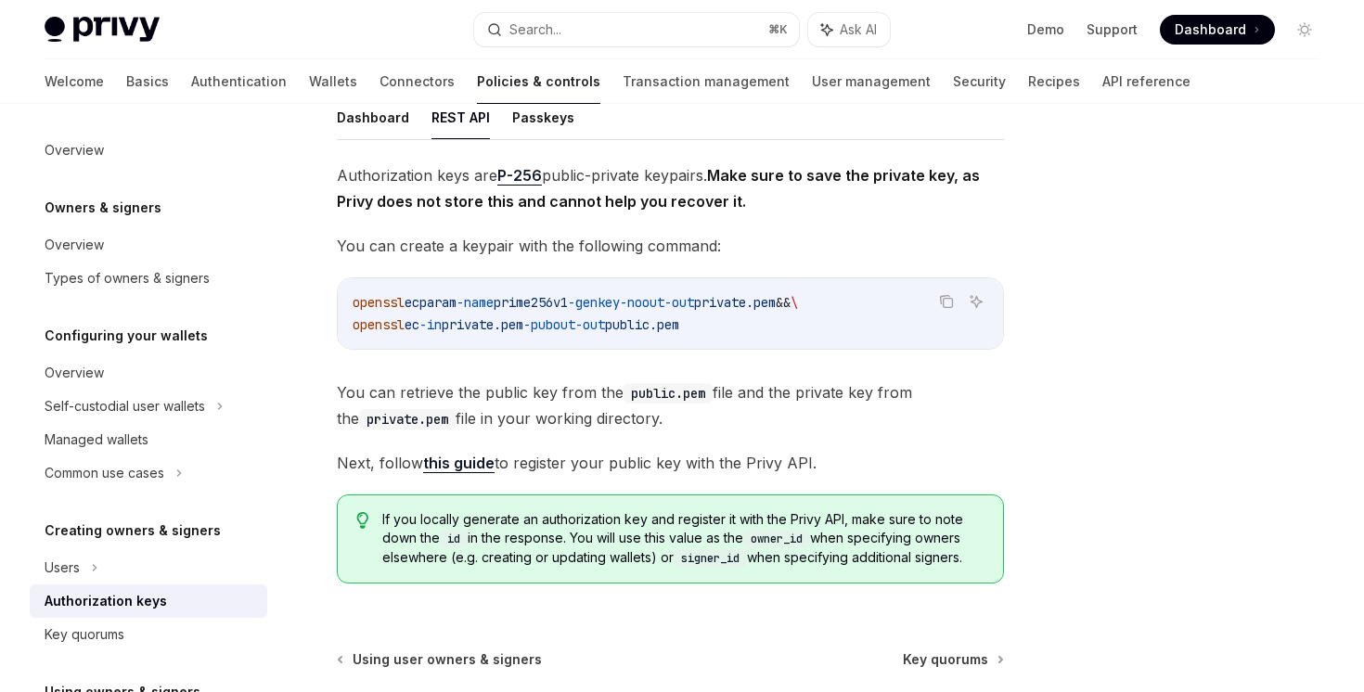
scroll to position [301, 0]
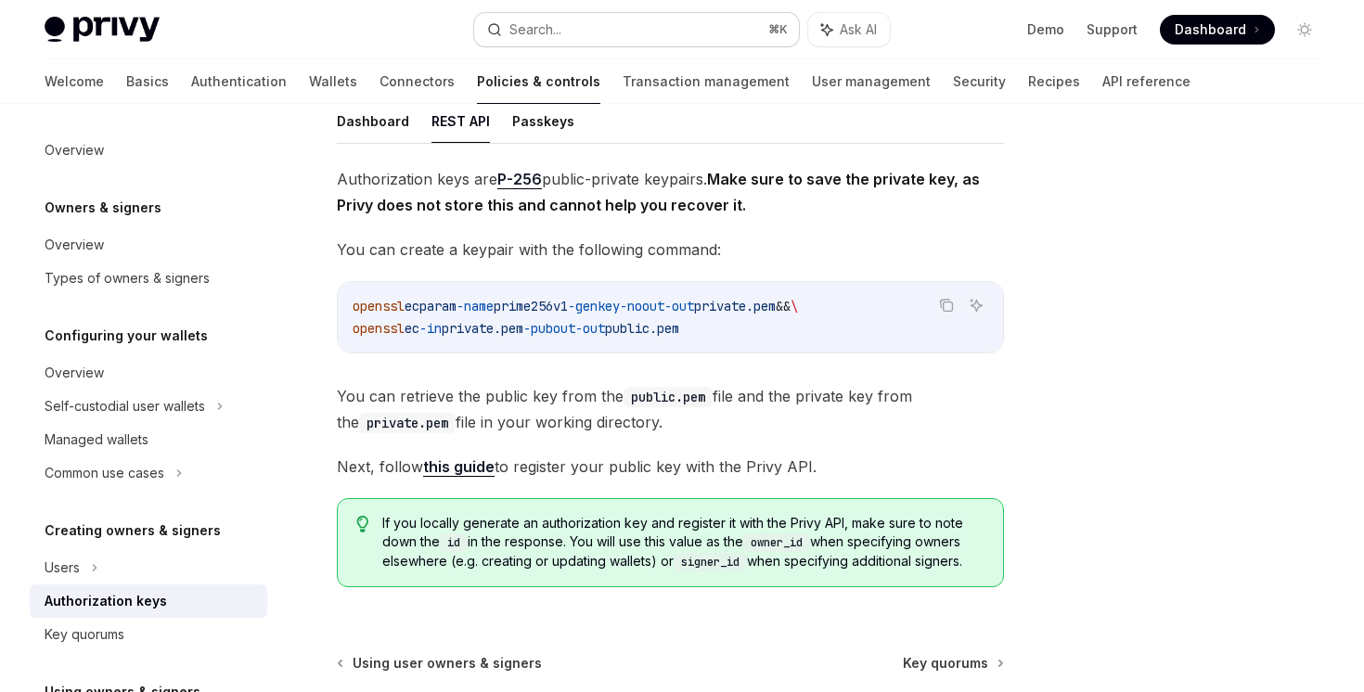
click at [594, 23] on button "Search... ⌘ K" at bounding box center [636, 29] width 324 height 33
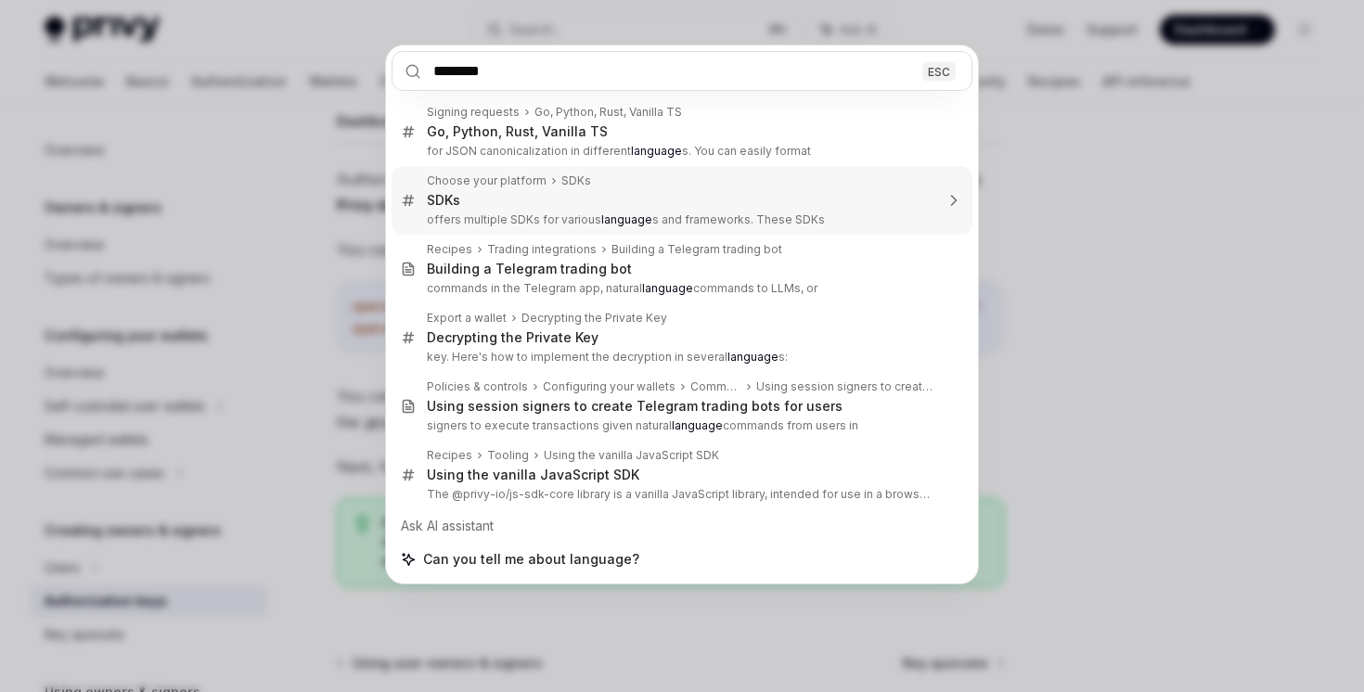
type input "********"
